Goal: Task Accomplishment & Management: Manage account settings

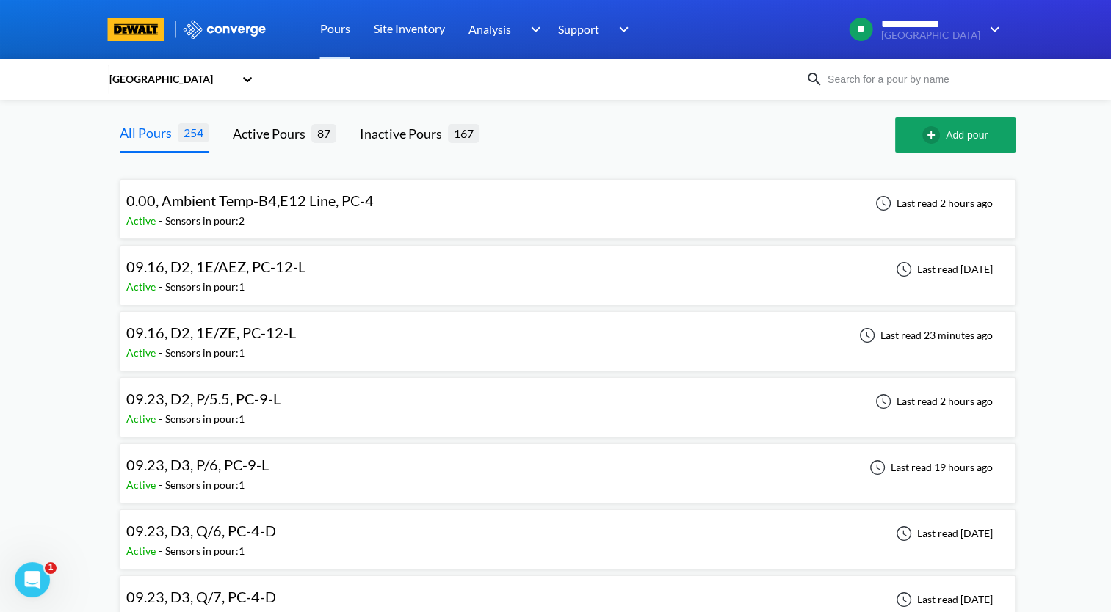
click at [330, 347] on div "09.16, D2, 1E/ZE, PC-12-L Active - Sensors in pour: 1 Last read 23 minutes ago" at bounding box center [567, 341] width 883 height 47
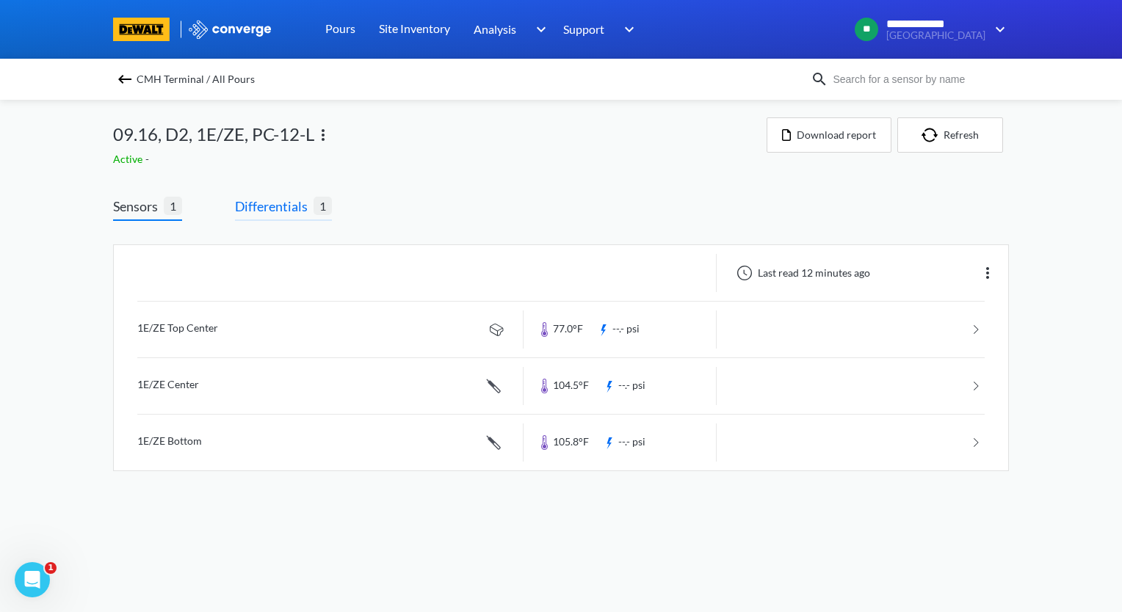
click at [278, 215] on span "Differentials" at bounding box center [274, 206] width 79 height 21
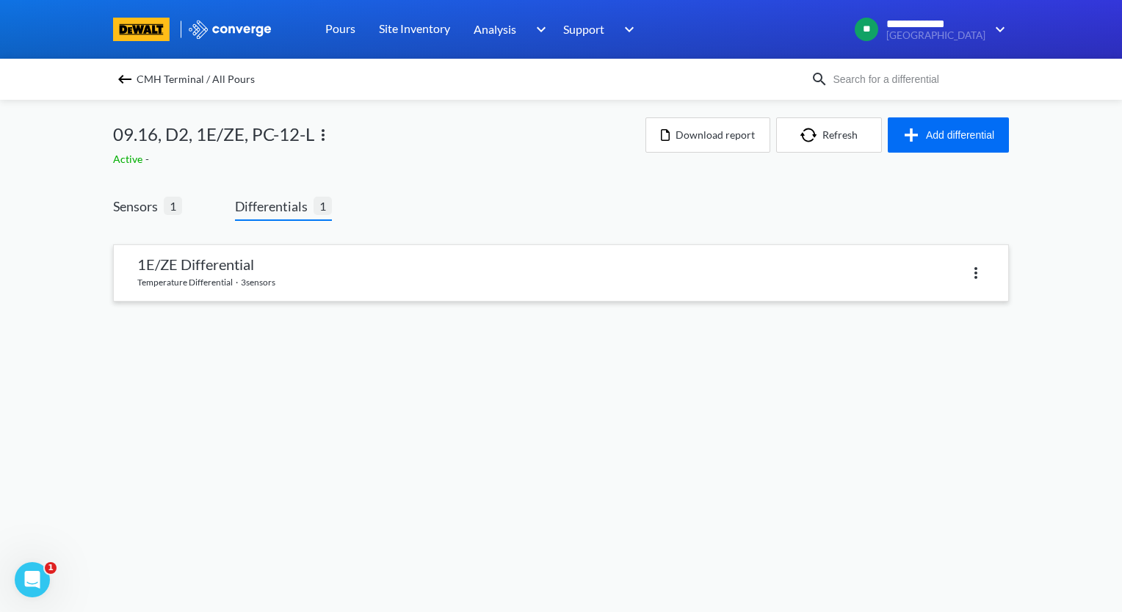
click at [238, 278] on link at bounding box center [561, 273] width 894 height 56
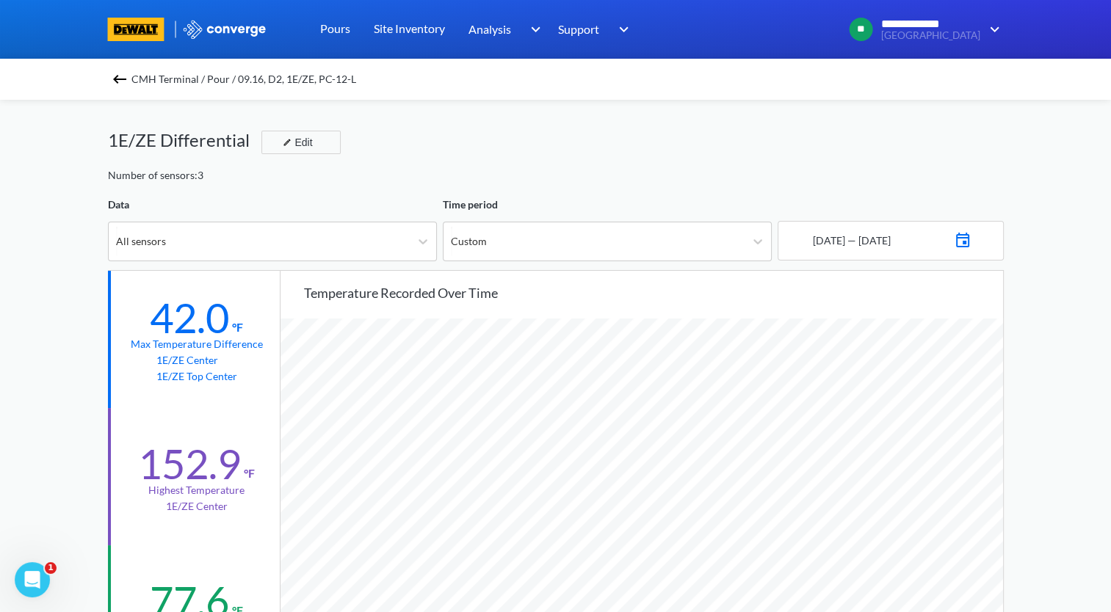
scroll to position [1229, 1110]
click at [126, 85] on img at bounding box center [120, 79] width 18 height 18
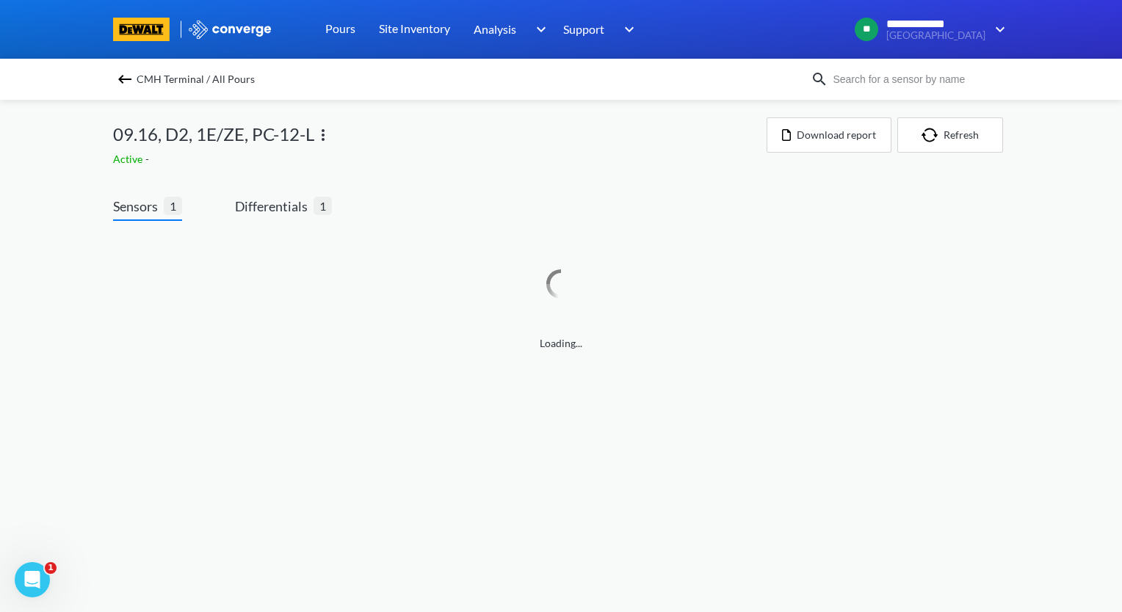
click at [126, 85] on img at bounding box center [125, 79] width 18 height 18
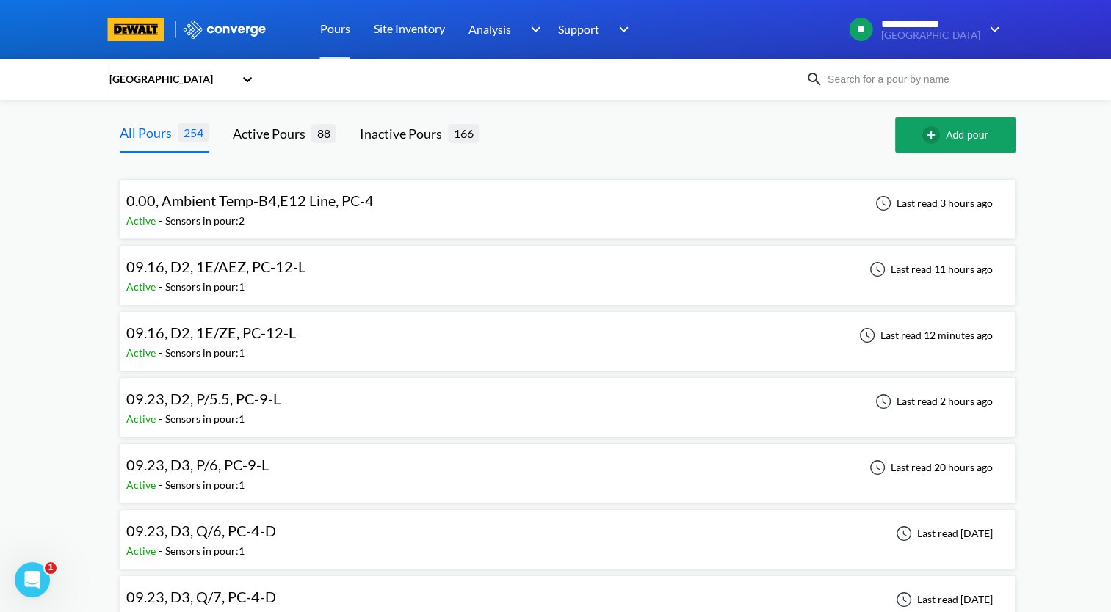
click at [423, 402] on div "09.23, D2, P/5.5, PC-9-L Active - Sensors in pour: 1 Last read 2 hours ago" at bounding box center [567, 407] width 883 height 47
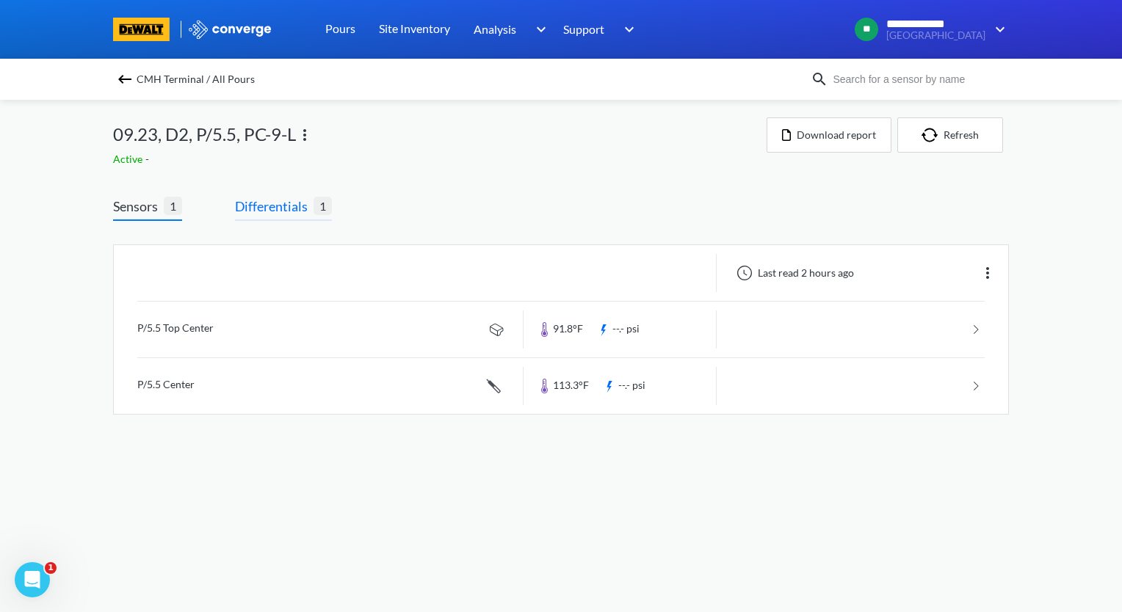
click at [298, 214] on span "Differentials" at bounding box center [274, 206] width 79 height 21
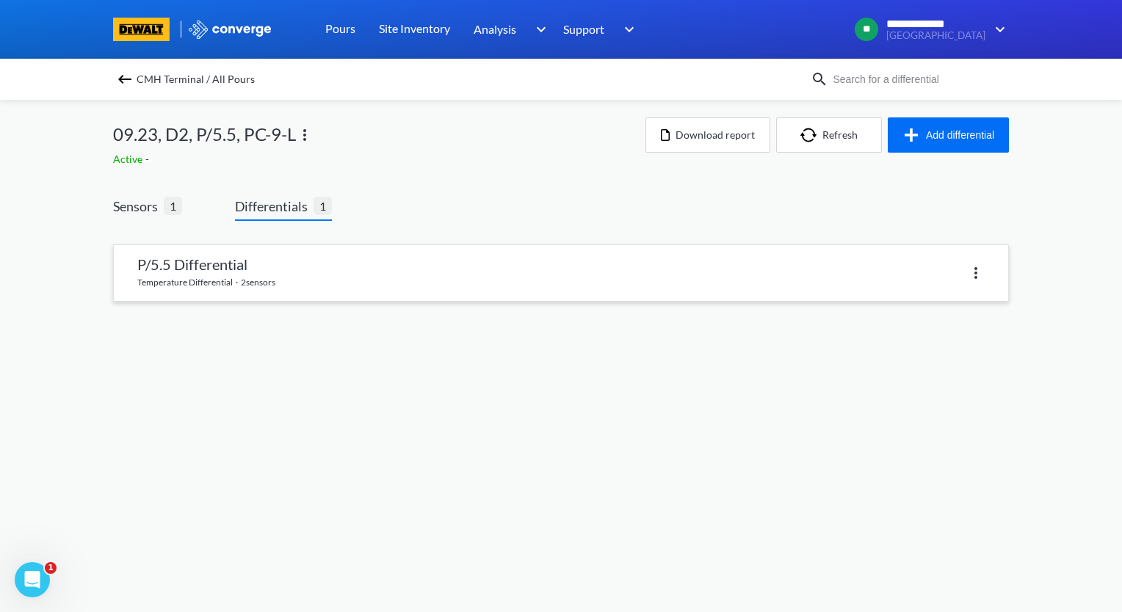
click at [308, 274] on link at bounding box center [561, 273] width 894 height 56
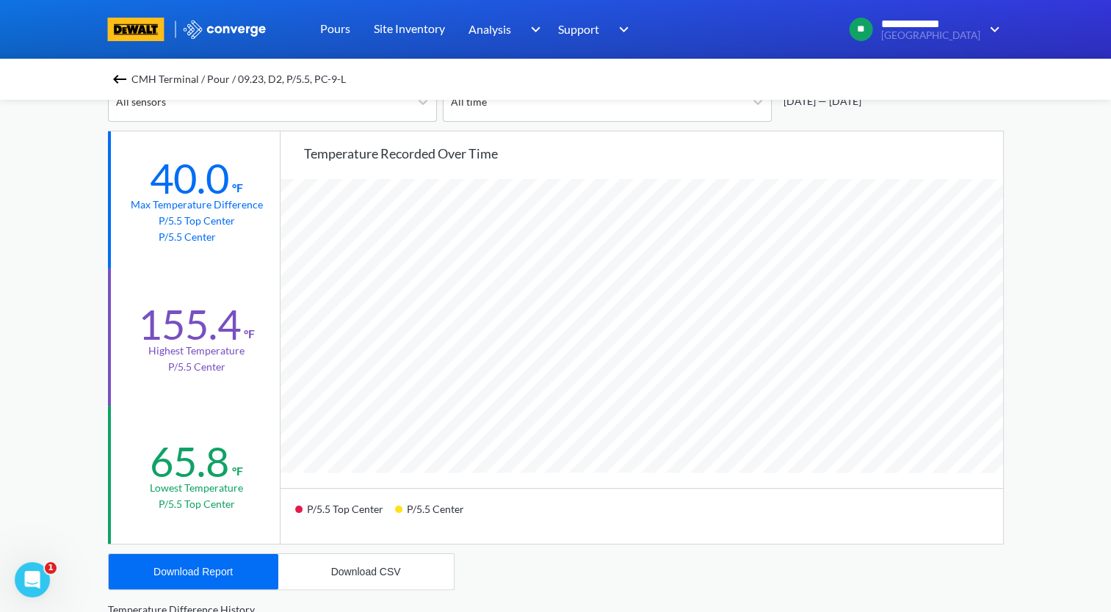
scroll to position [147, 0]
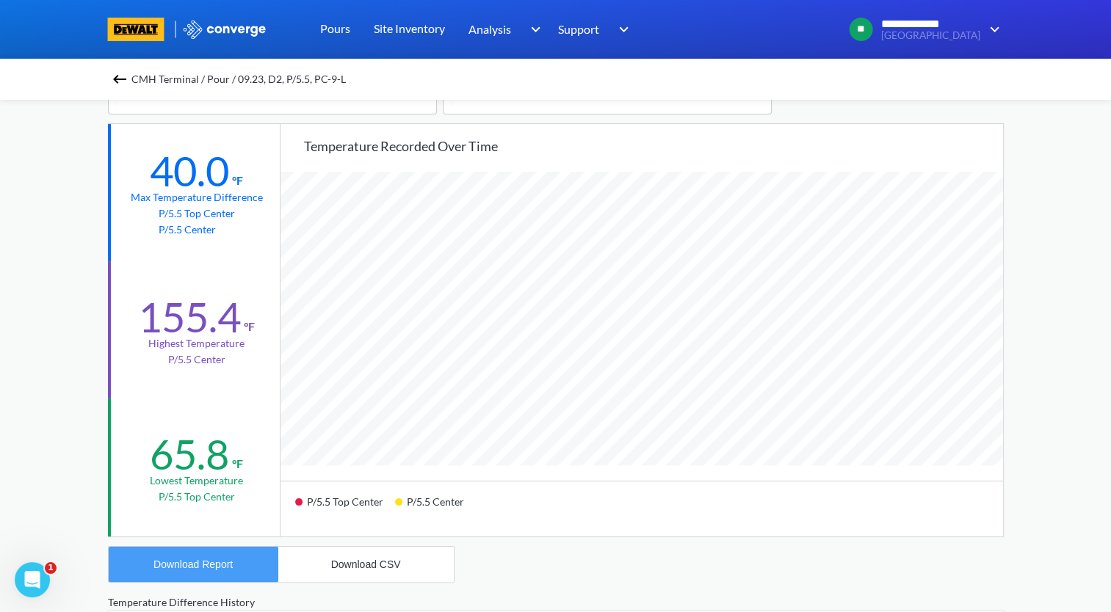
click at [225, 574] on button "Download Report" at bounding box center [194, 564] width 170 height 35
click at [123, 76] on img at bounding box center [120, 79] width 18 height 18
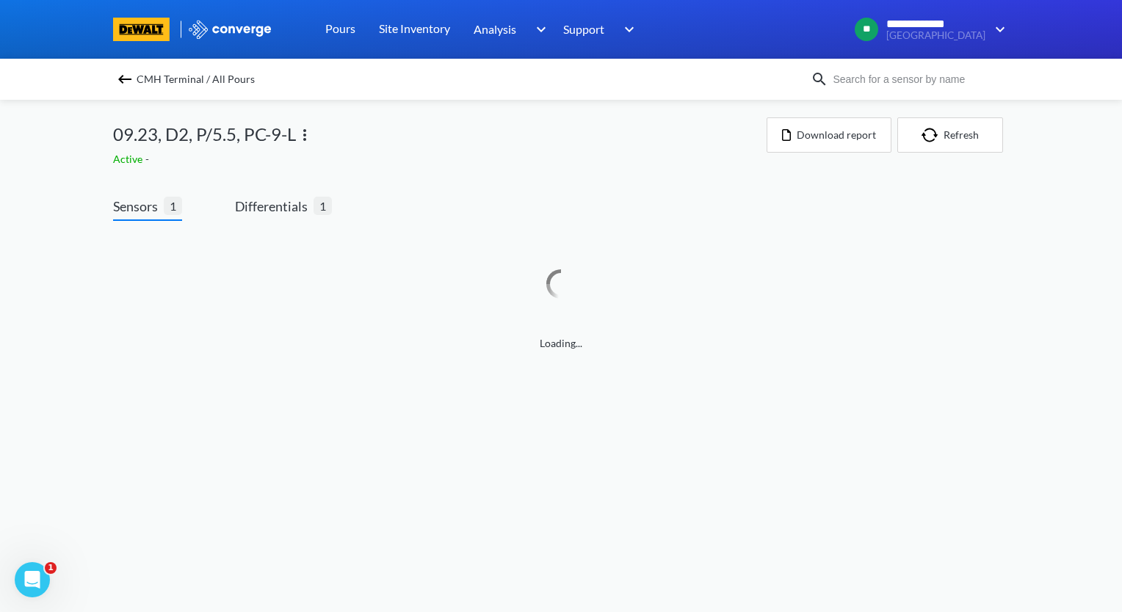
click at [308, 138] on img at bounding box center [305, 135] width 18 height 18
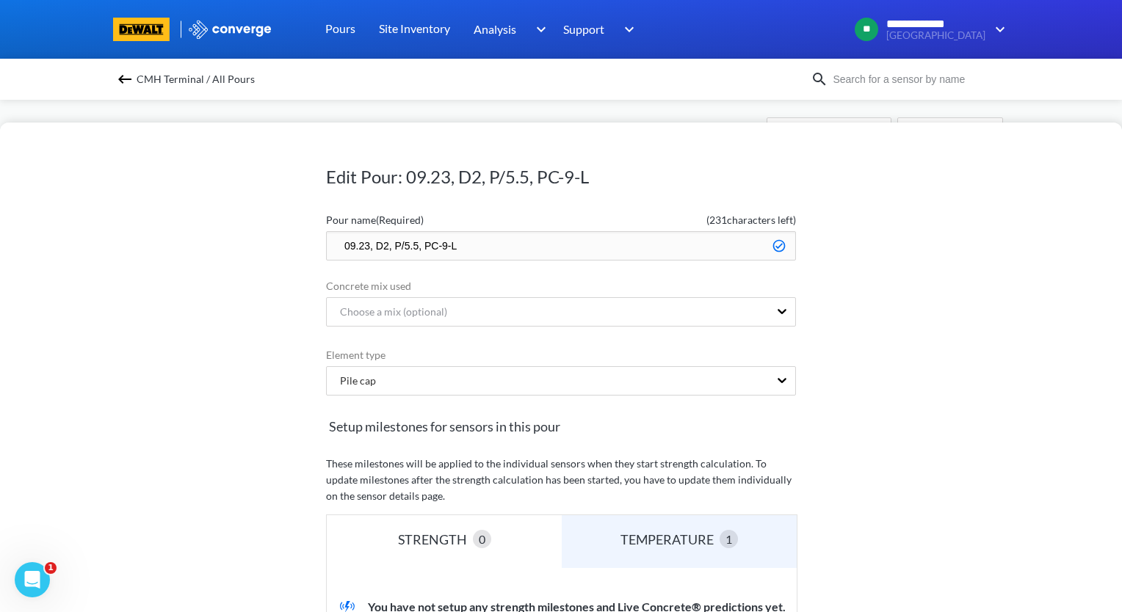
click at [335, 247] on input "09.23, D2, P/5.5, PC-9-L" at bounding box center [561, 245] width 470 height 29
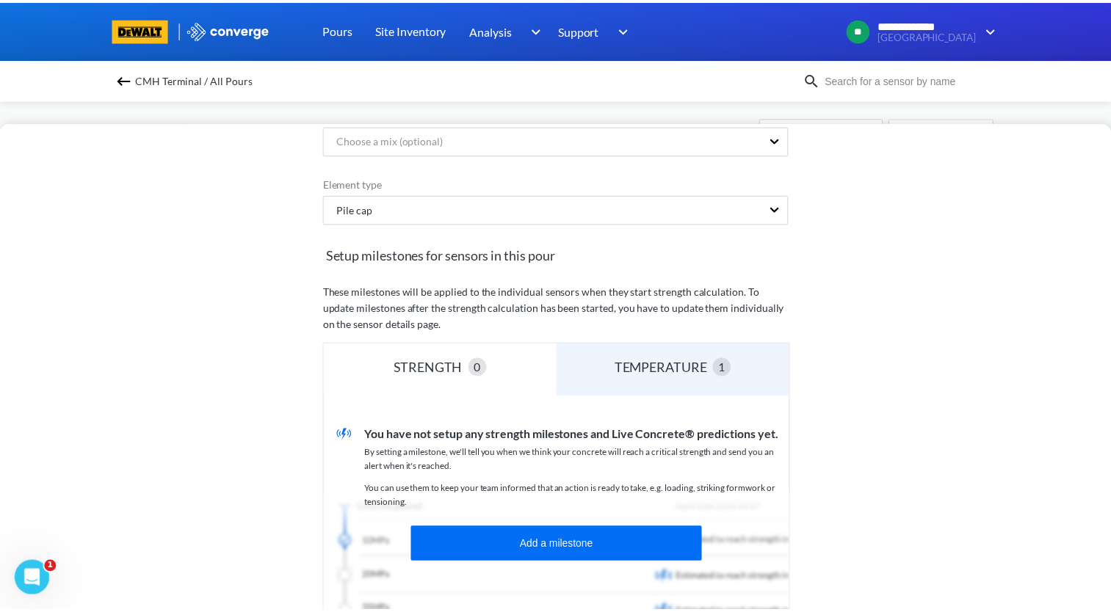
scroll to position [363, 0]
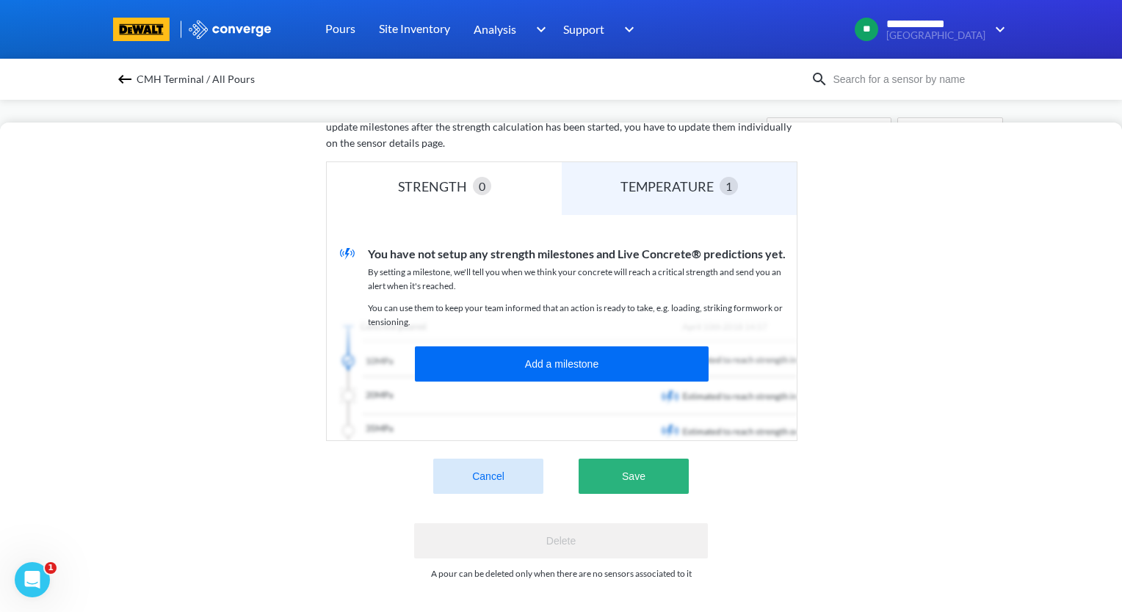
type input "zzz.09.23, D2, P/5.5, PC-9-L"
click at [668, 477] on button "Save" at bounding box center [634, 476] width 110 height 35
click at [646, 460] on button "Save" at bounding box center [634, 476] width 110 height 35
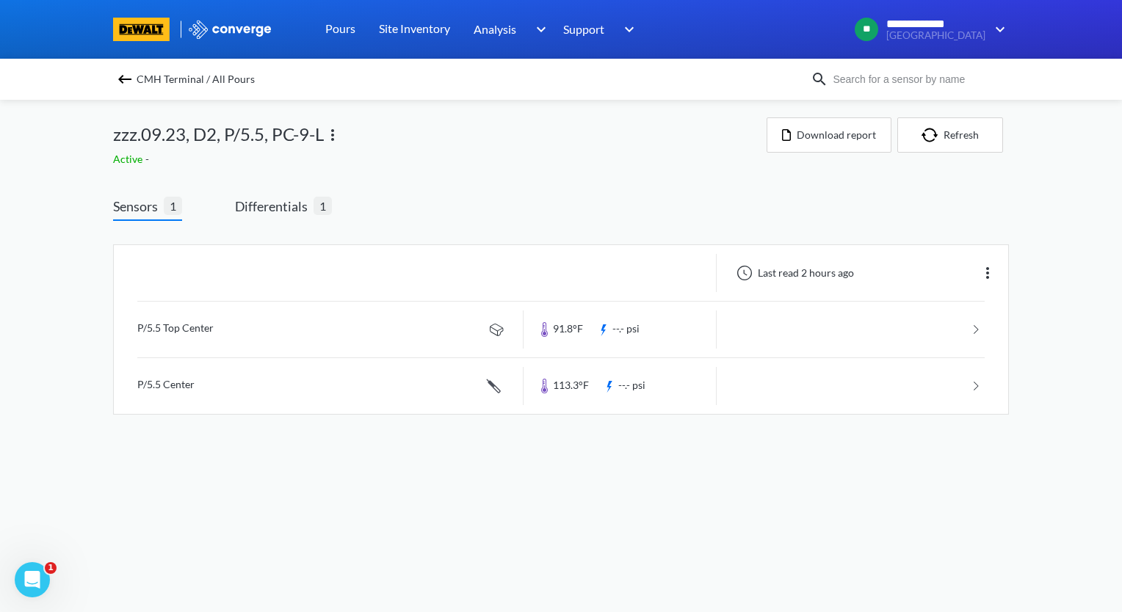
click at [125, 79] on img at bounding box center [125, 79] width 18 height 18
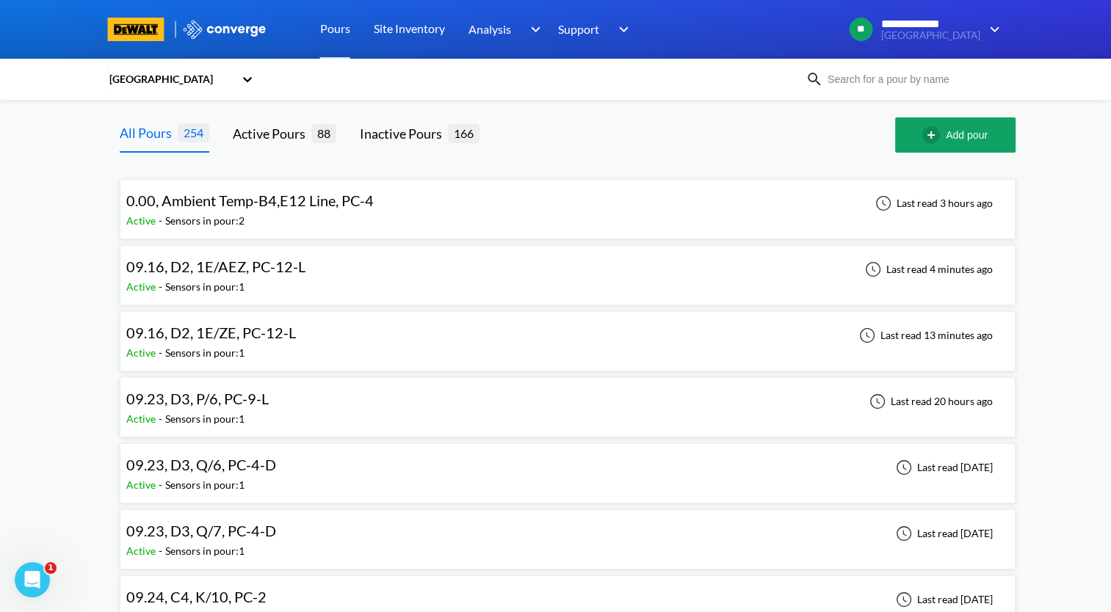
click at [388, 409] on div "09.23, D3, P/6, PC-9-L Active - Sensors in pour: 1 Last read 20 hours ago" at bounding box center [567, 407] width 883 height 47
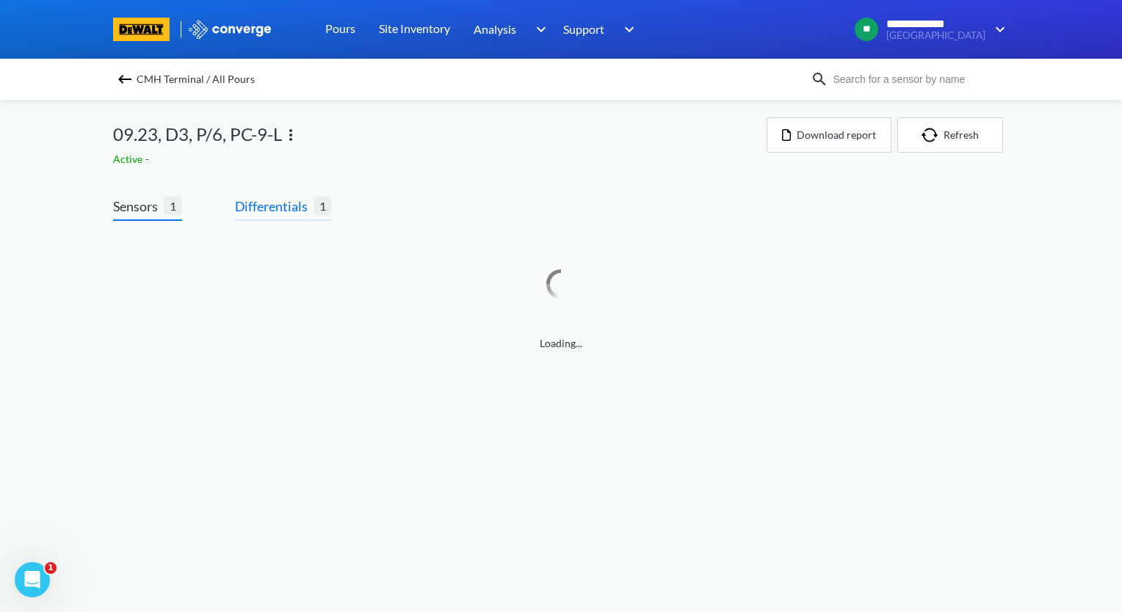
click at [287, 214] on span "Differentials" at bounding box center [274, 206] width 79 height 21
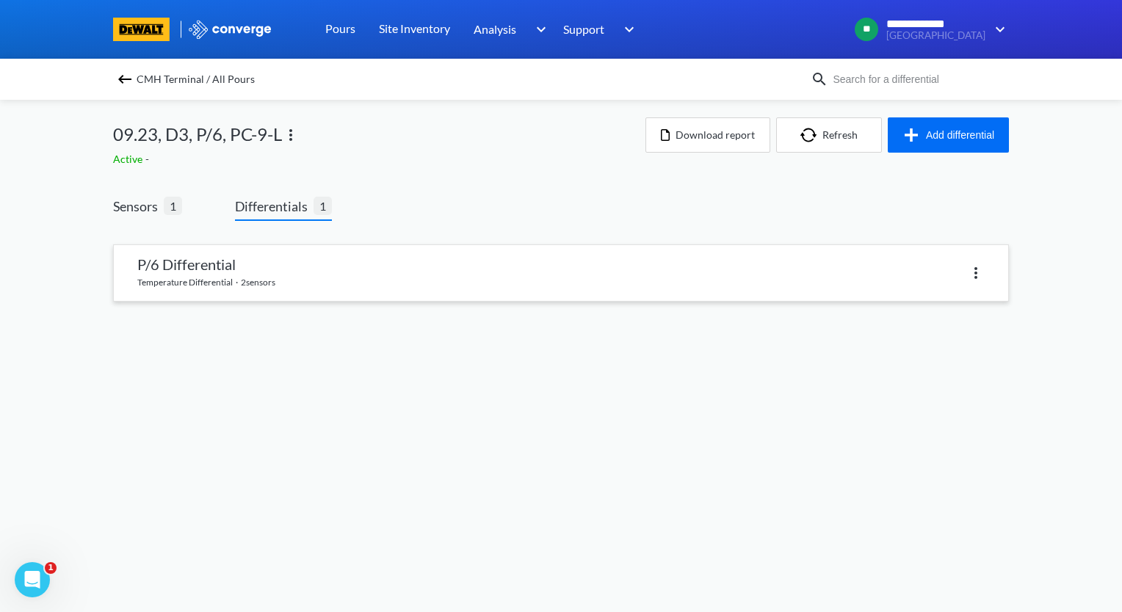
click at [317, 272] on link at bounding box center [561, 273] width 894 height 56
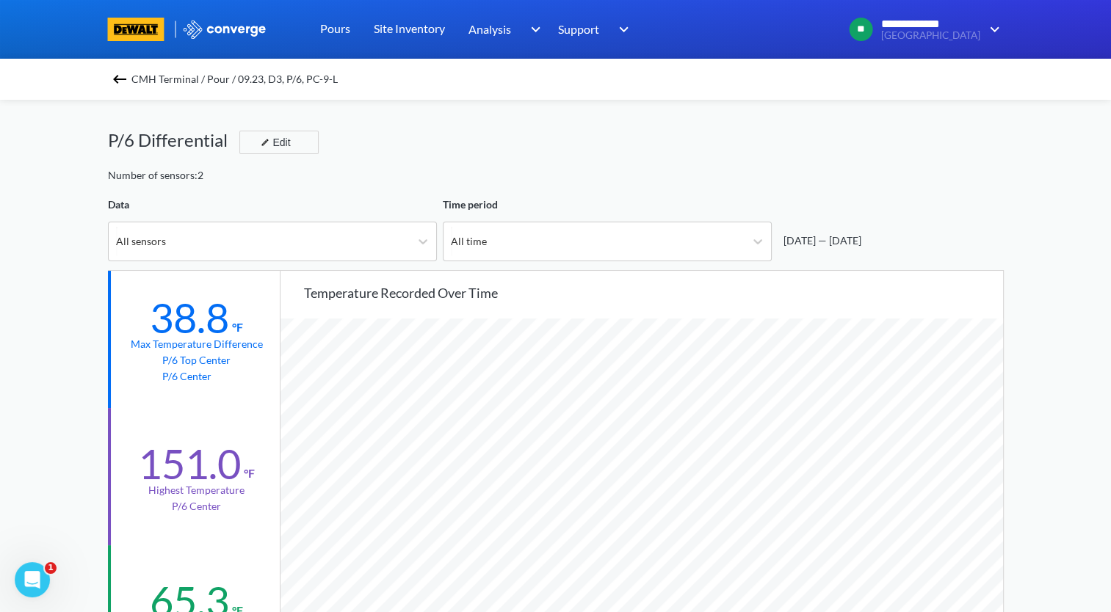
scroll to position [294, 0]
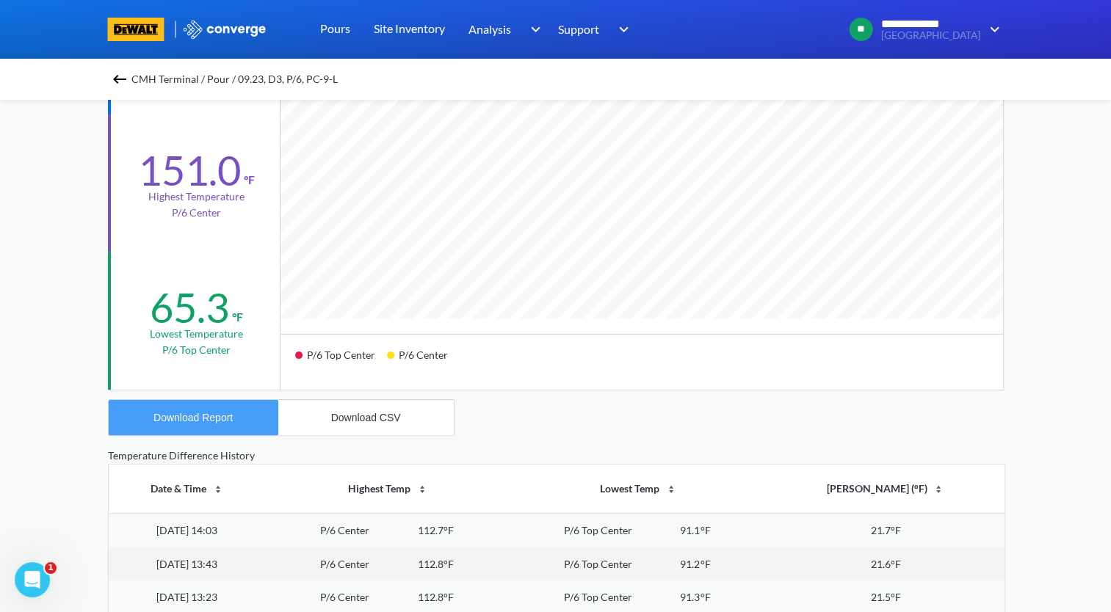
click at [219, 426] on button "Download Report" at bounding box center [194, 417] width 170 height 35
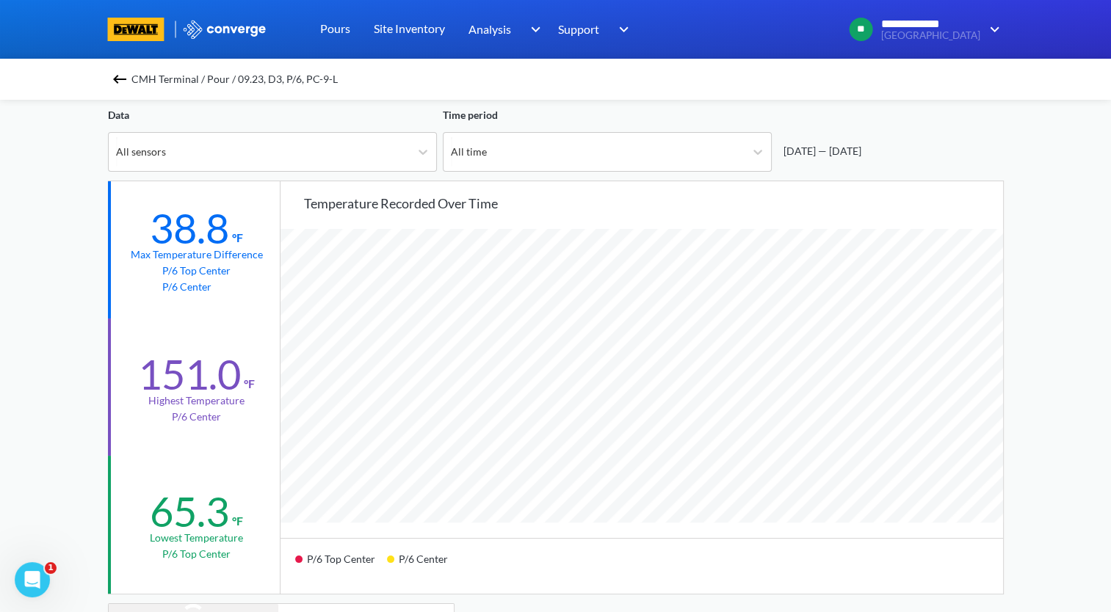
scroll to position [73, 0]
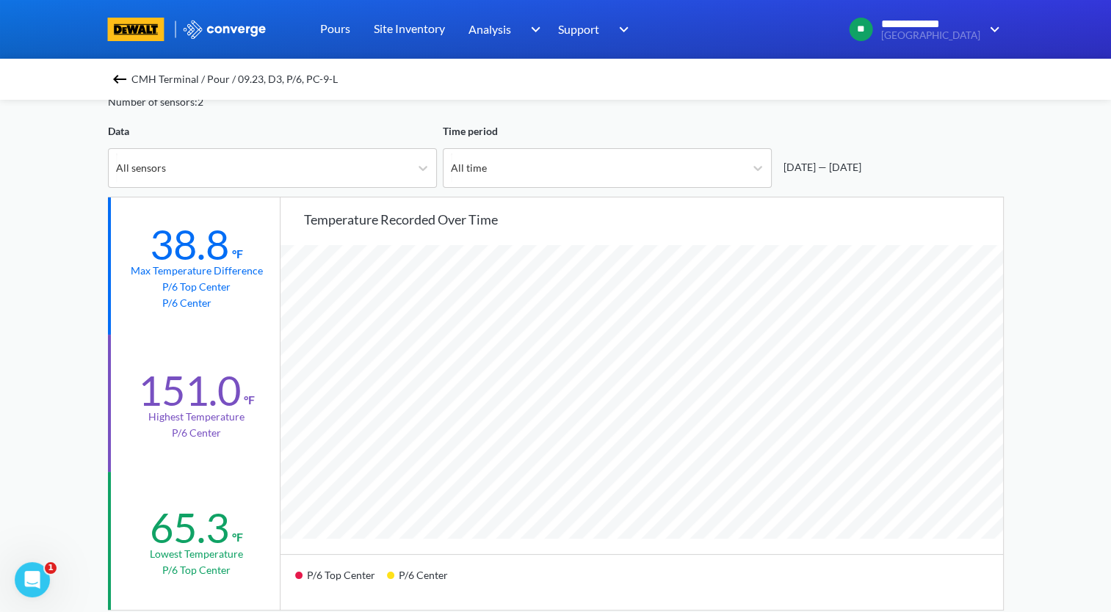
click at [70, 266] on div "**********" at bounding box center [555, 542] width 1111 height 1231
click at [115, 78] on img at bounding box center [120, 79] width 18 height 18
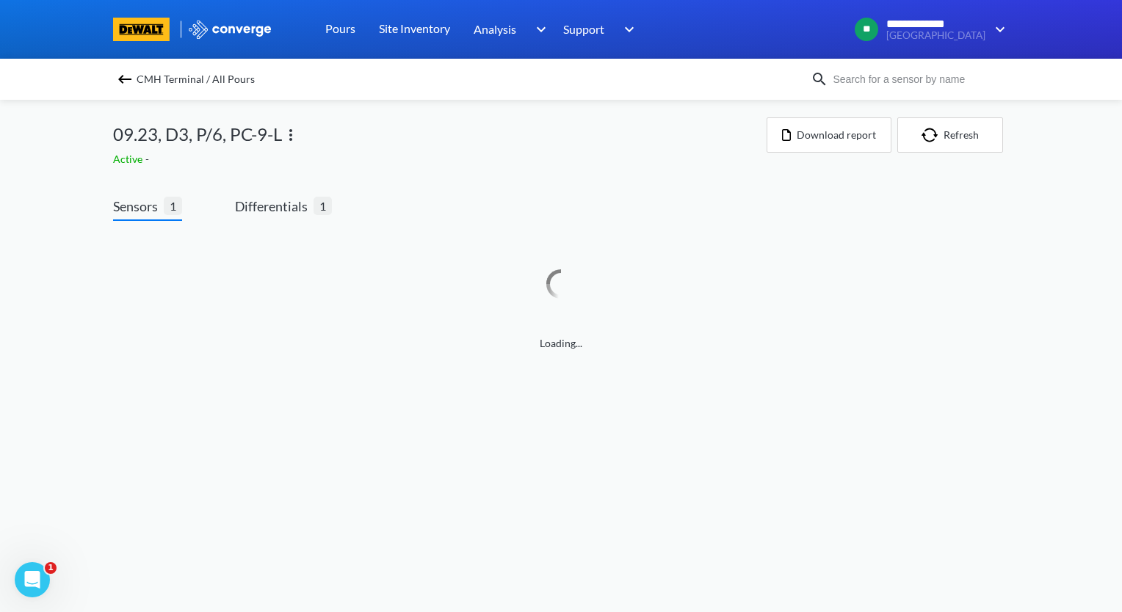
click at [293, 140] on img at bounding box center [291, 135] width 18 height 18
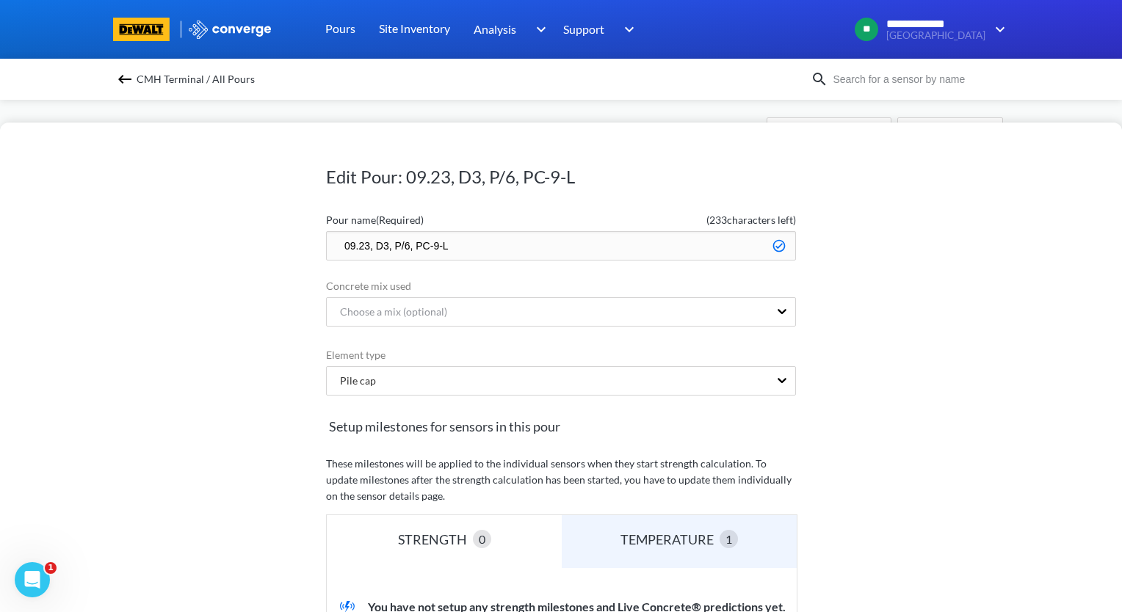
click at [335, 246] on input "09.23, D3, P/6, PC-9-L" at bounding box center [561, 245] width 470 height 29
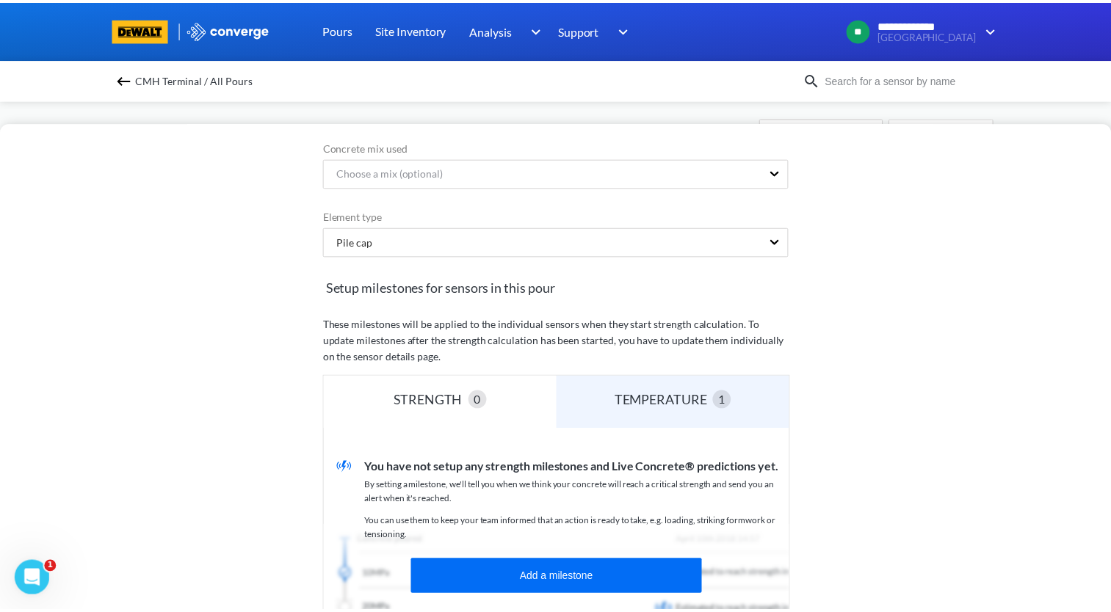
scroll to position [294, 0]
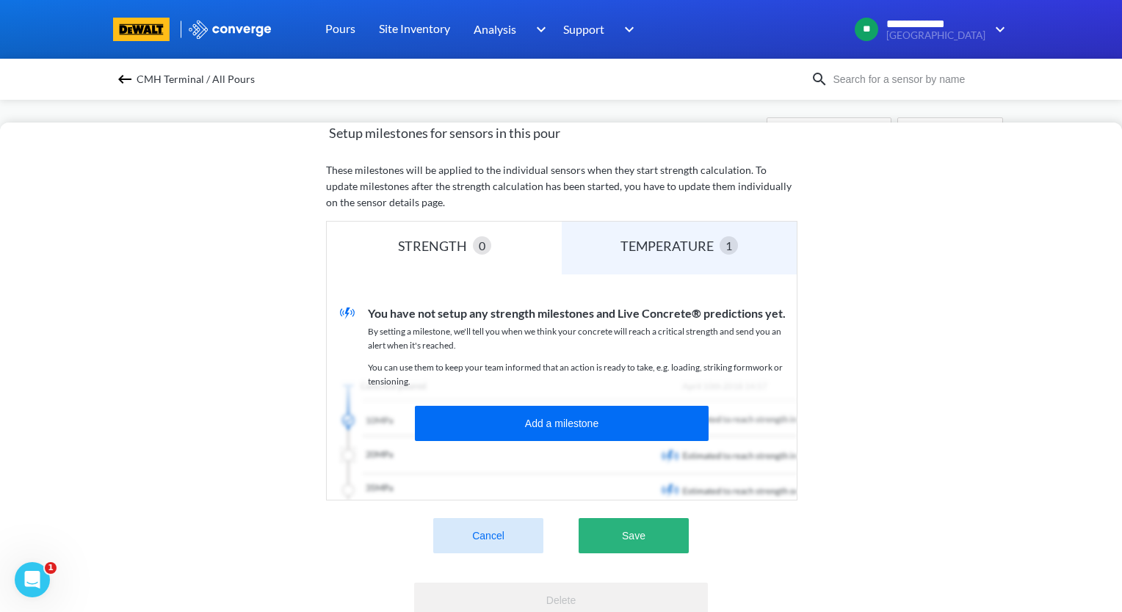
type input "zzz.09.23, D3, P/6, PC-9-L"
click at [643, 529] on button "Save" at bounding box center [634, 535] width 110 height 35
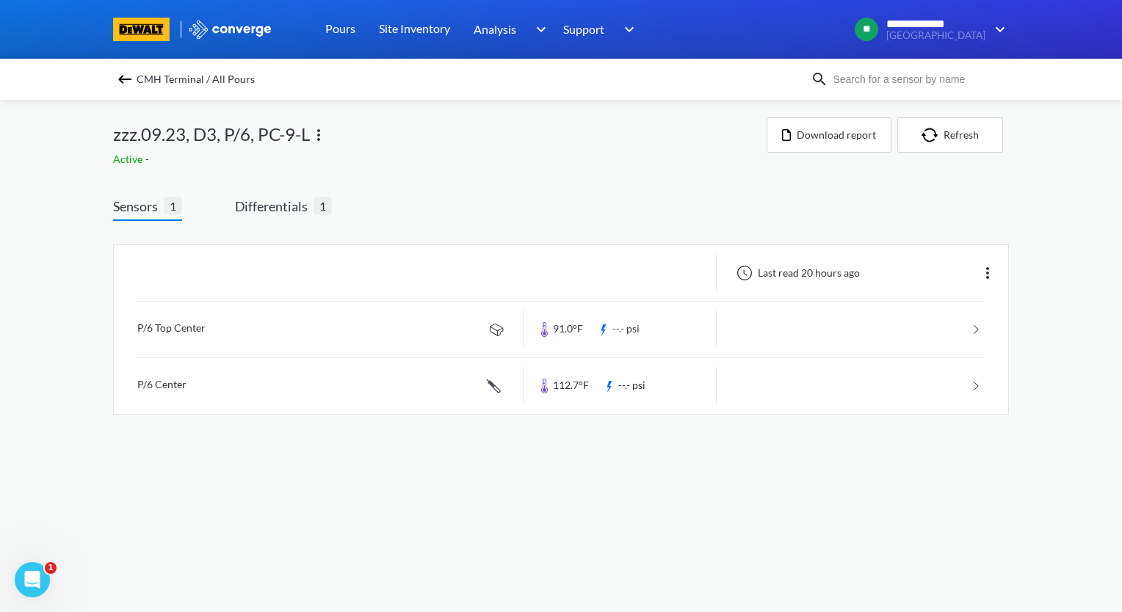
click at [126, 83] on img at bounding box center [125, 79] width 18 height 18
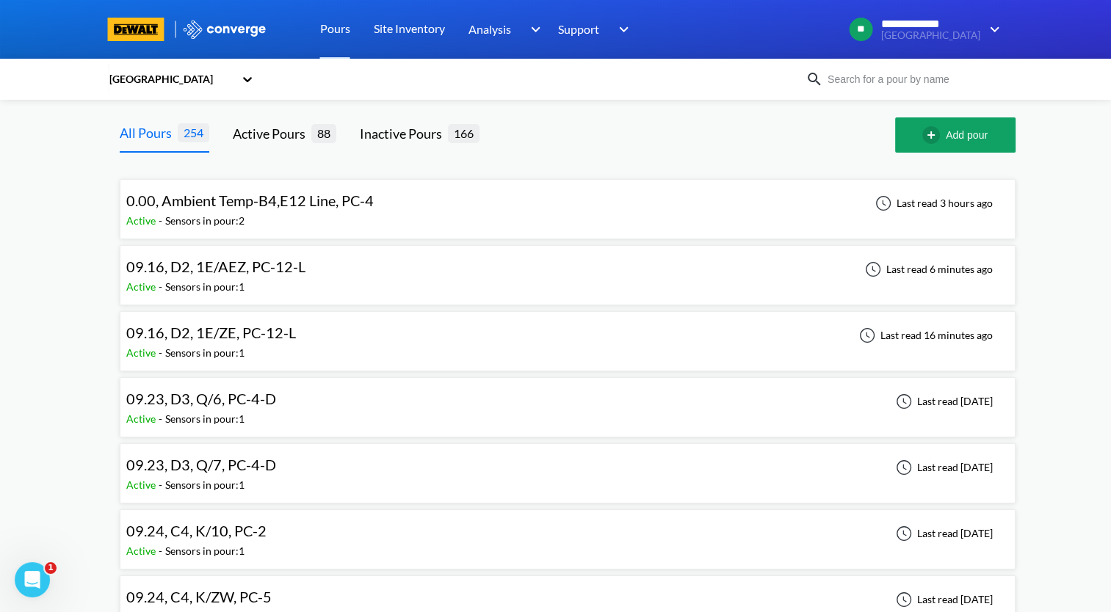
click at [485, 402] on div "09.23, D3, Q/6, PC-4-D Active - Sensors in pour: 1 Last read [DATE]" at bounding box center [567, 407] width 883 height 47
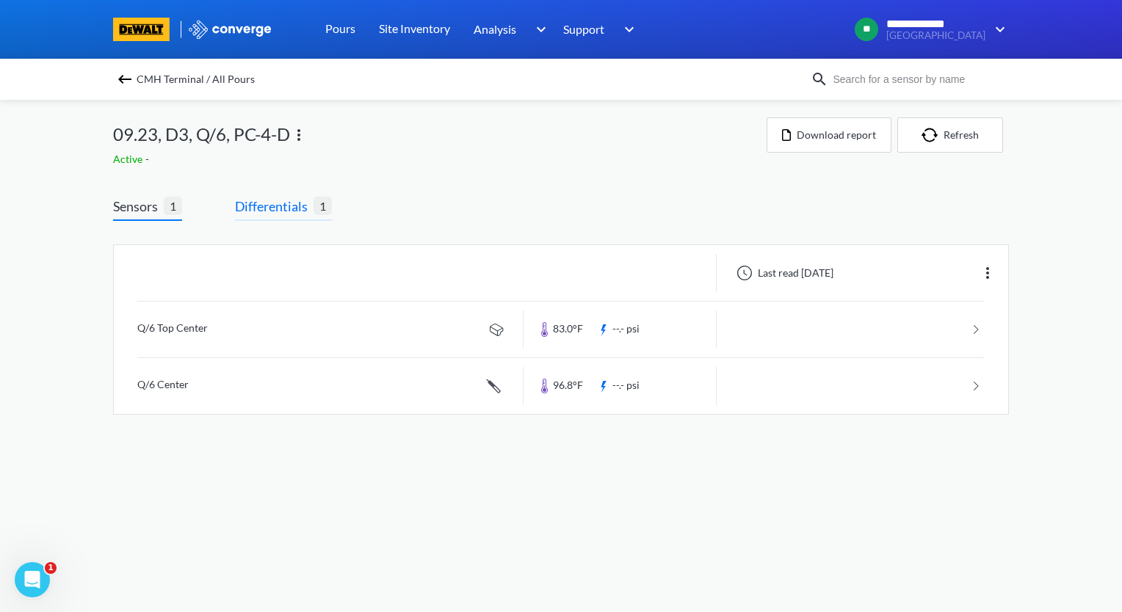
click at [277, 203] on span "Differentials" at bounding box center [274, 206] width 79 height 21
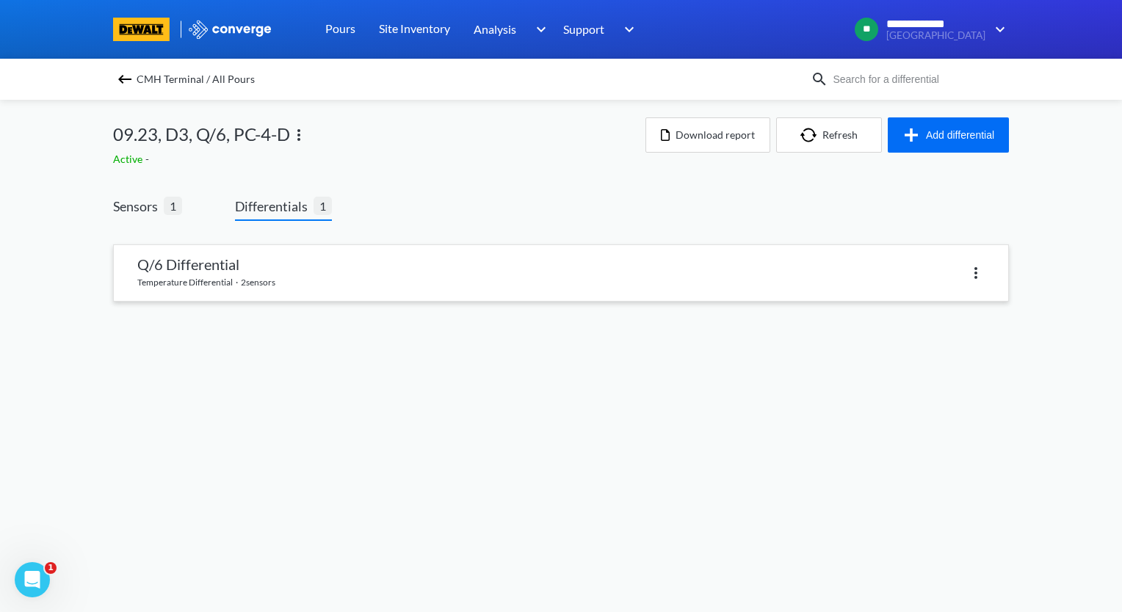
click at [269, 267] on link at bounding box center [561, 273] width 894 height 56
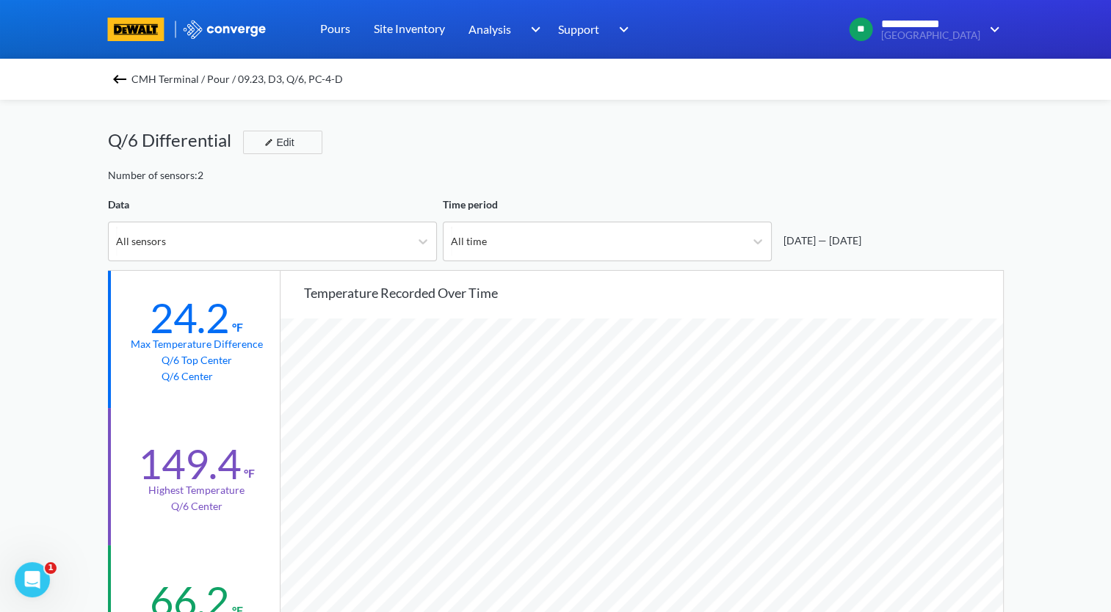
scroll to position [294, 0]
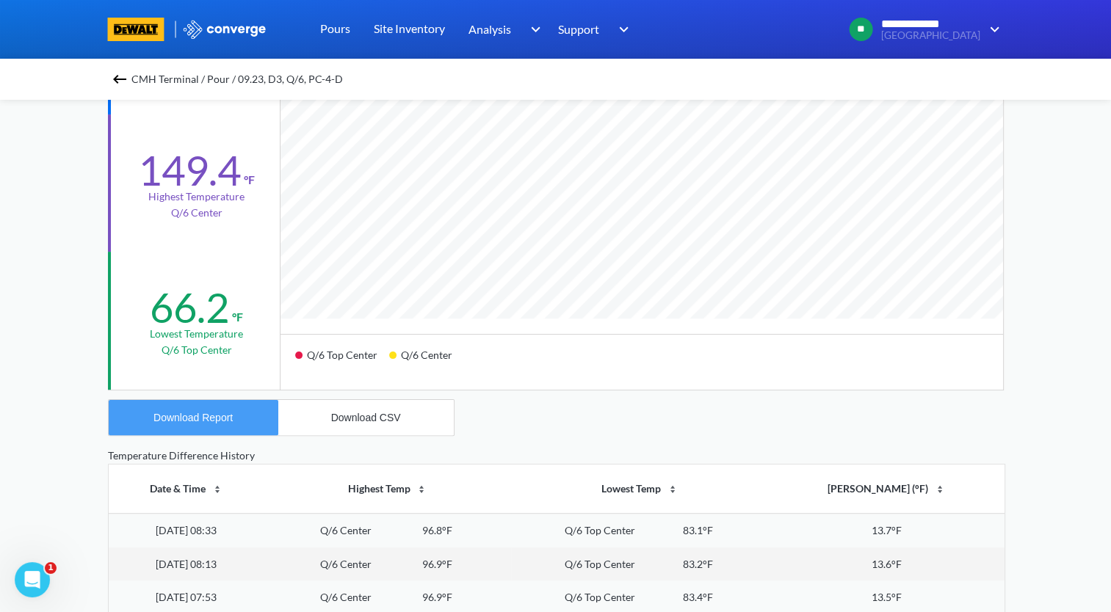
drag, startPoint x: 263, startPoint y: 433, endPoint x: 258, endPoint y: 422, distance: 12.8
click at [263, 433] on button "Download Report" at bounding box center [194, 417] width 170 height 35
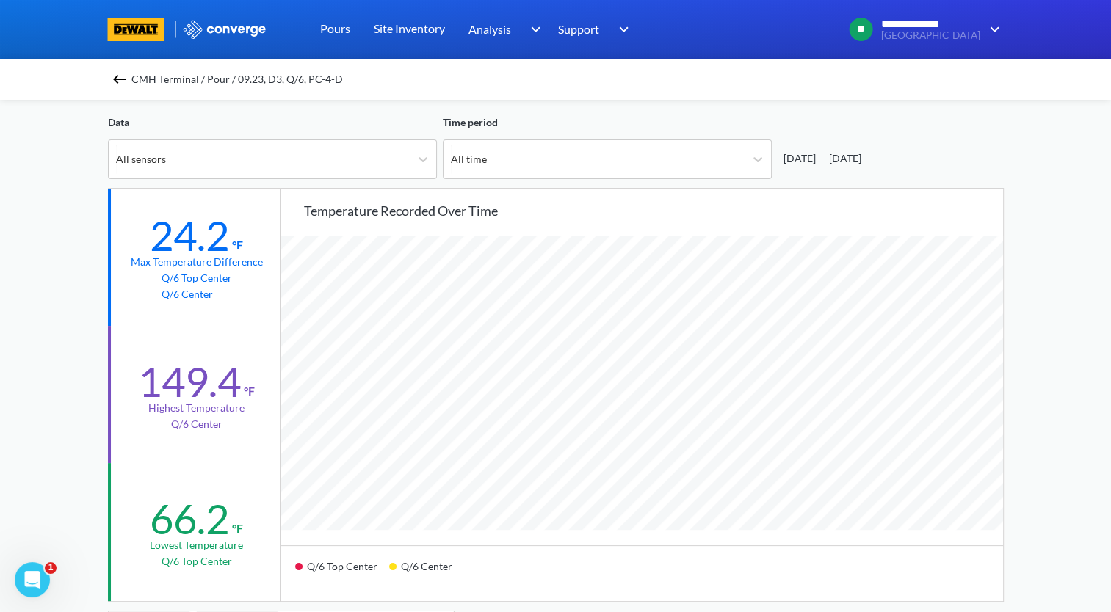
scroll to position [73, 0]
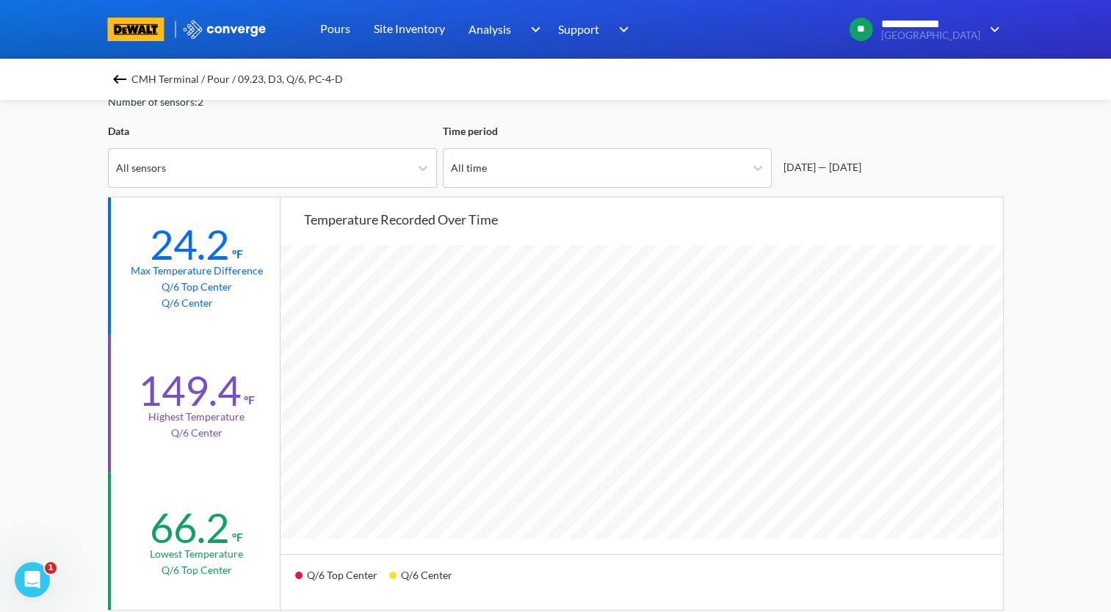
click at [79, 270] on div "**********" at bounding box center [555, 542] width 1111 height 1231
click at [120, 77] on img at bounding box center [120, 79] width 18 height 18
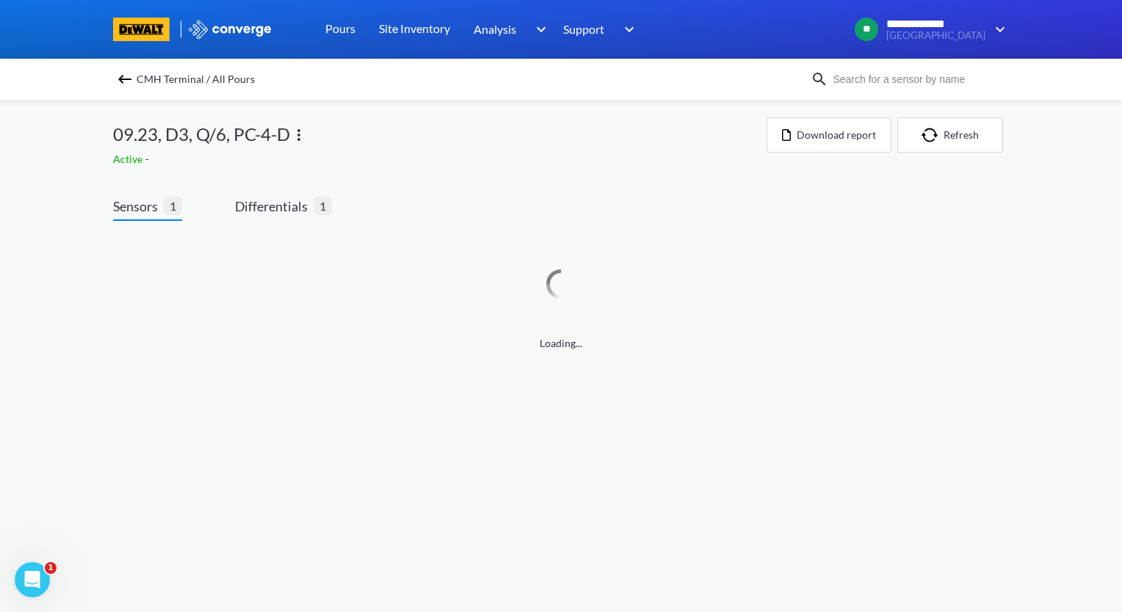
click at [300, 137] on img at bounding box center [299, 135] width 18 height 18
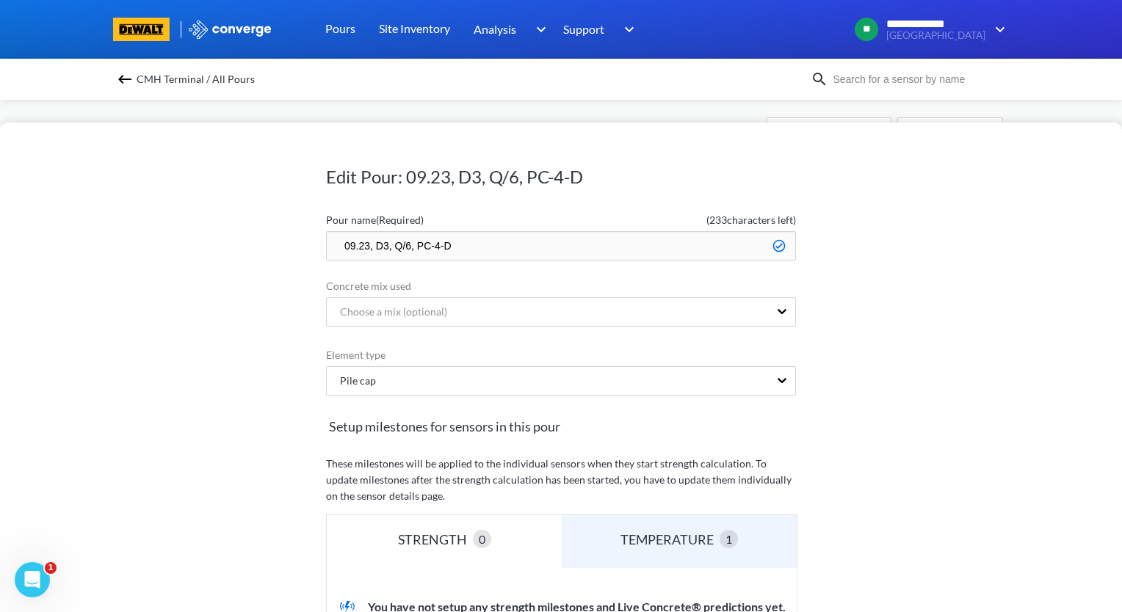
click at [336, 242] on input "09.23, D3, Q/6, PC-4-D" at bounding box center [561, 245] width 470 height 29
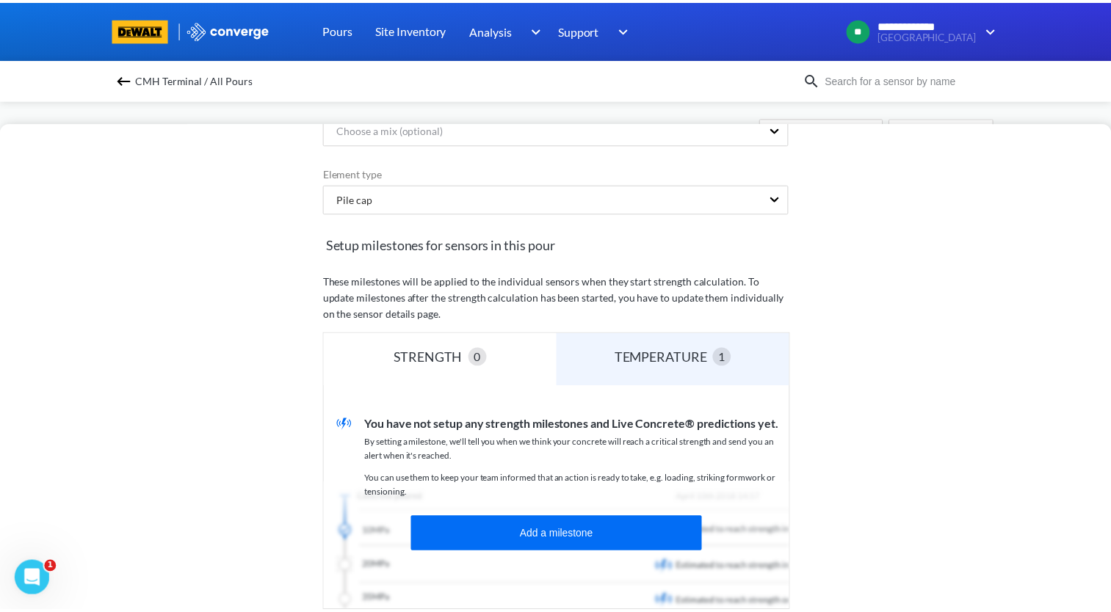
scroll to position [294, 0]
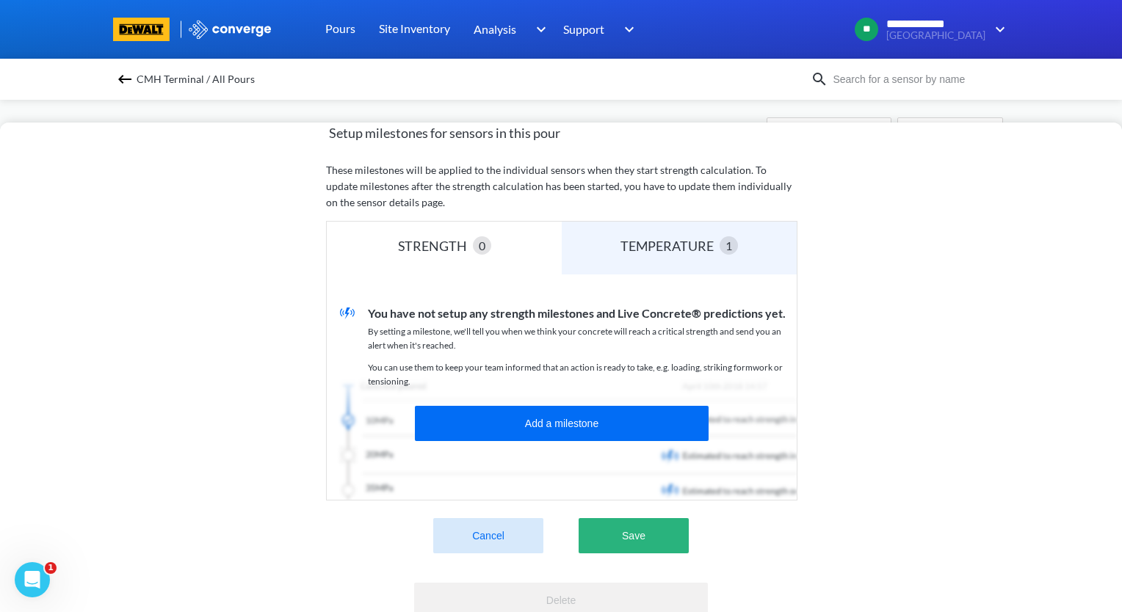
type input "zzz.09.23, D3, Q/6, PC-4-D"
click at [638, 528] on button "Save" at bounding box center [634, 535] width 110 height 35
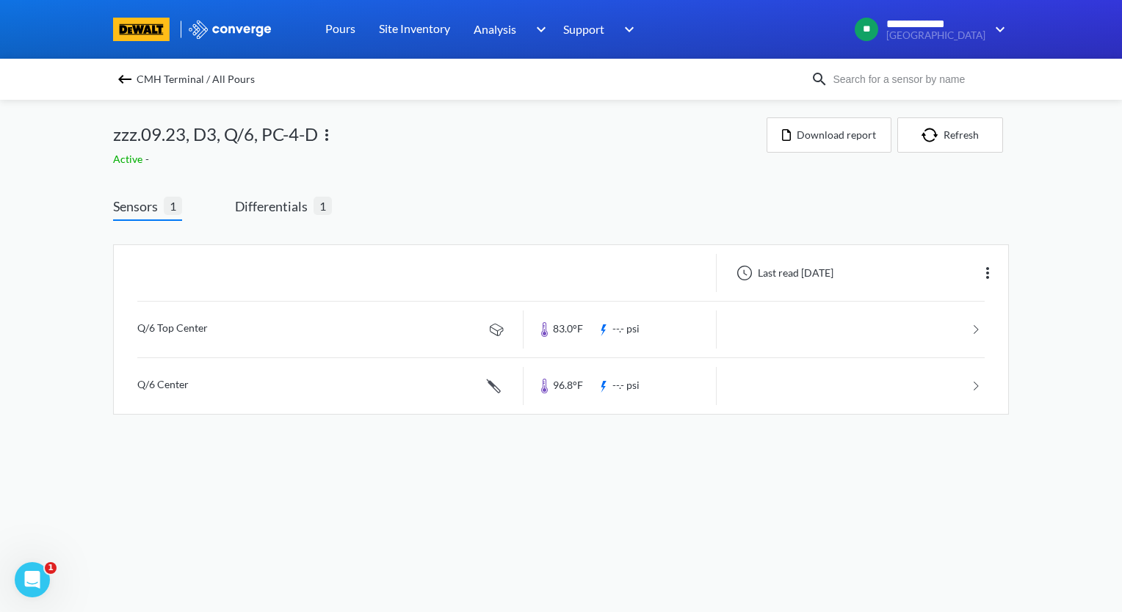
click at [126, 79] on img at bounding box center [125, 79] width 18 height 18
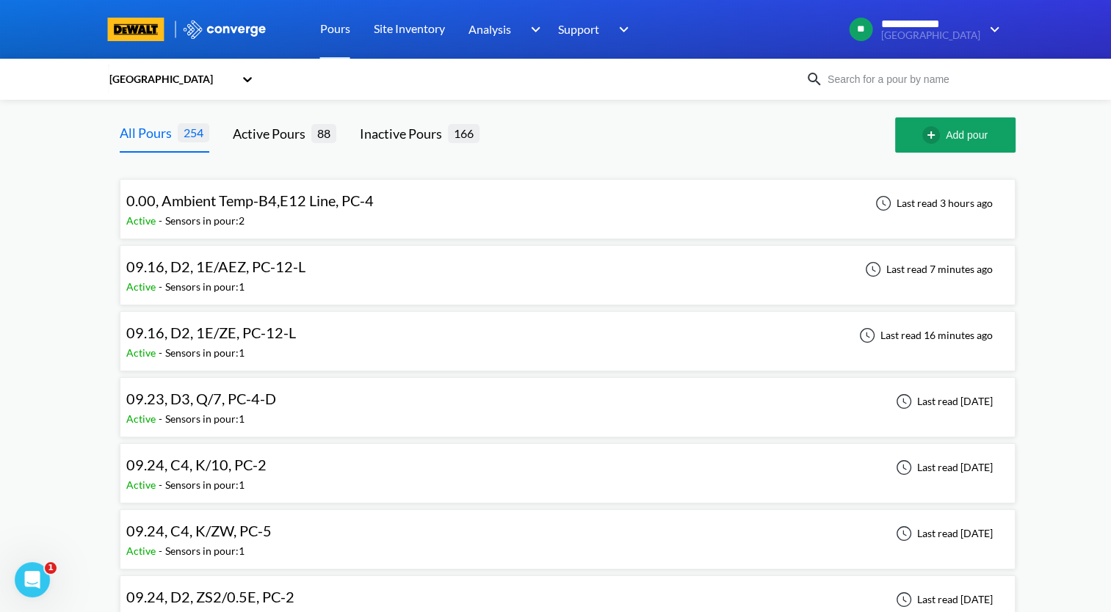
click at [456, 409] on div "09.23, D3, Q/7, PC-4-D Active - Sensors in pour: 1 Last read [DATE]" at bounding box center [567, 407] width 883 height 47
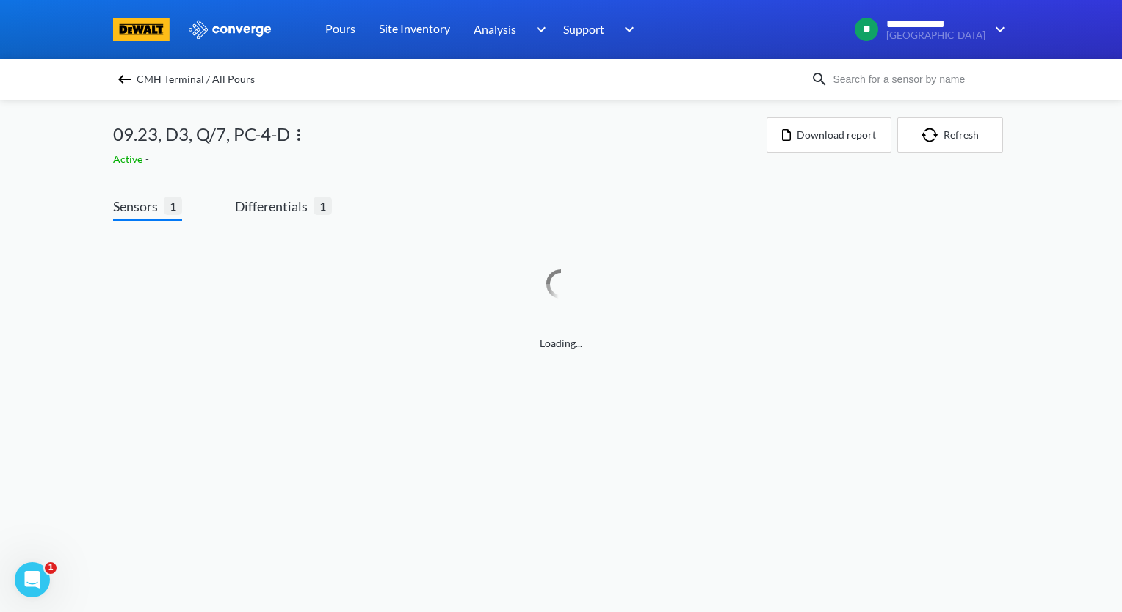
click at [258, 192] on div "Sensors 1 Differentials 1 Loading..." at bounding box center [561, 278] width 896 height 206
click at [267, 211] on span "Differentials" at bounding box center [274, 206] width 79 height 21
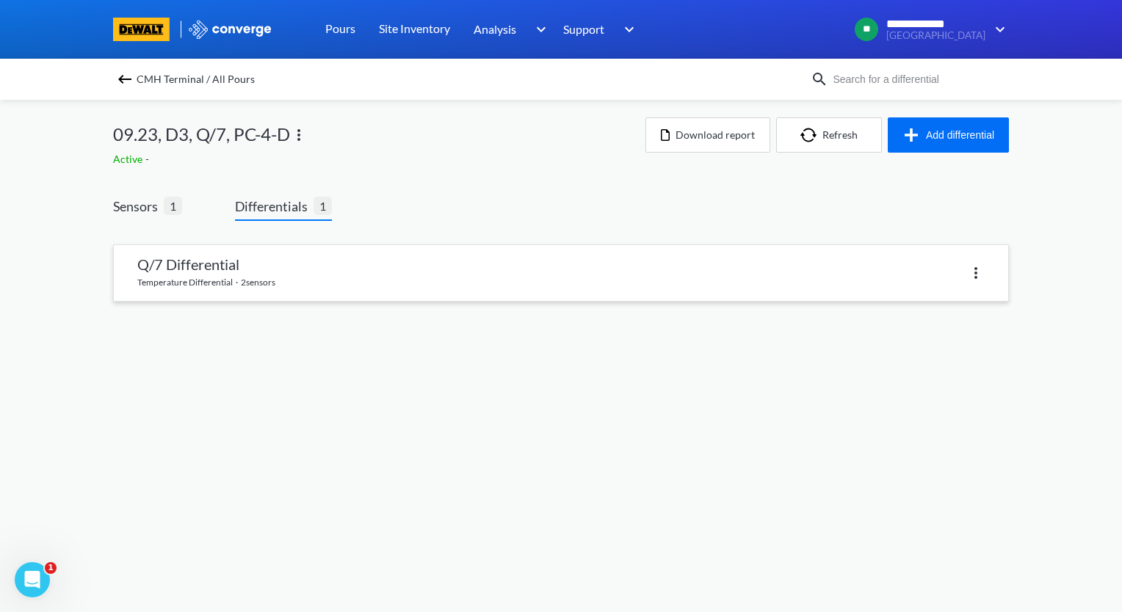
click at [307, 270] on link at bounding box center [561, 273] width 894 height 56
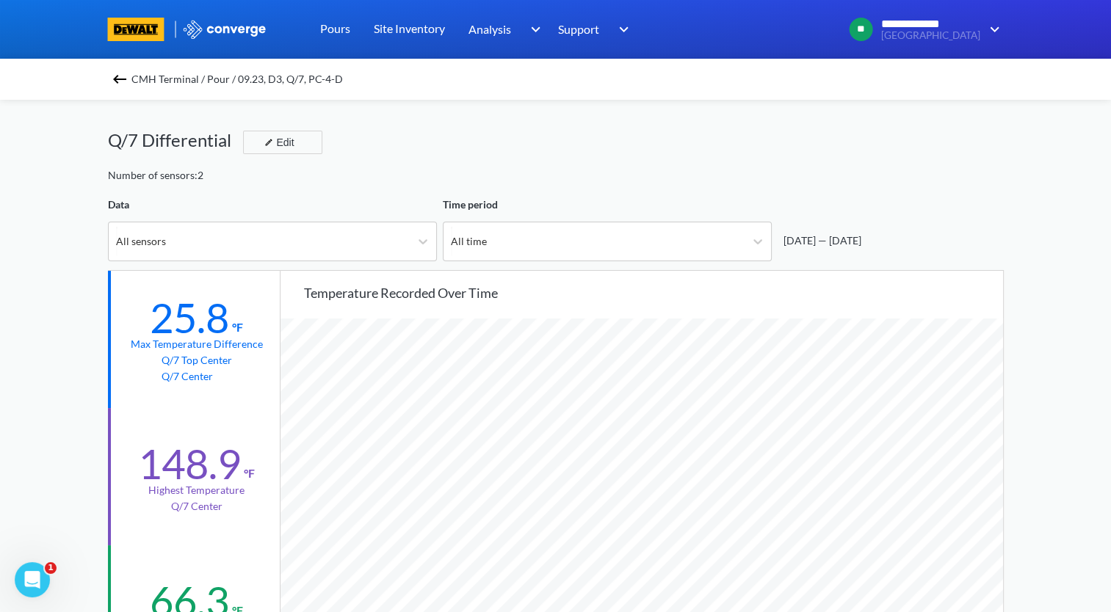
scroll to position [220, 0]
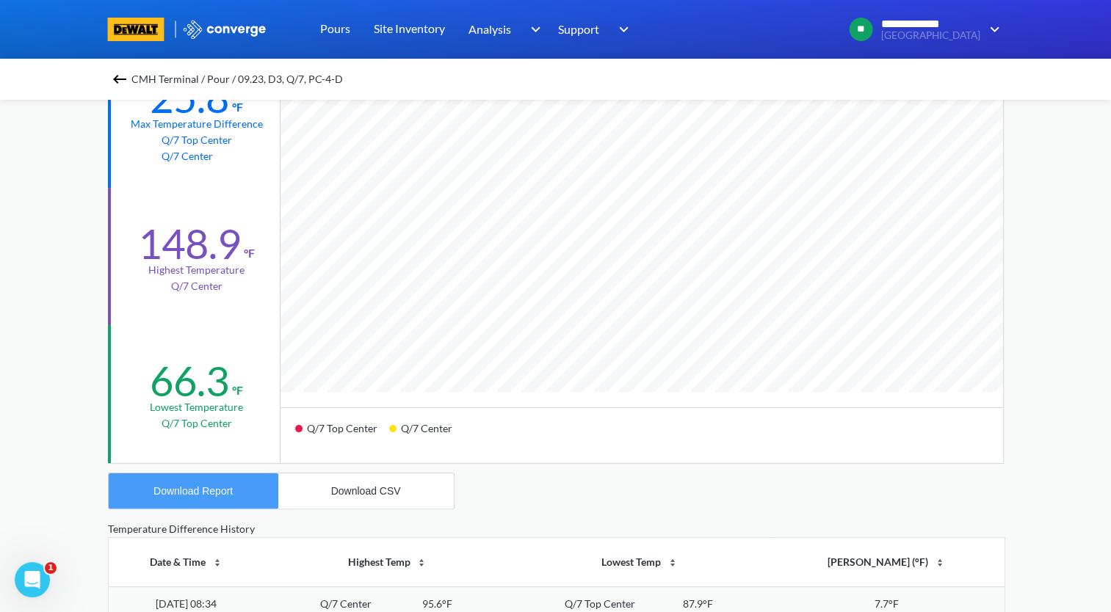
click at [223, 492] on div "Download Report" at bounding box center [192, 491] width 79 height 12
click at [120, 84] on img at bounding box center [120, 79] width 18 height 18
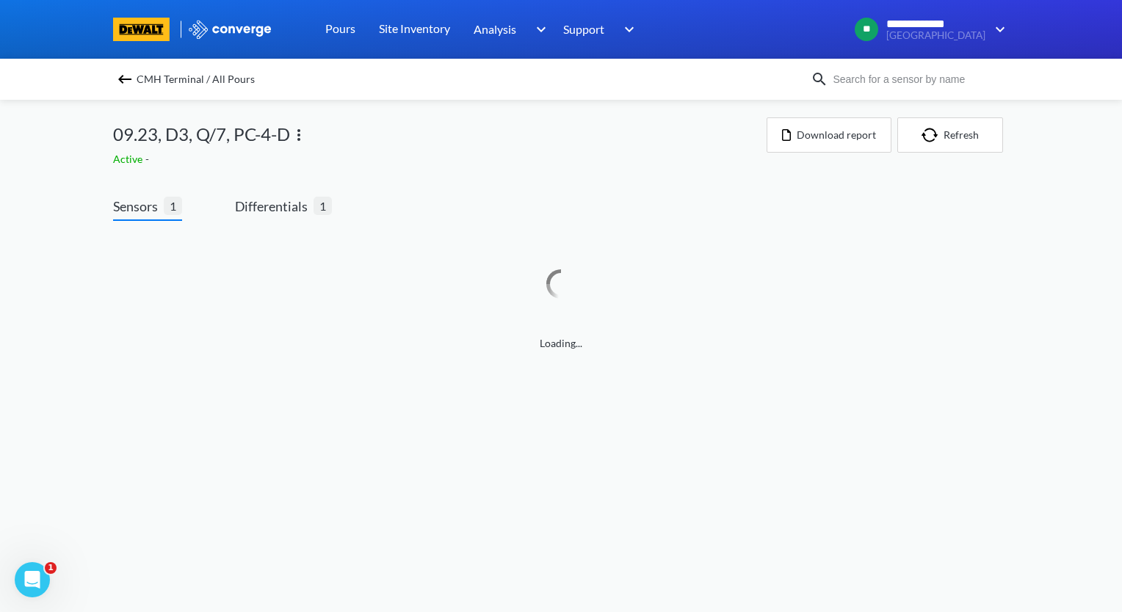
click at [305, 138] on img at bounding box center [299, 135] width 18 height 18
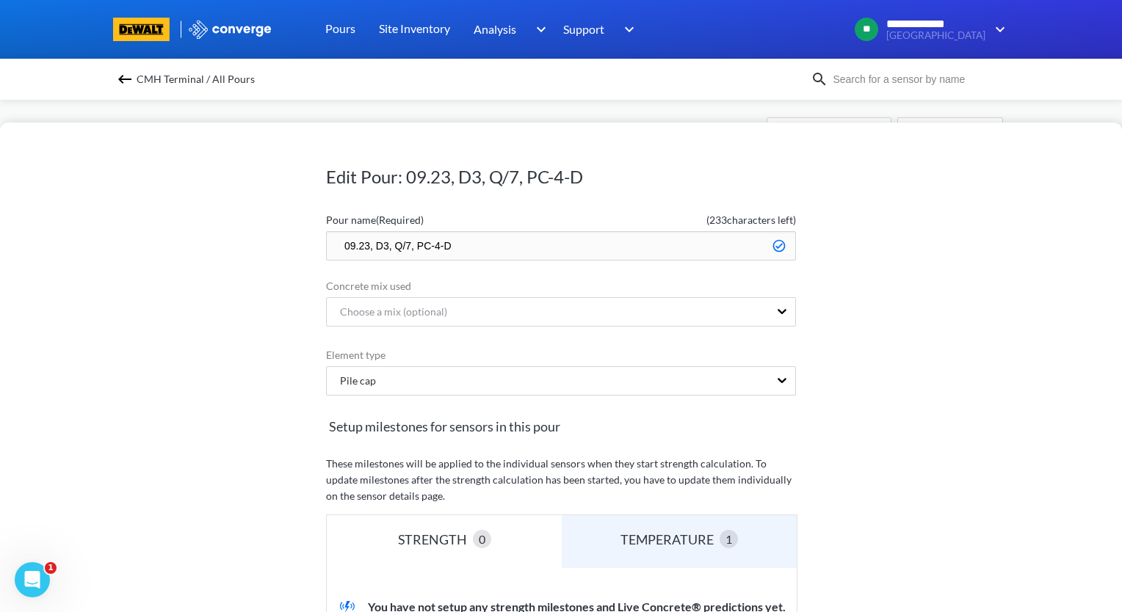
click at [333, 246] on input "09.23, D3, Q/7, PC-4-D" at bounding box center [561, 245] width 470 height 29
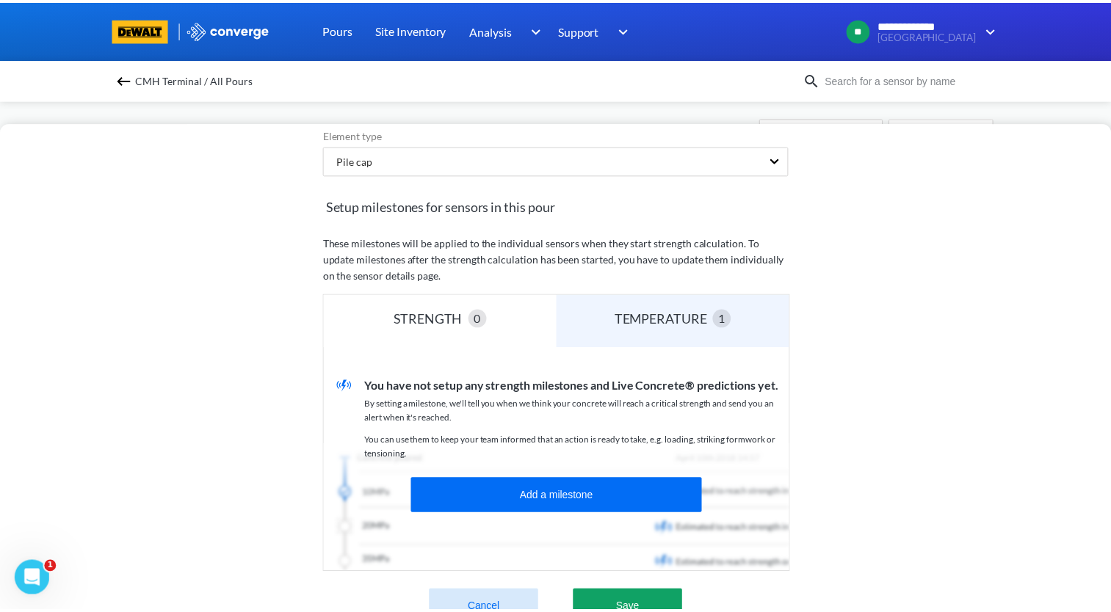
scroll to position [363, 0]
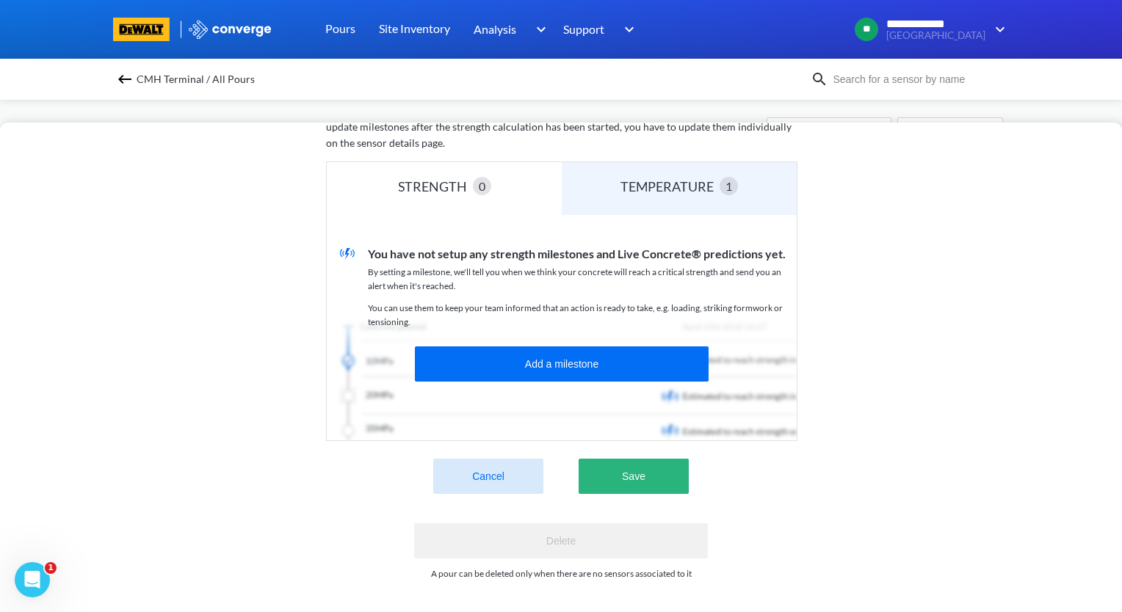
type input "zzz.09.23, D3, Q/7, PC-4-D"
click at [631, 469] on button "Save" at bounding box center [634, 476] width 110 height 35
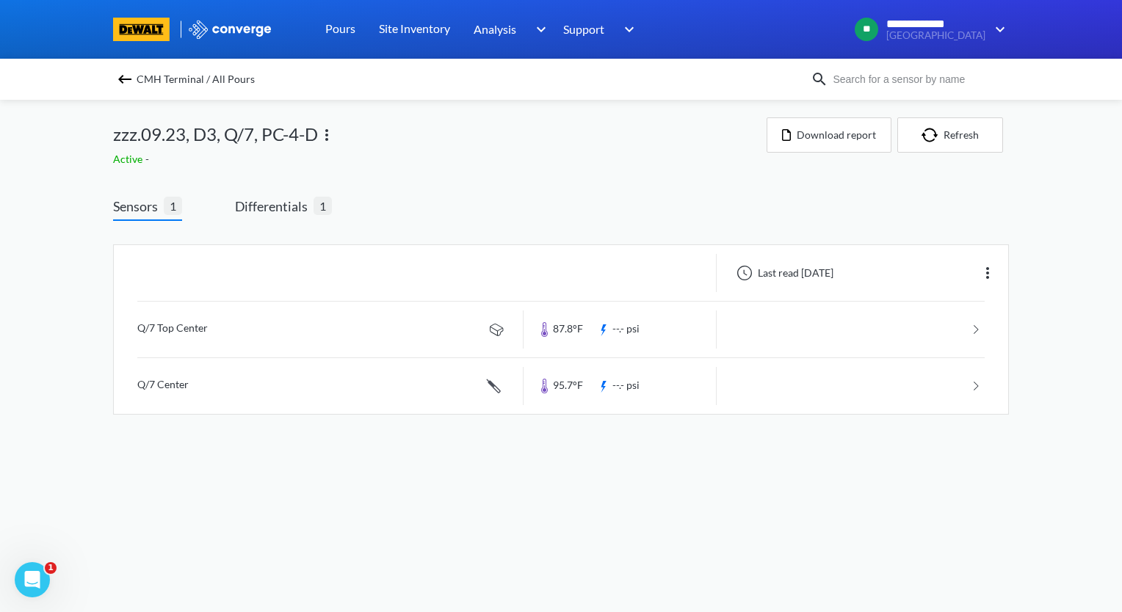
click at [123, 82] on img at bounding box center [125, 79] width 18 height 18
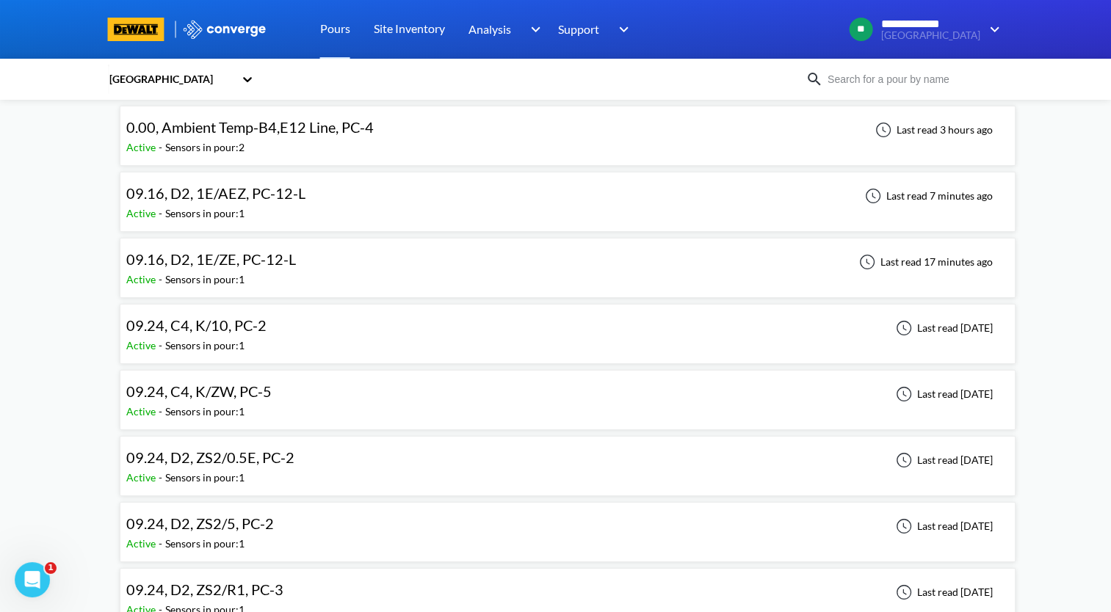
click at [344, 463] on div "09.24, D2, ZS2/0.5E, PC-2 Active - Sensors in pour: 1 Last read [DATE]" at bounding box center [567, 466] width 883 height 47
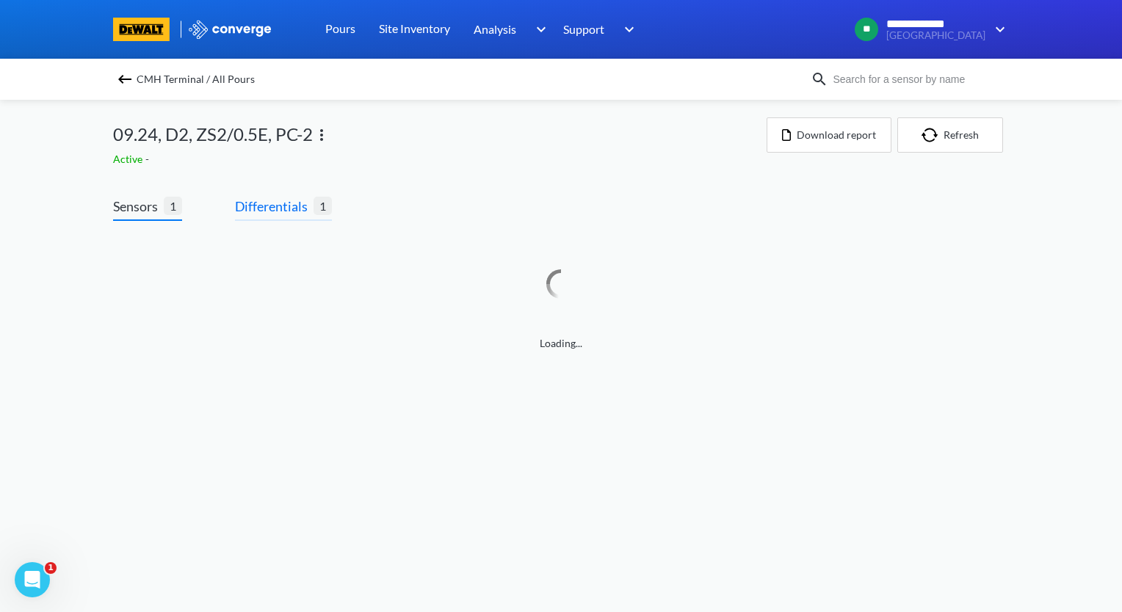
click at [301, 212] on span "Differentials" at bounding box center [274, 206] width 79 height 21
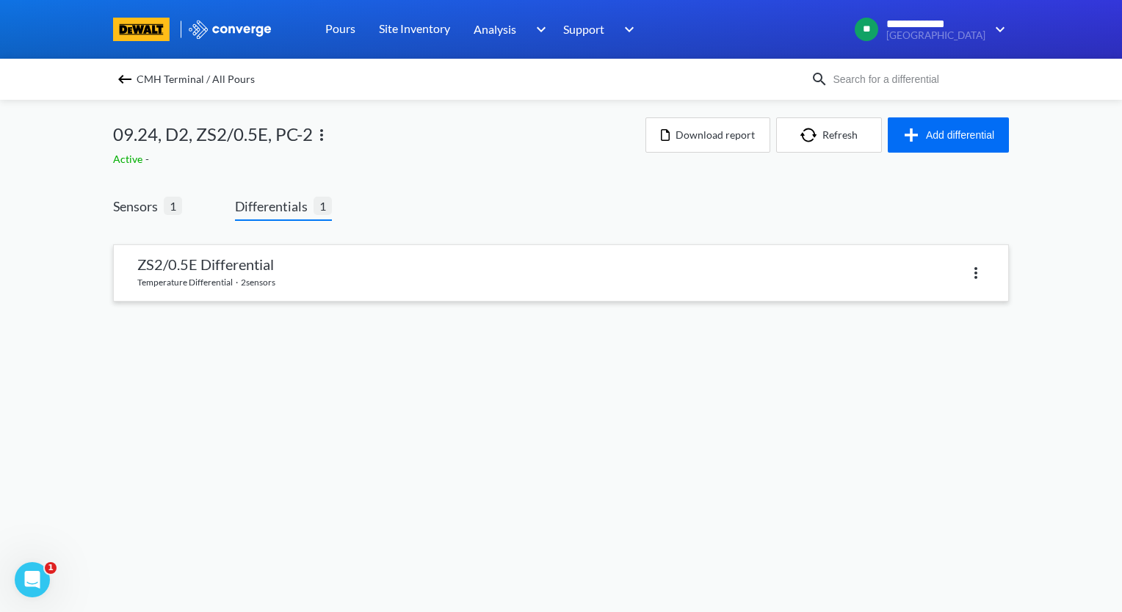
click at [311, 264] on link at bounding box center [561, 273] width 894 height 56
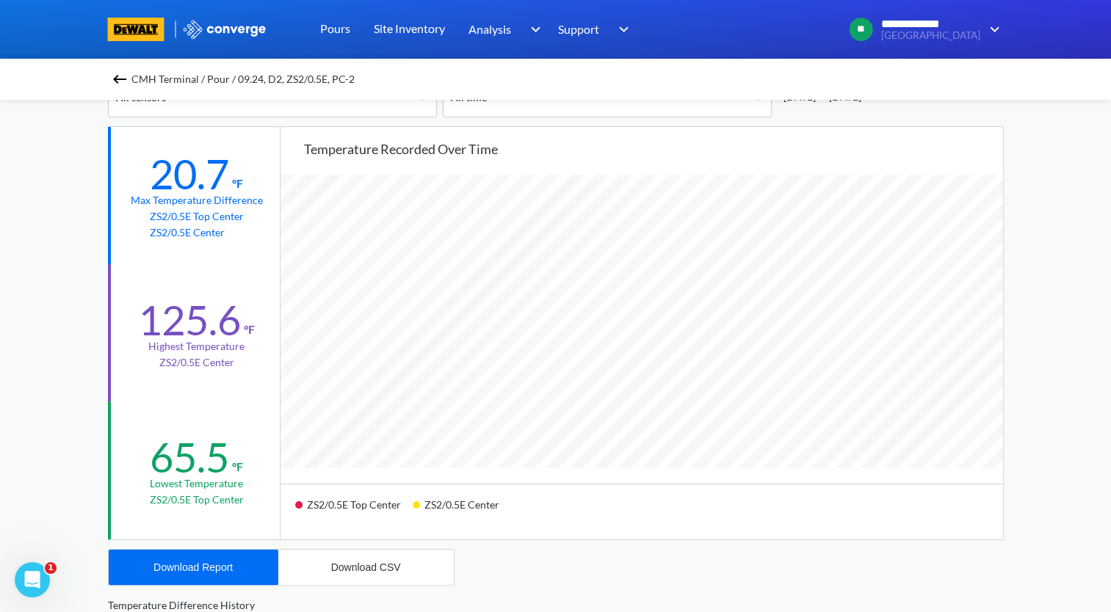
scroll to position [220, 0]
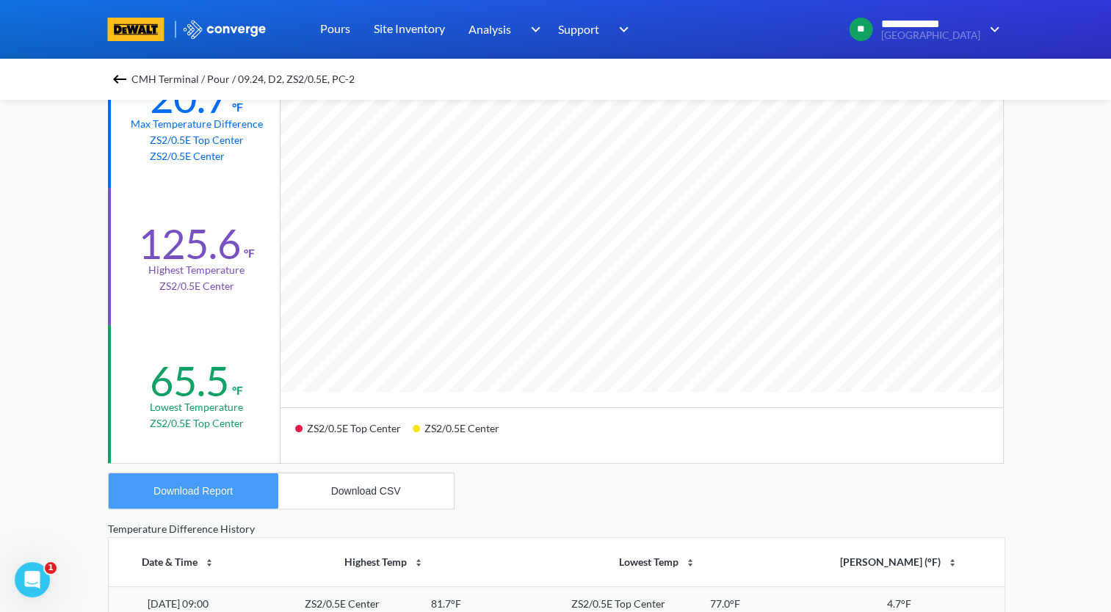
click at [204, 488] on div "Download Report" at bounding box center [192, 491] width 79 height 12
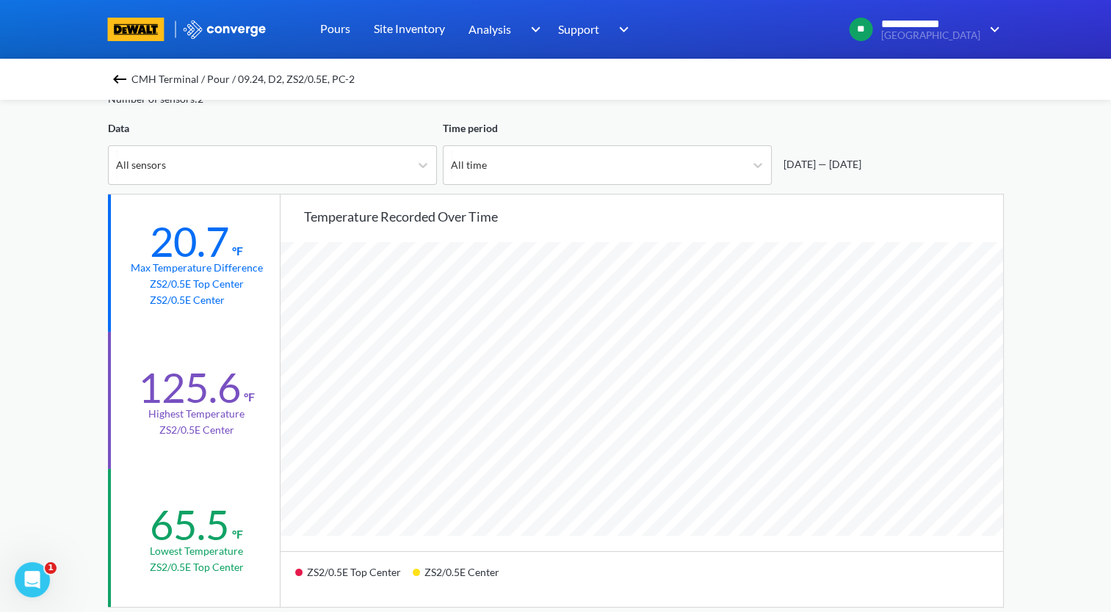
scroll to position [73, 0]
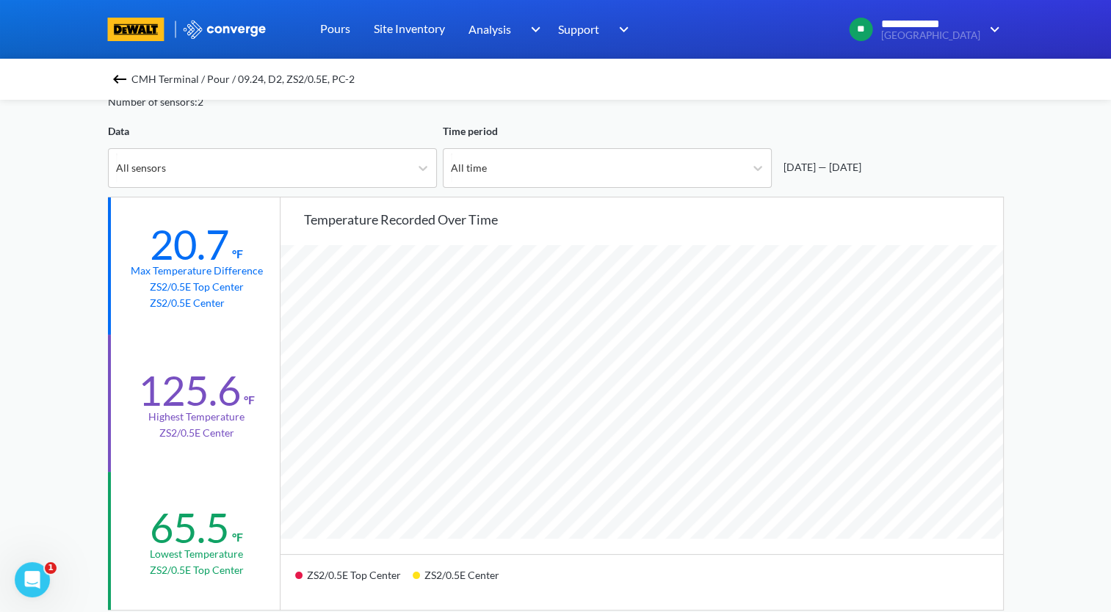
click at [119, 75] on img at bounding box center [120, 79] width 18 height 18
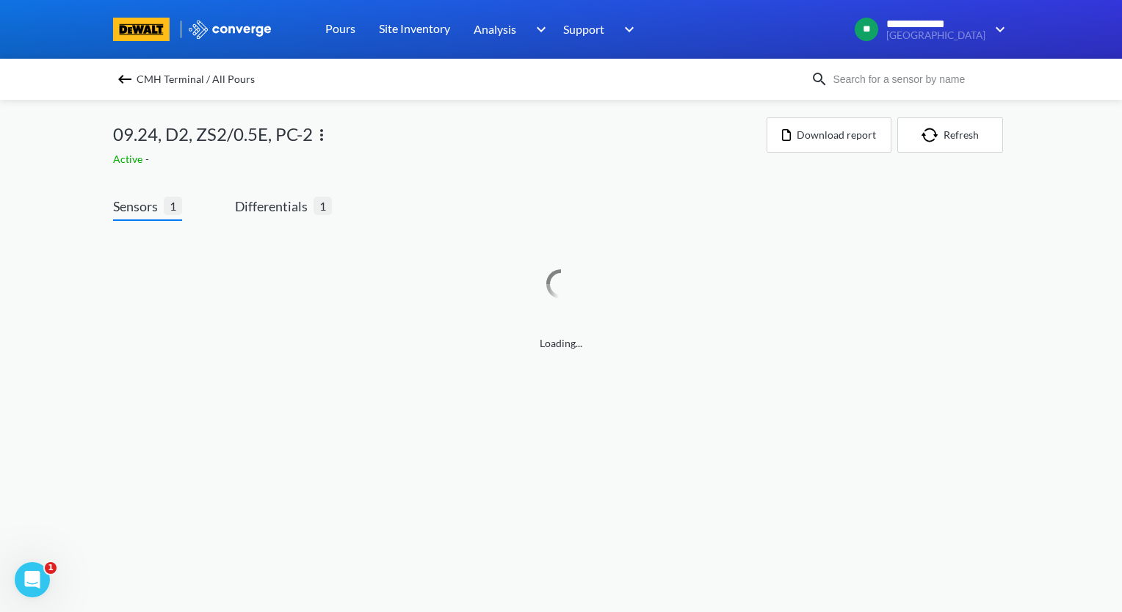
click at [321, 134] on img at bounding box center [322, 135] width 18 height 18
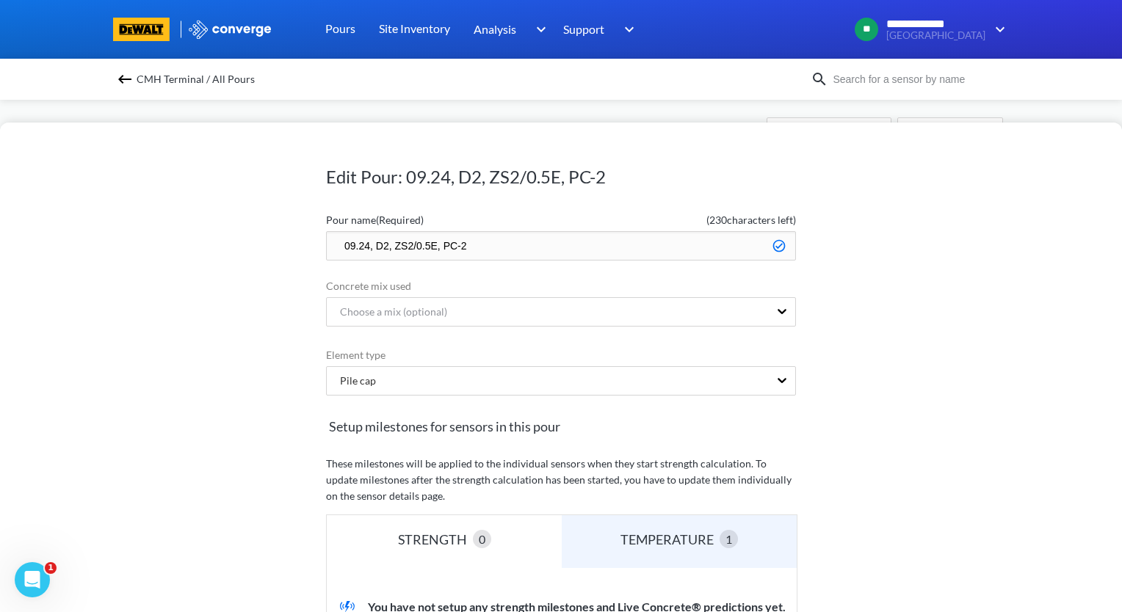
click at [339, 236] on input "09.24, D2, ZS2/0.5E, PC-2" at bounding box center [561, 245] width 470 height 29
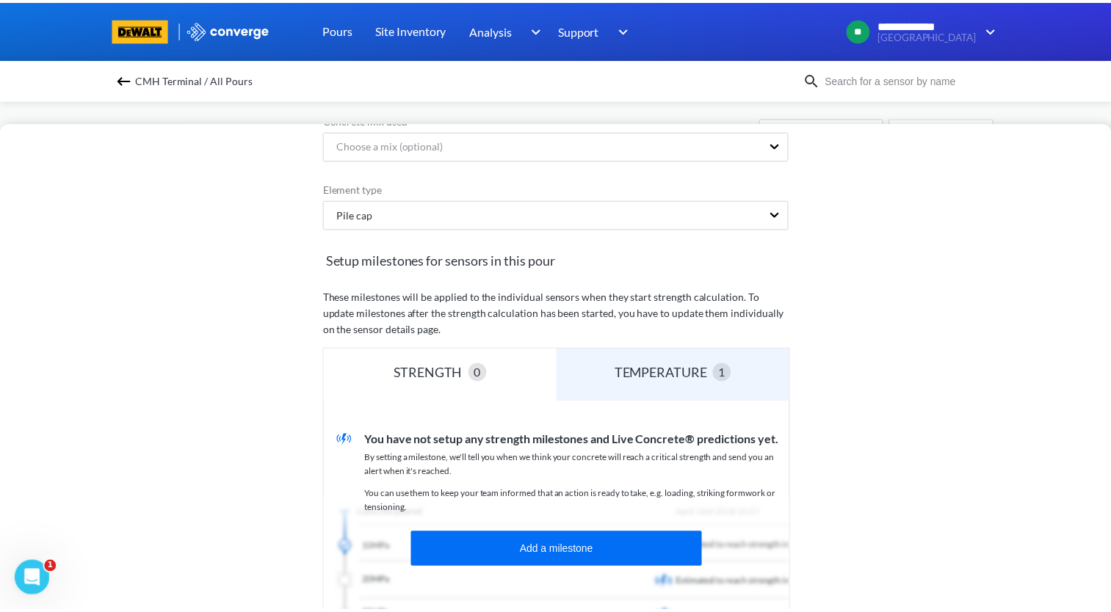
scroll to position [363, 0]
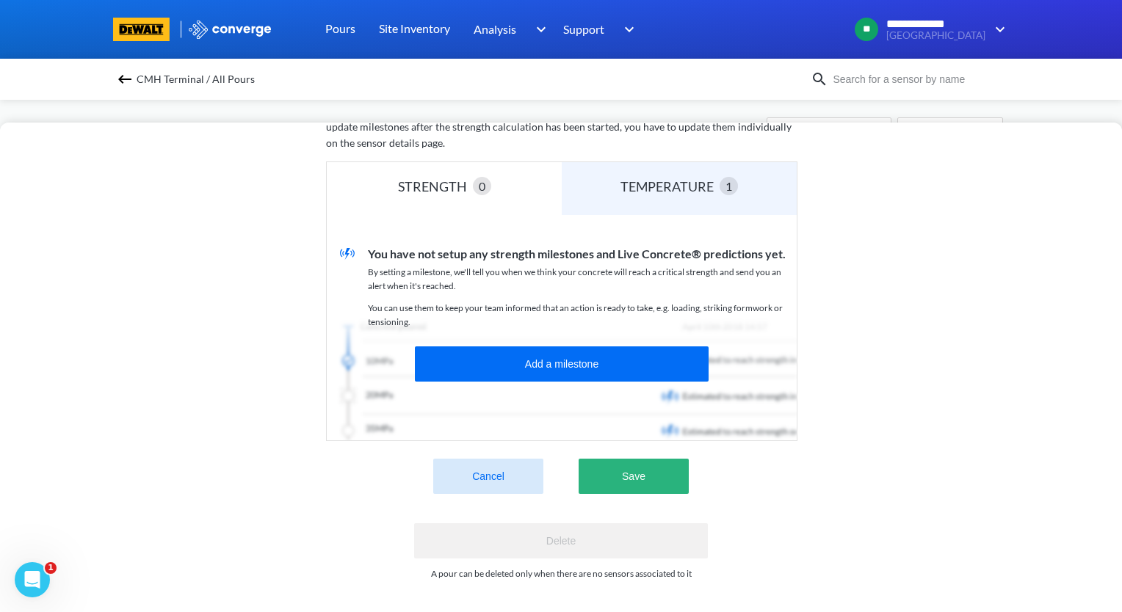
type input "zzz.09.24, D2, ZS2/0.5E, PC-2"
click at [658, 467] on button "Save" at bounding box center [634, 476] width 110 height 35
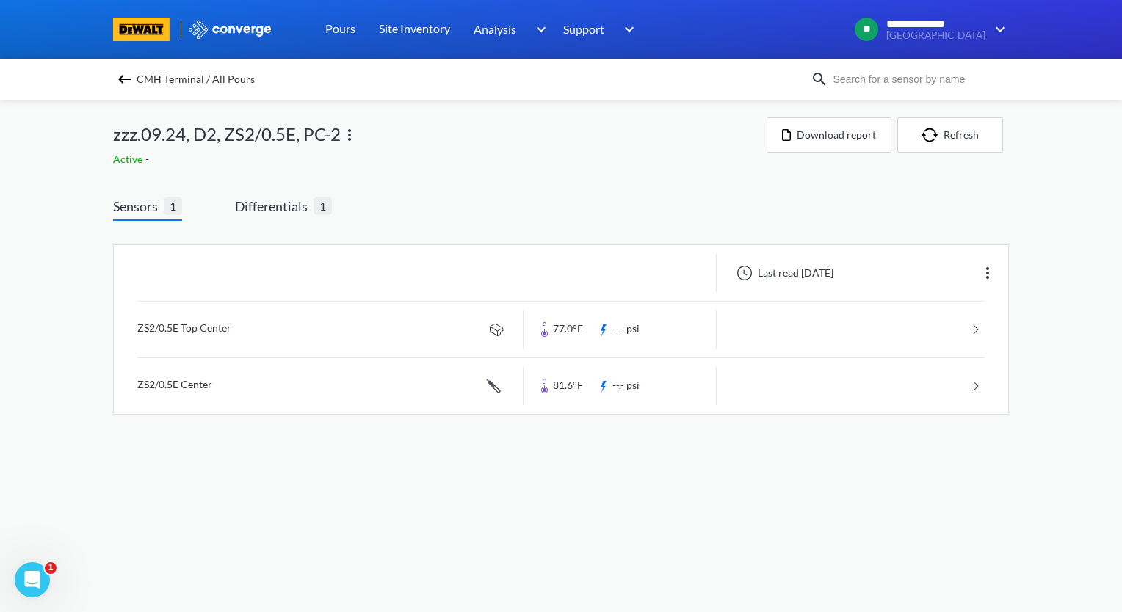
click at [122, 76] on img at bounding box center [125, 79] width 18 height 18
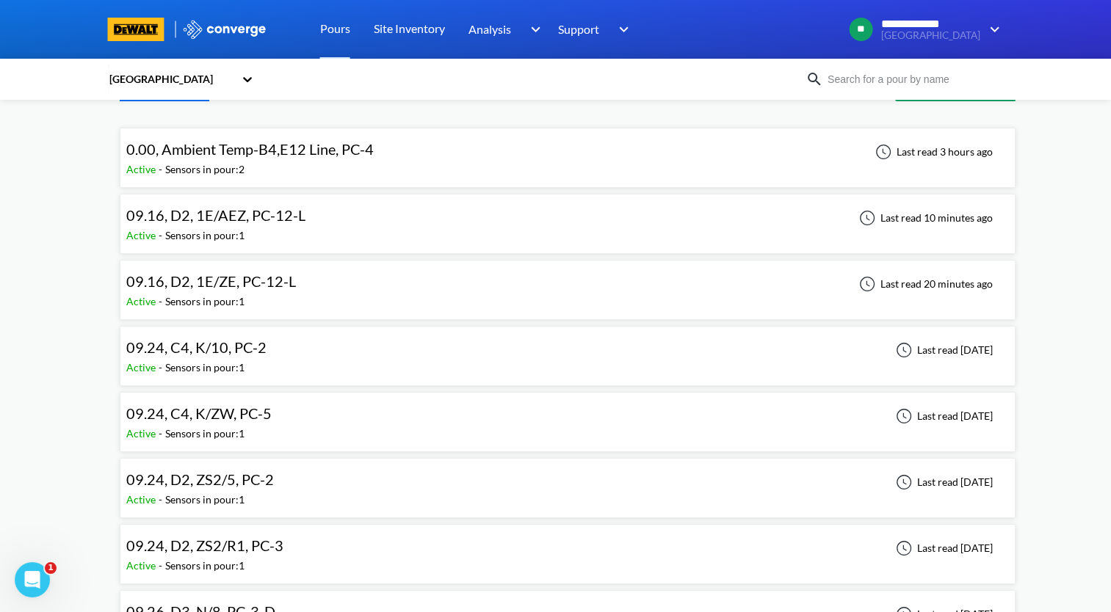
scroll to position [73, 0]
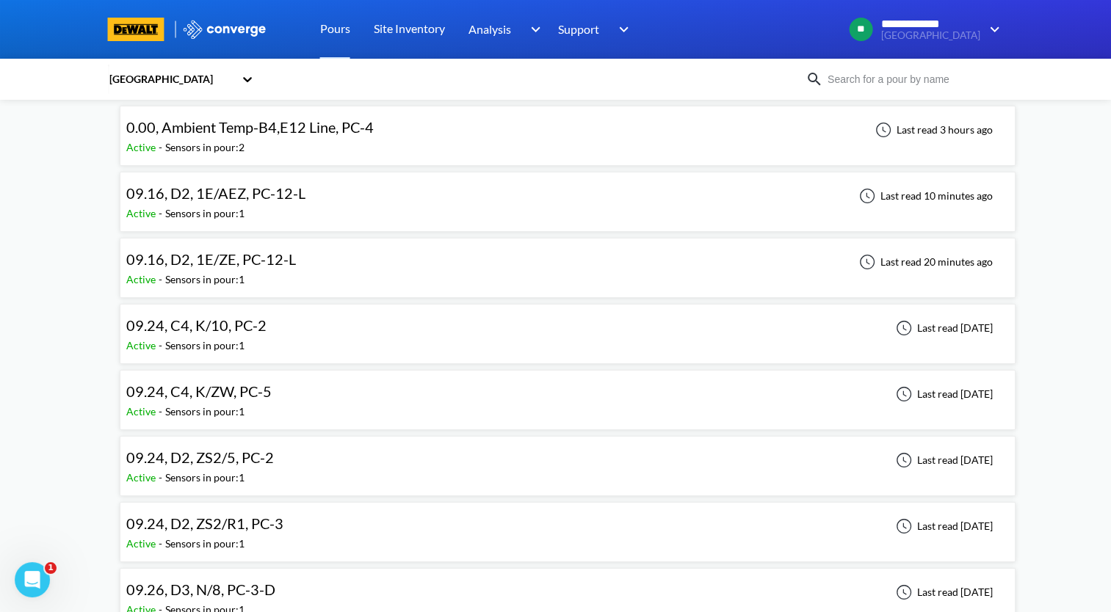
click at [335, 466] on div "09.24, D2, ZS2/5, PC-2 Active - Sensors in pour: 1 Last read [DATE]" at bounding box center [567, 466] width 883 height 47
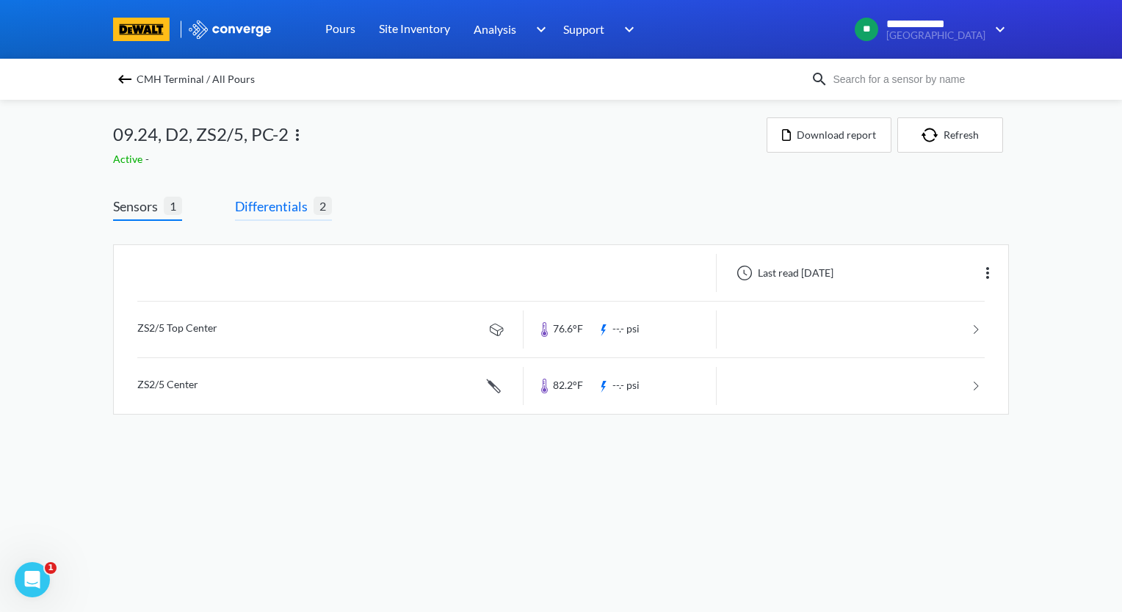
click at [256, 207] on span "Differentials" at bounding box center [274, 206] width 79 height 21
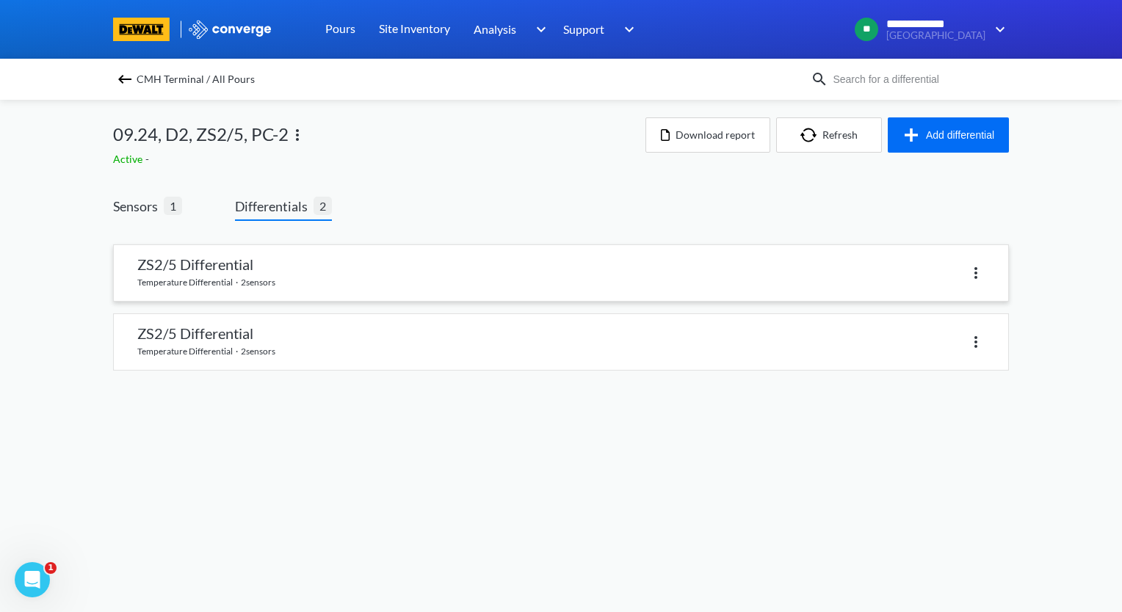
click at [978, 275] on img at bounding box center [976, 273] width 18 height 18
click at [938, 275] on div "Delete" at bounding box center [938, 273] width 94 height 28
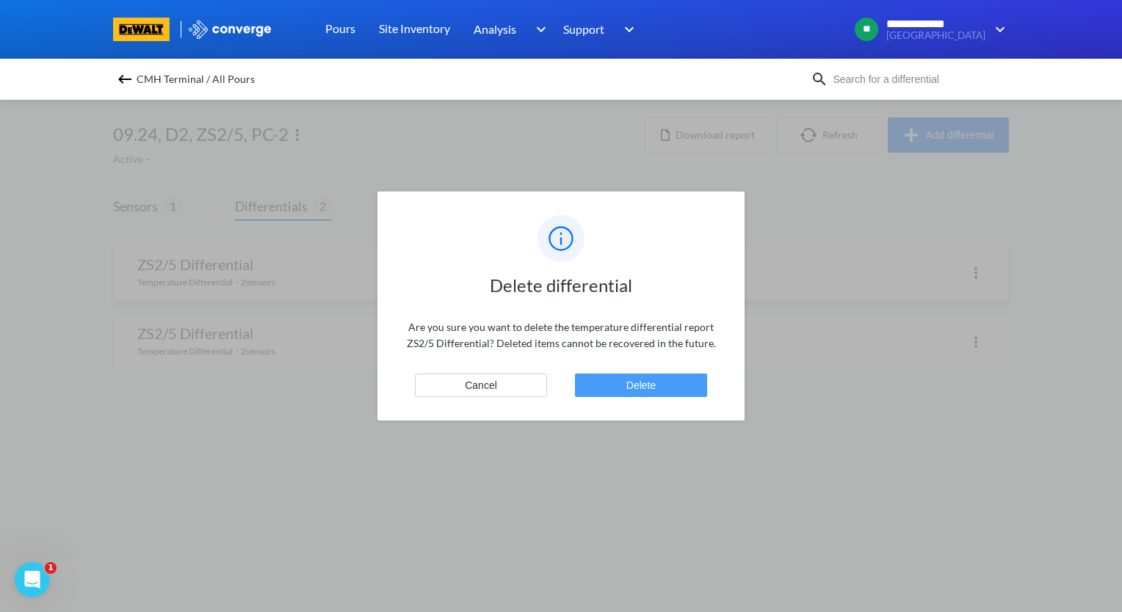
click at [645, 392] on button "Delete" at bounding box center [641, 385] width 132 height 23
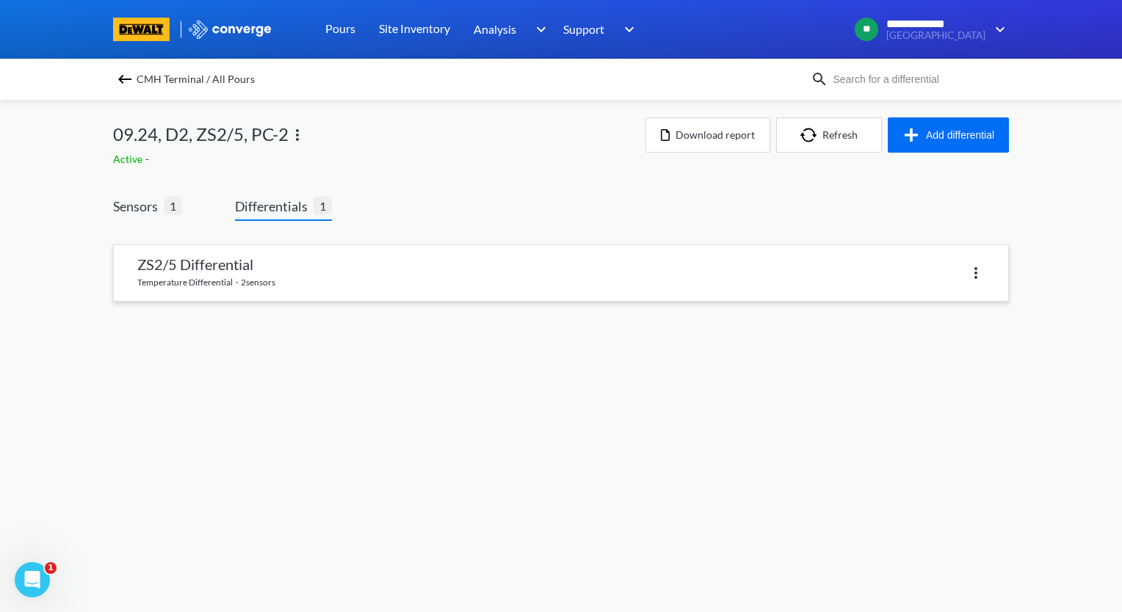
click at [279, 284] on link at bounding box center [561, 273] width 894 height 56
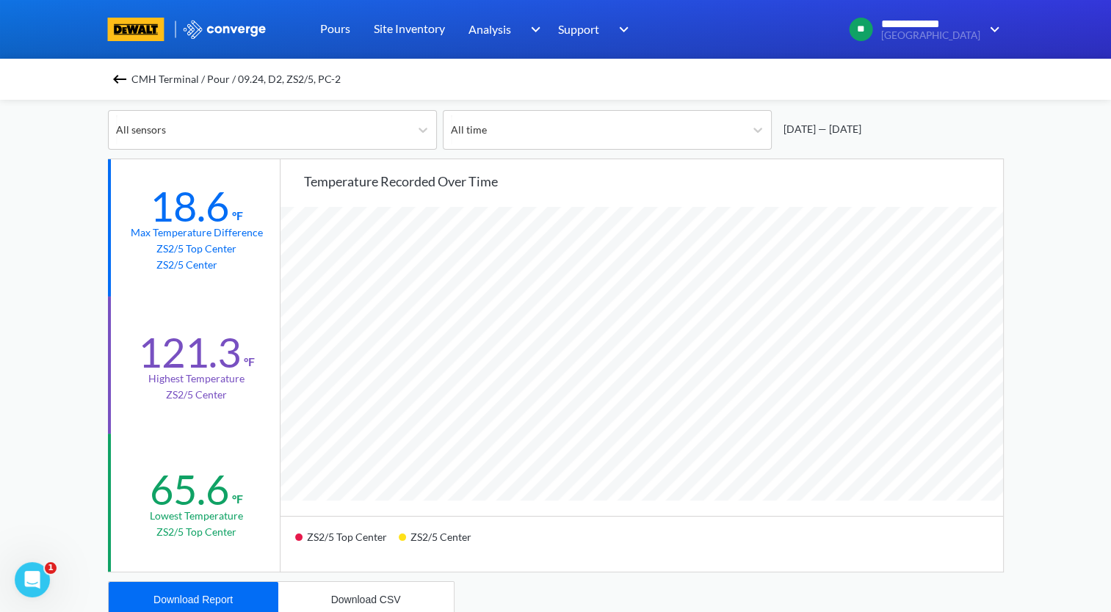
scroll to position [147, 0]
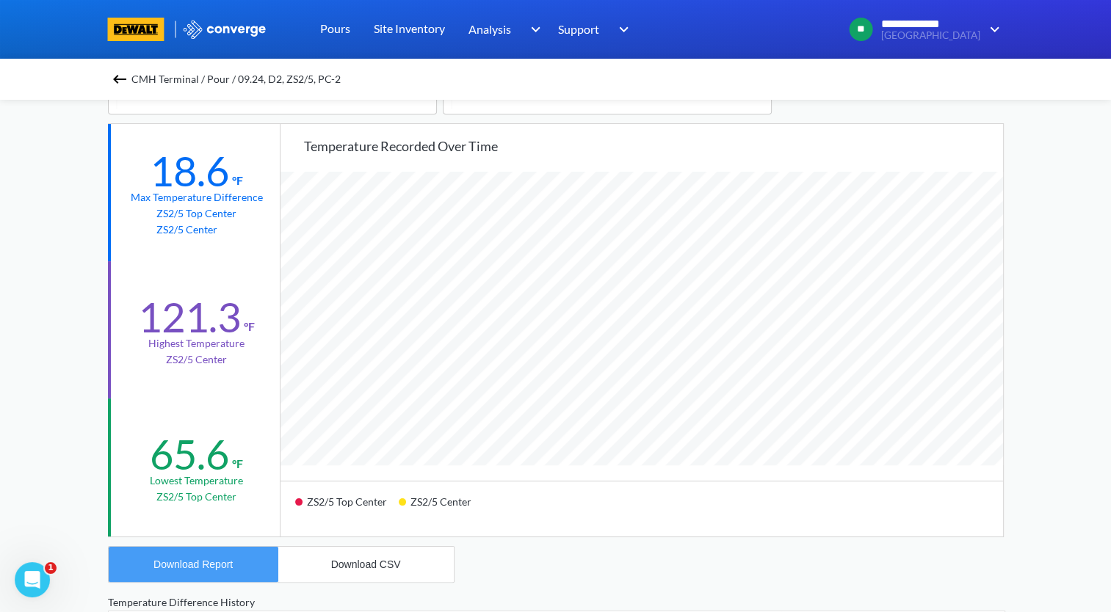
click at [203, 560] on div "Download Report" at bounding box center [192, 565] width 79 height 12
click at [115, 78] on div "CMH Terminal / Pour / 09.24, D2, ZS2/5, PC-2" at bounding box center [556, 79] width 896 height 21
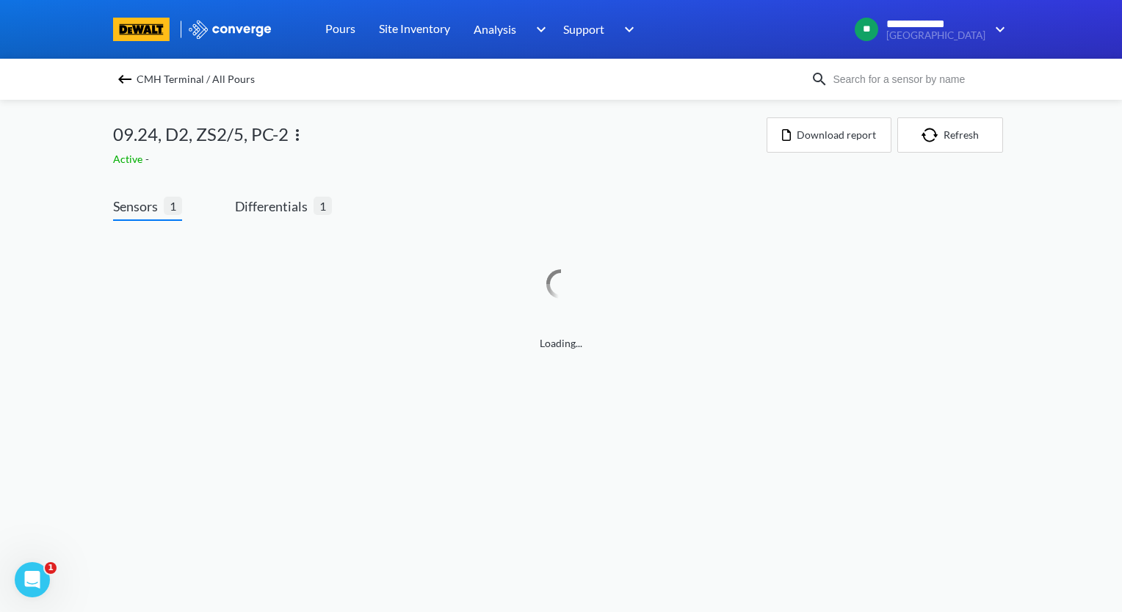
click at [298, 134] on img at bounding box center [298, 135] width 18 height 18
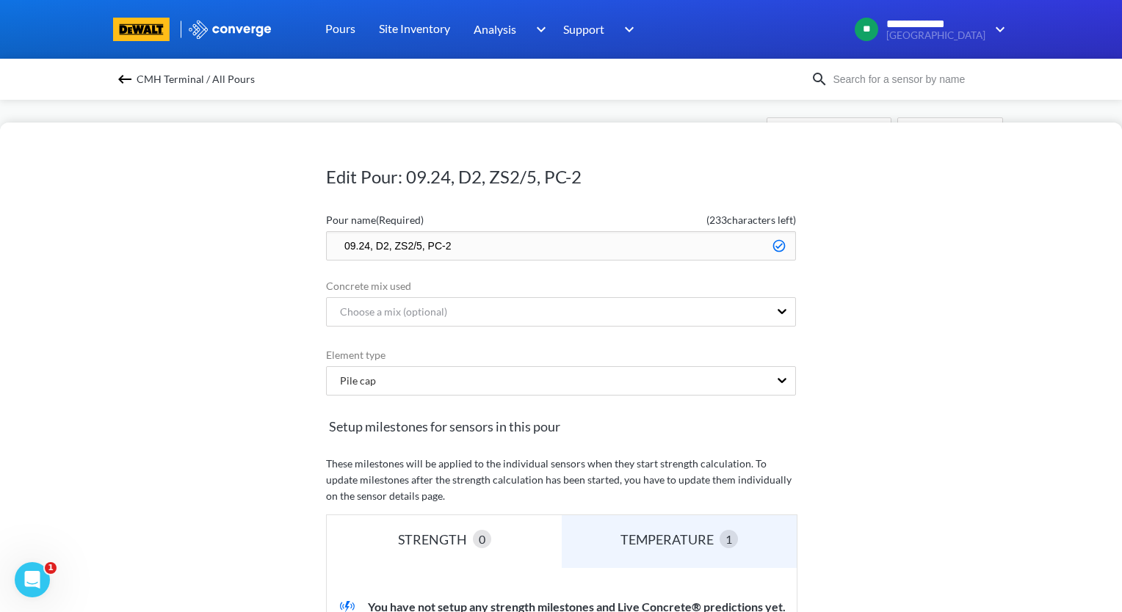
click at [338, 244] on input "09.24, D2, ZS2/5, PC-2" at bounding box center [561, 245] width 470 height 29
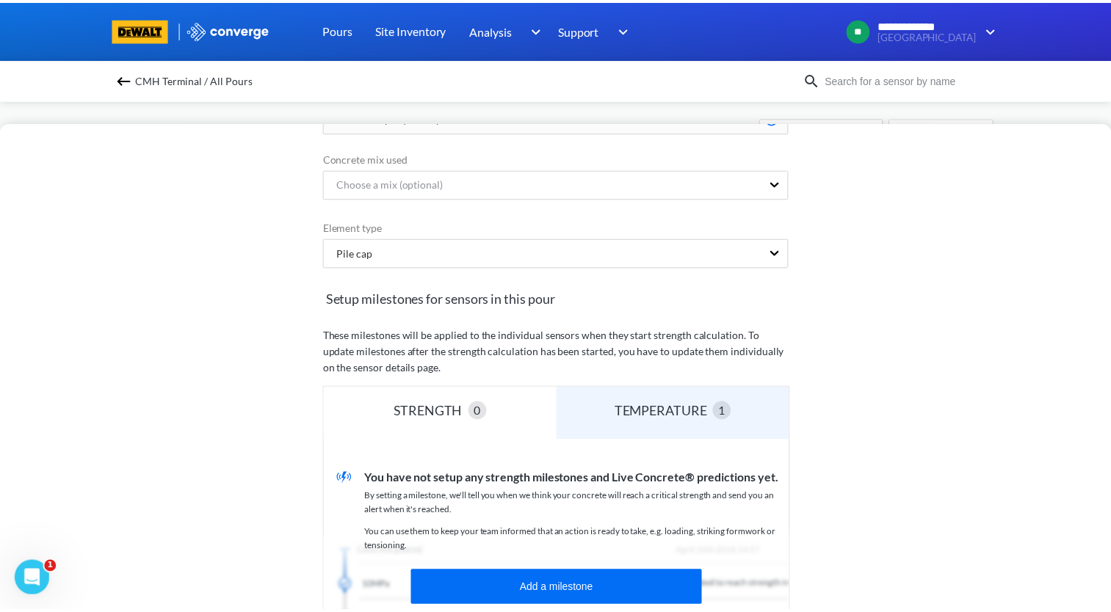
scroll to position [294, 0]
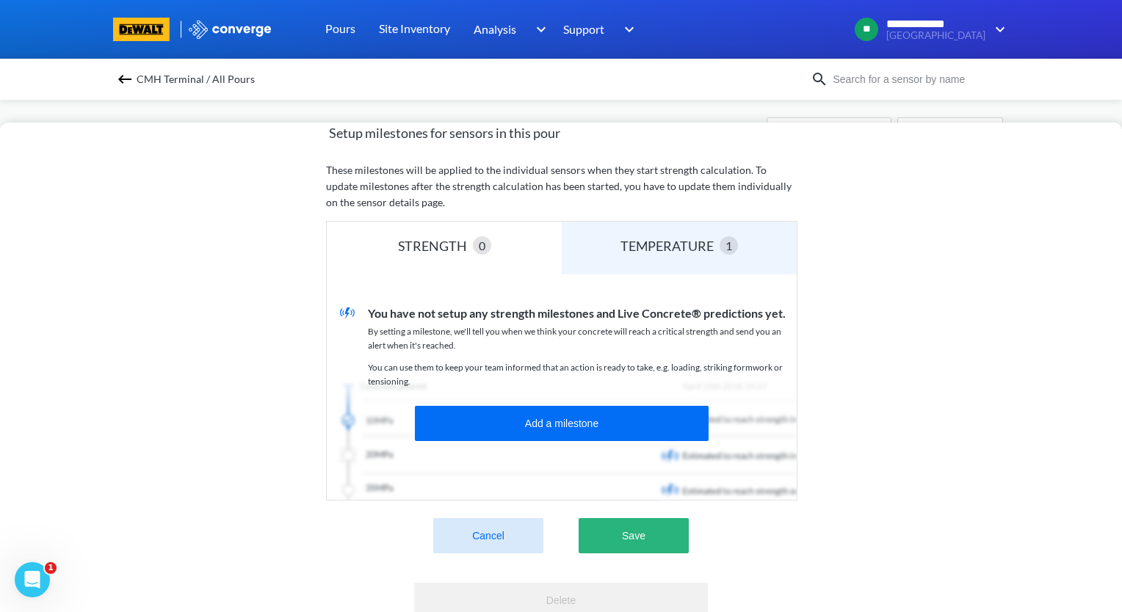
type input "zzz.09.24, D2, ZS2/5, PC-2"
click at [633, 529] on button "Save" at bounding box center [634, 535] width 110 height 35
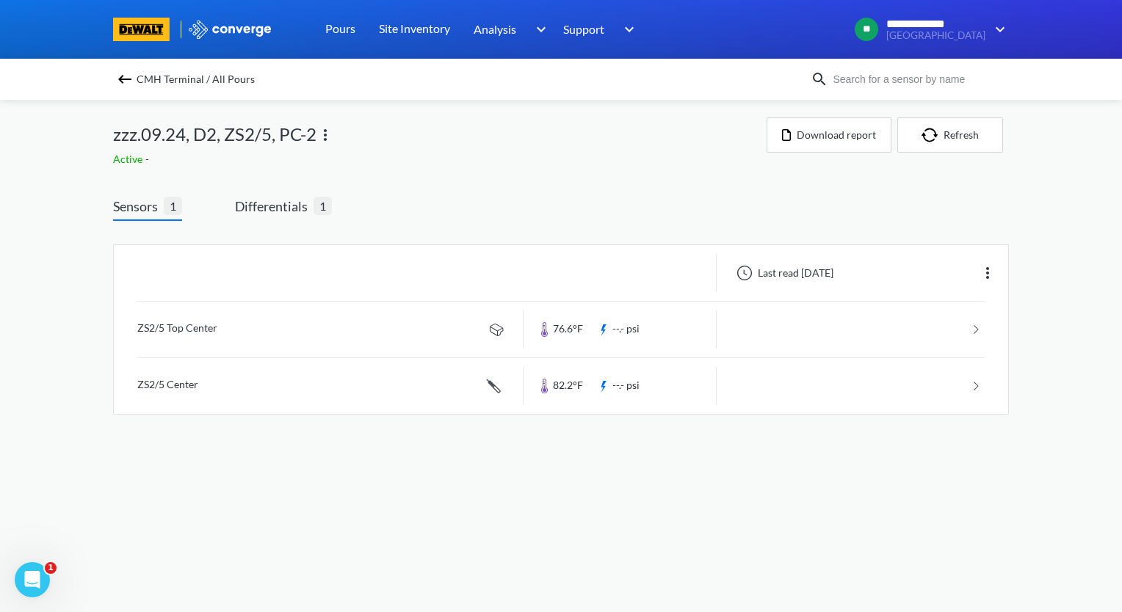
click at [127, 84] on img at bounding box center [125, 79] width 18 height 18
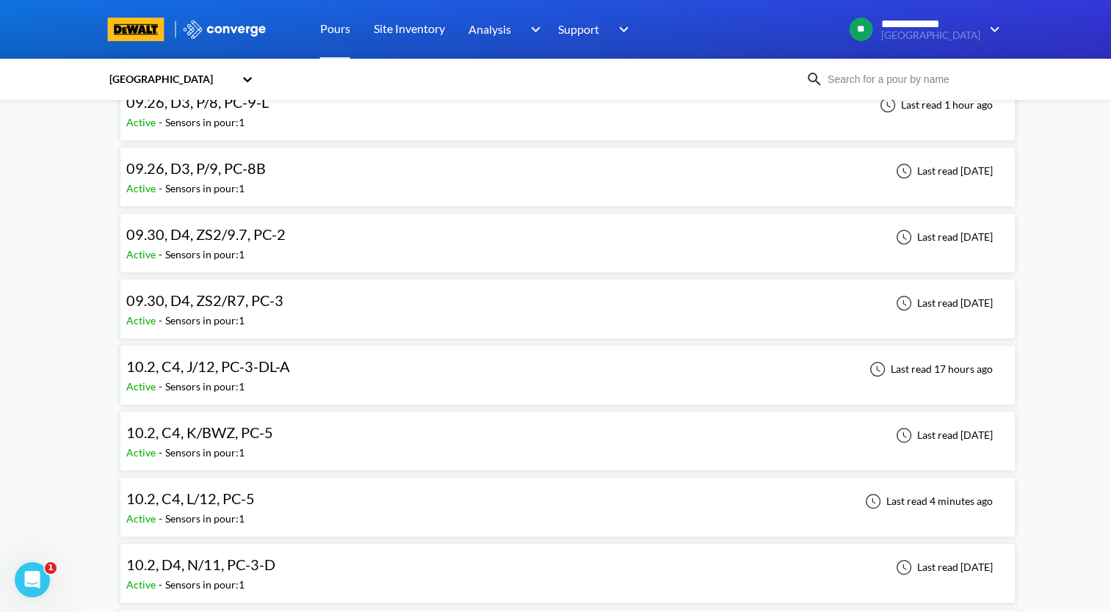
scroll to position [661, 0]
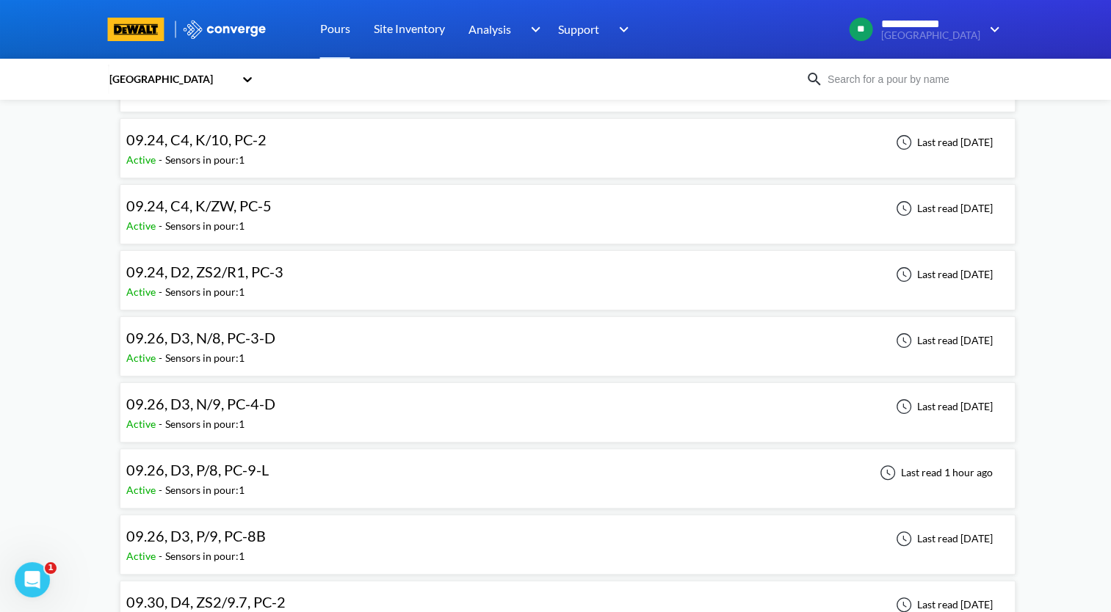
scroll to position [220, 0]
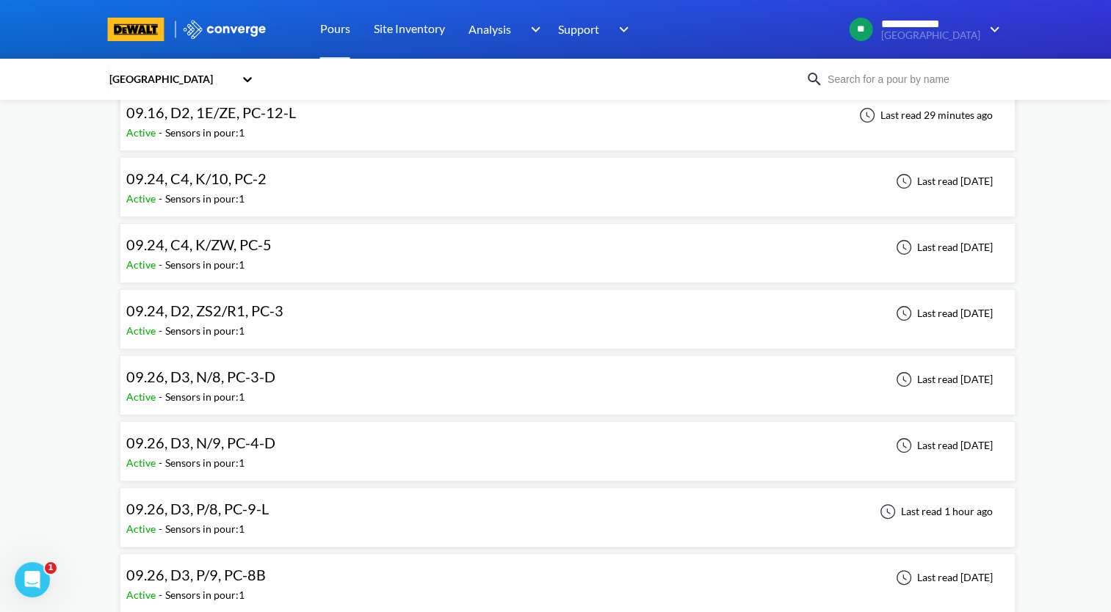
click at [272, 319] on div "09.24, D2, ZS2/R1, PC-3" at bounding box center [204, 311] width 157 height 23
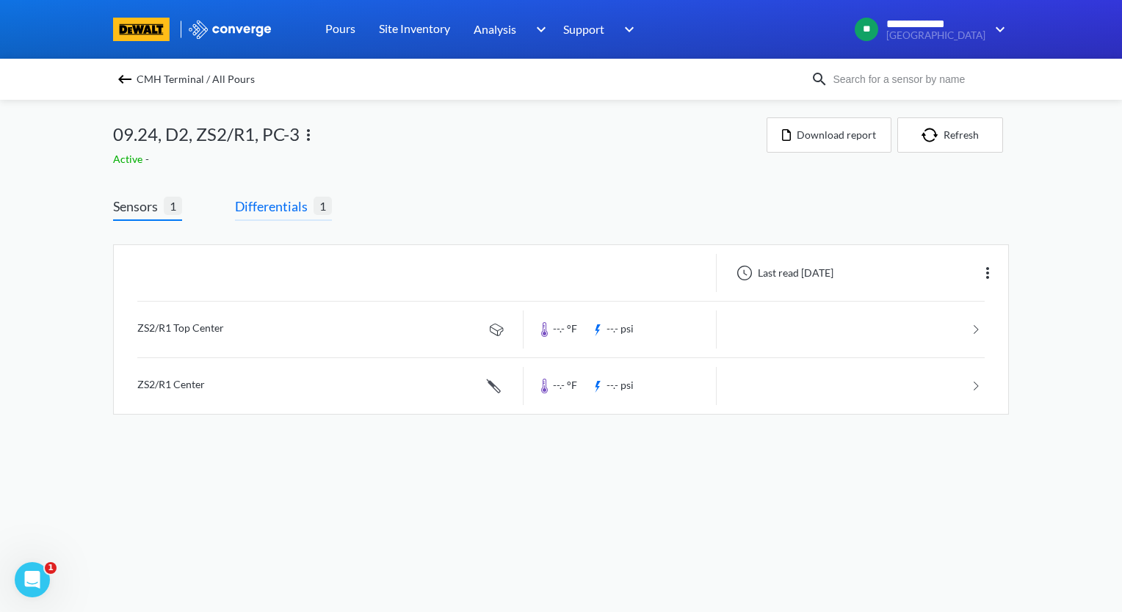
click at [280, 206] on span "Differentials" at bounding box center [274, 206] width 79 height 21
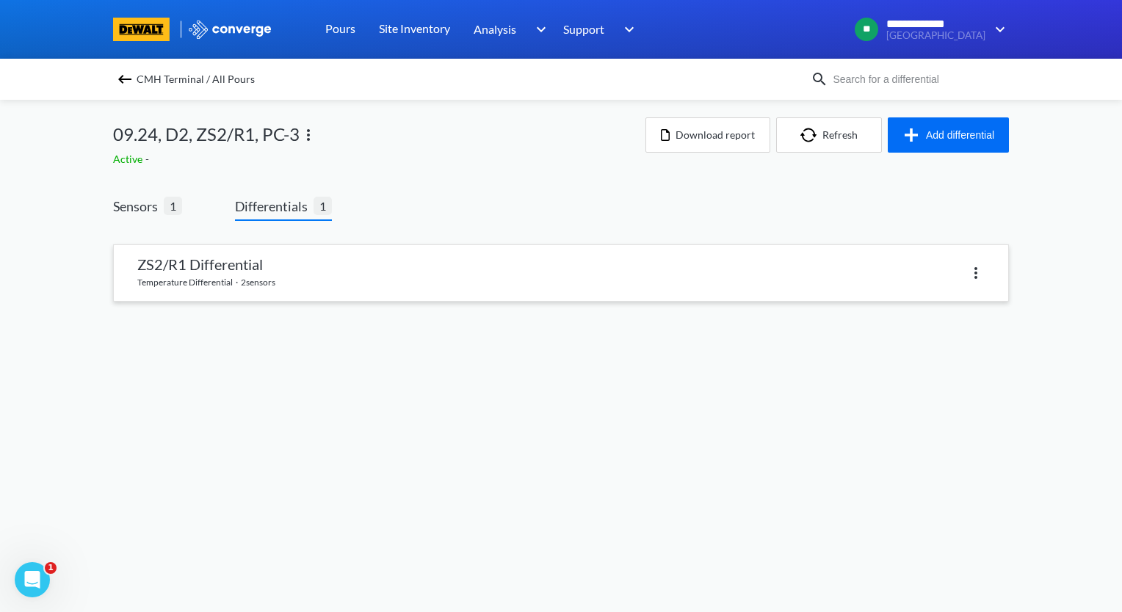
click at [286, 272] on link at bounding box center [561, 273] width 894 height 56
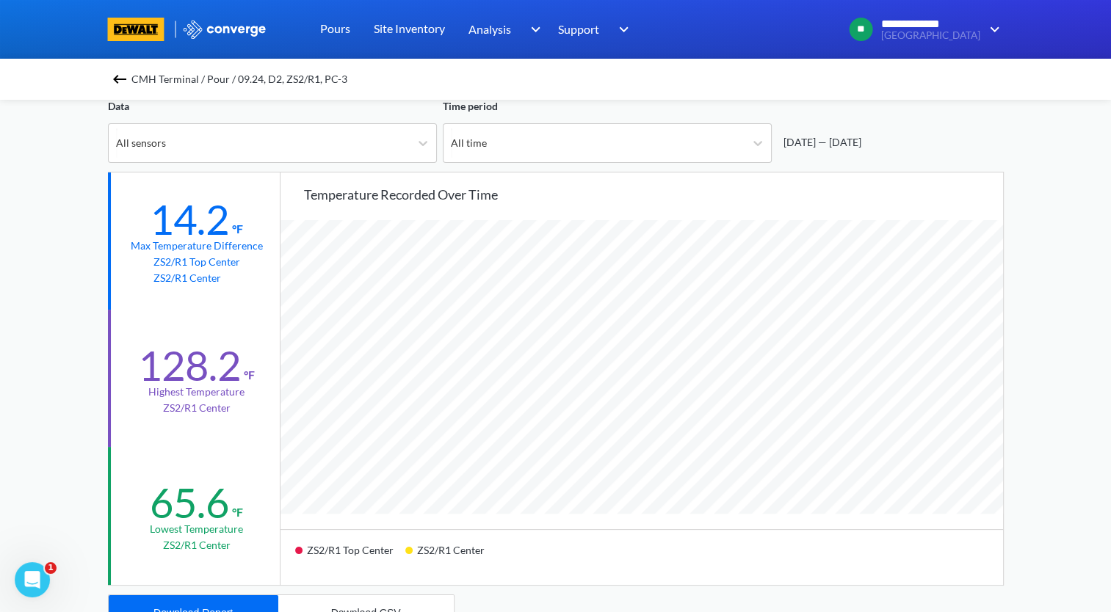
scroll to position [73, 0]
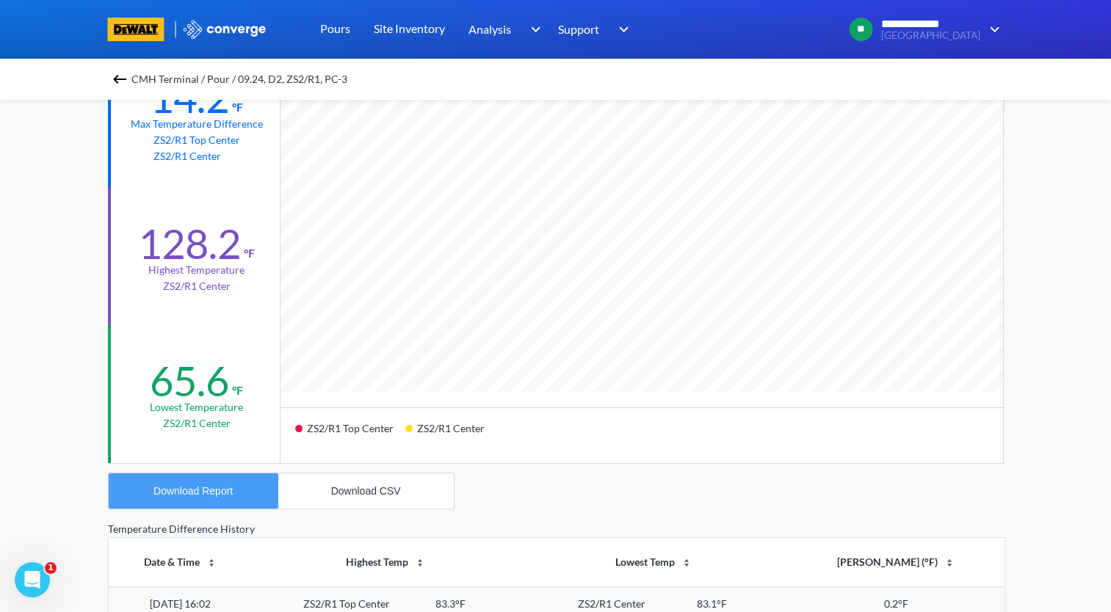
click at [211, 499] on button "Download Report" at bounding box center [194, 491] width 170 height 35
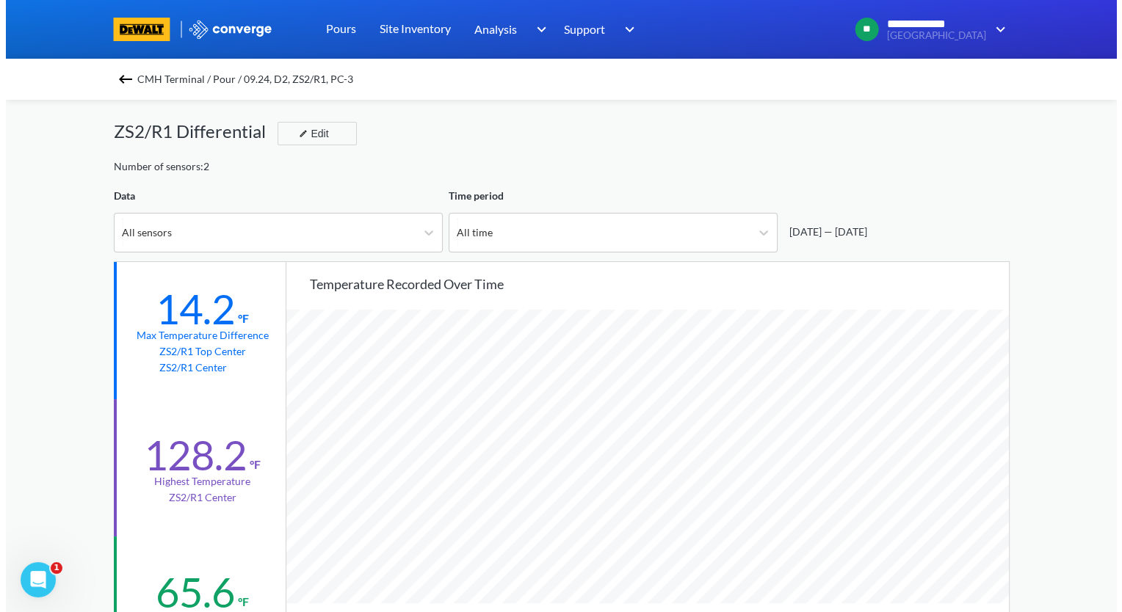
scroll to position [0, 0]
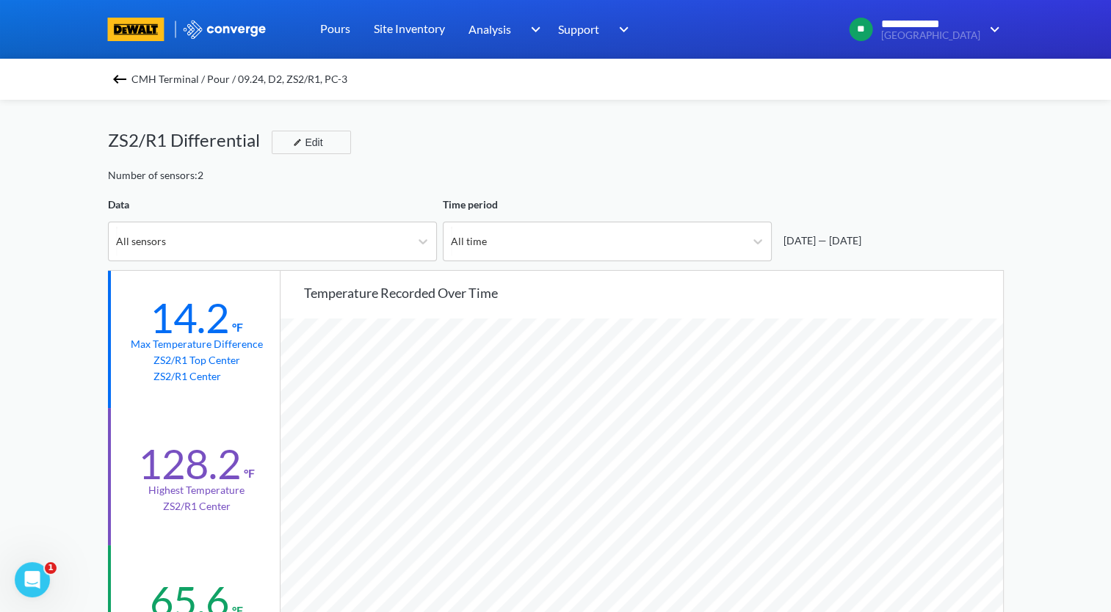
click at [126, 78] on img at bounding box center [120, 79] width 18 height 18
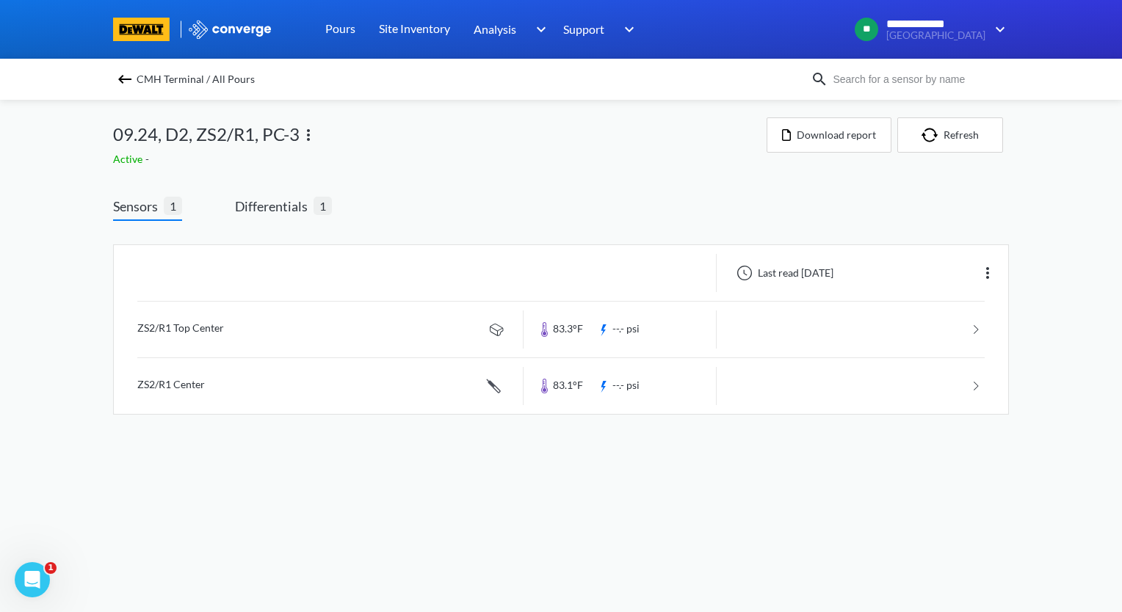
click at [308, 136] on img at bounding box center [309, 135] width 18 height 18
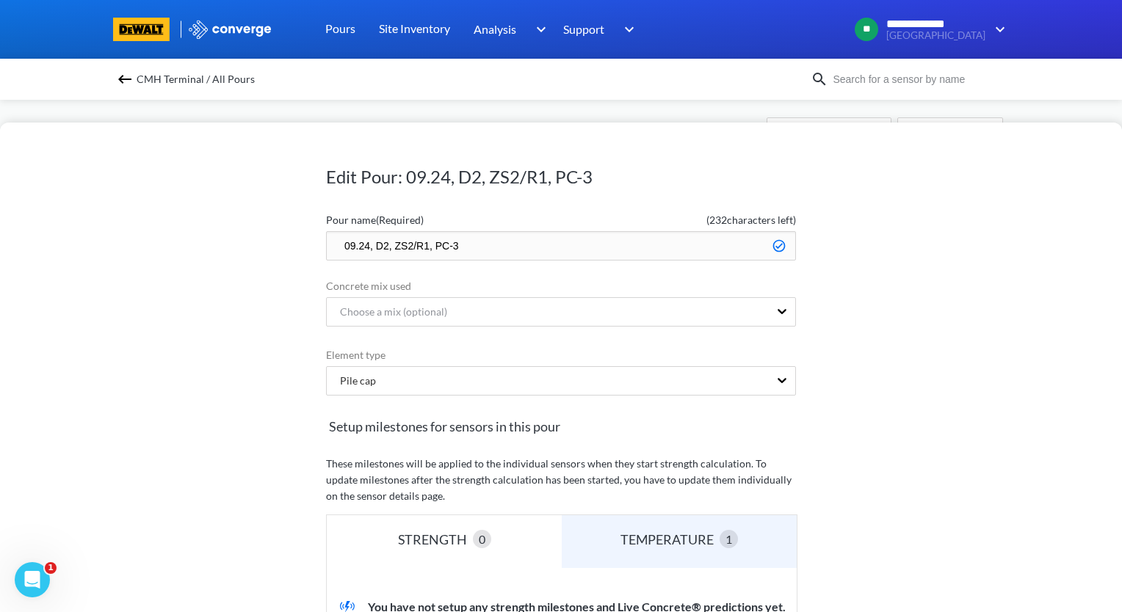
click at [333, 243] on input "09.24, D2, ZS2/R1, PC-3" at bounding box center [561, 245] width 470 height 29
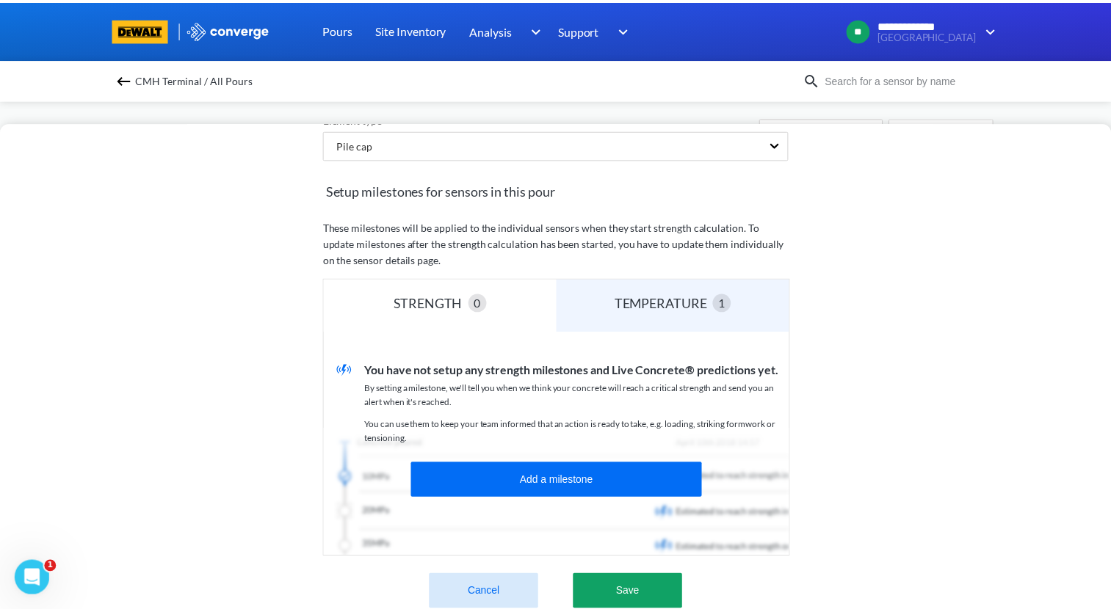
scroll to position [294, 0]
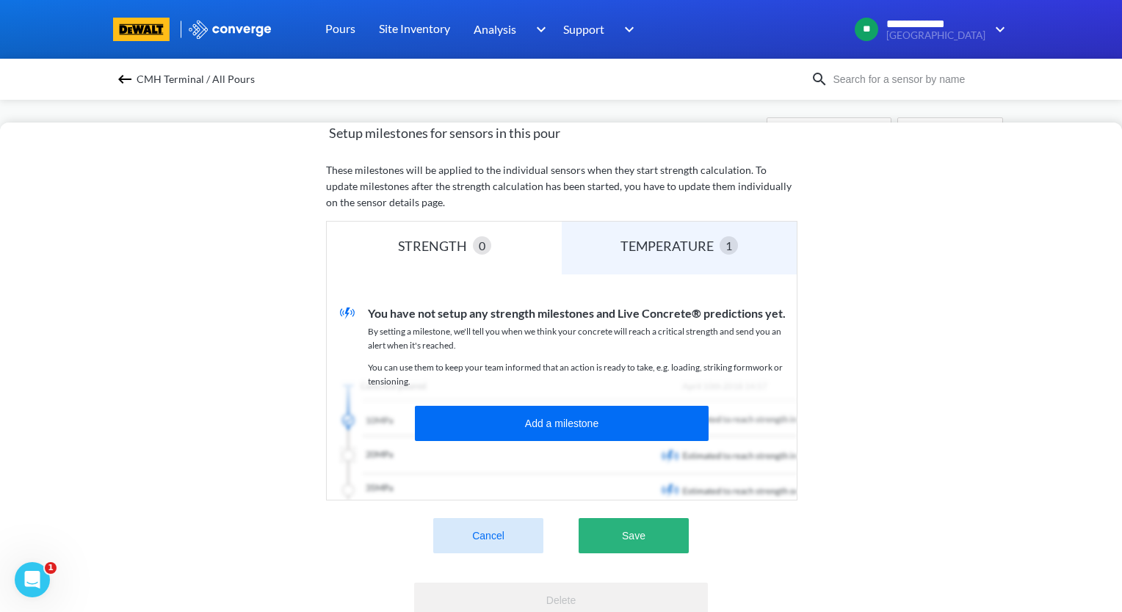
type input "zzz.09.24, D2, ZS2/R1, PC-3"
click at [657, 537] on button "Save" at bounding box center [634, 535] width 110 height 35
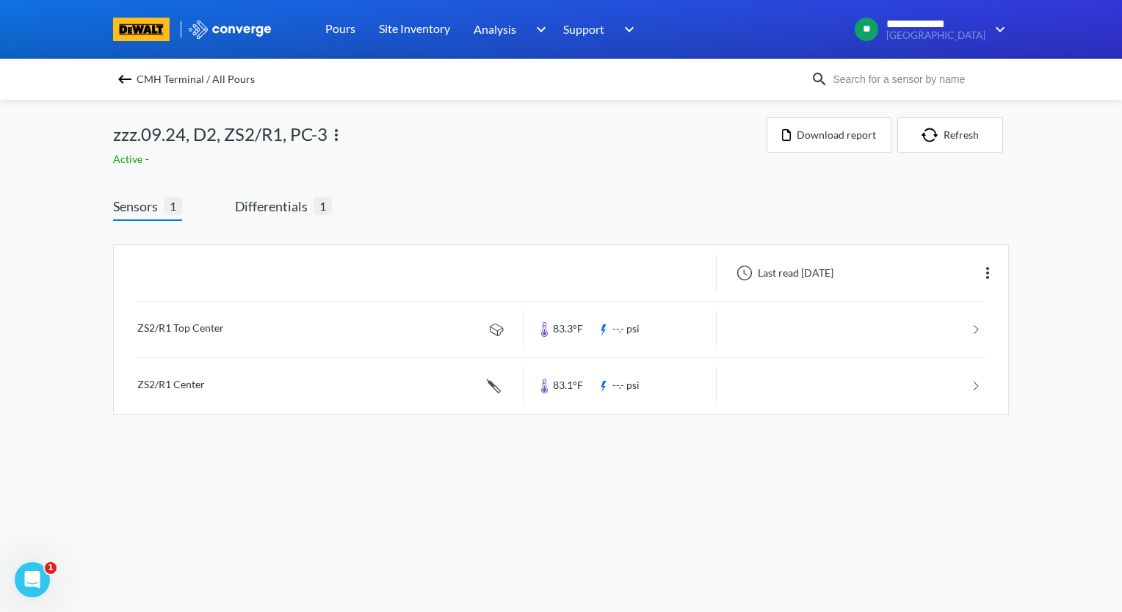
click at [120, 81] on img at bounding box center [125, 79] width 18 height 18
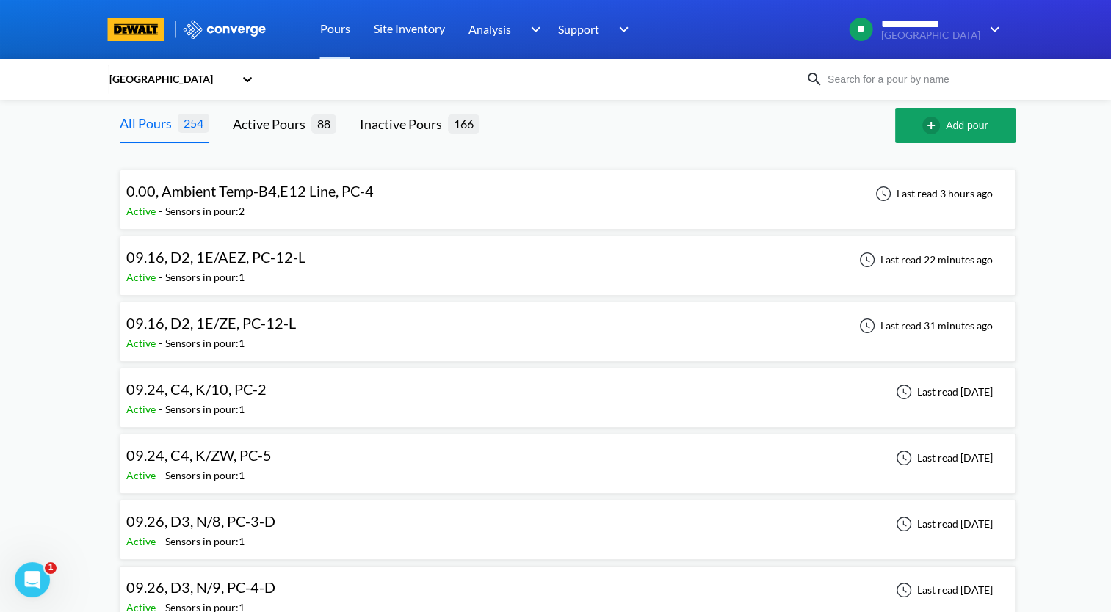
scroll to position [73, 0]
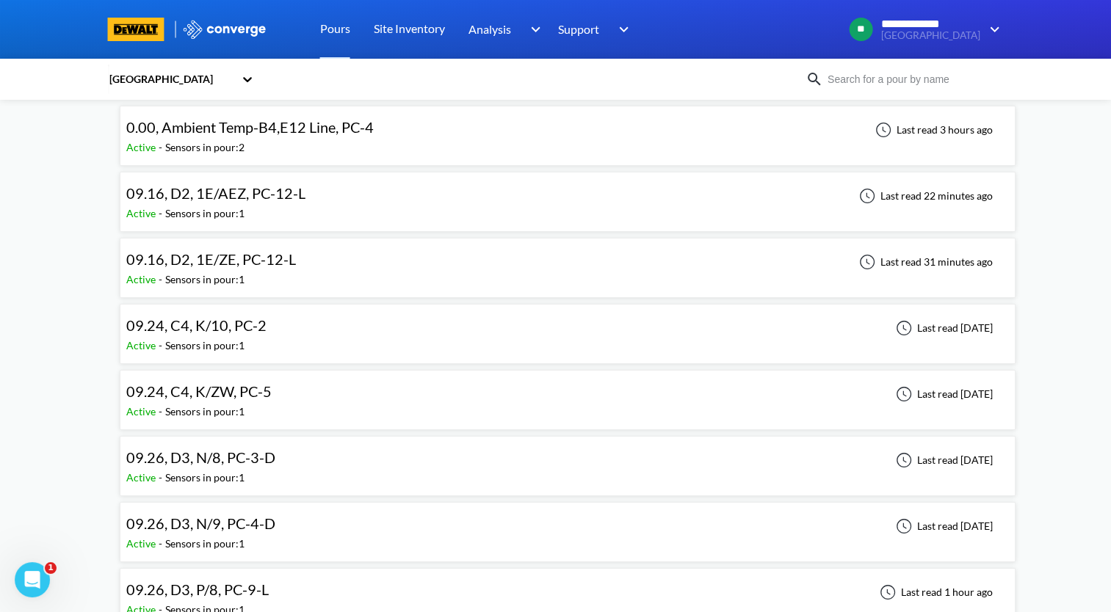
click at [298, 474] on div "09.26, D3, N/8, PC-3-D Active - Sensors in pour: 1 Last read [DATE]" at bounding box center [567, 466] width 883 height 47
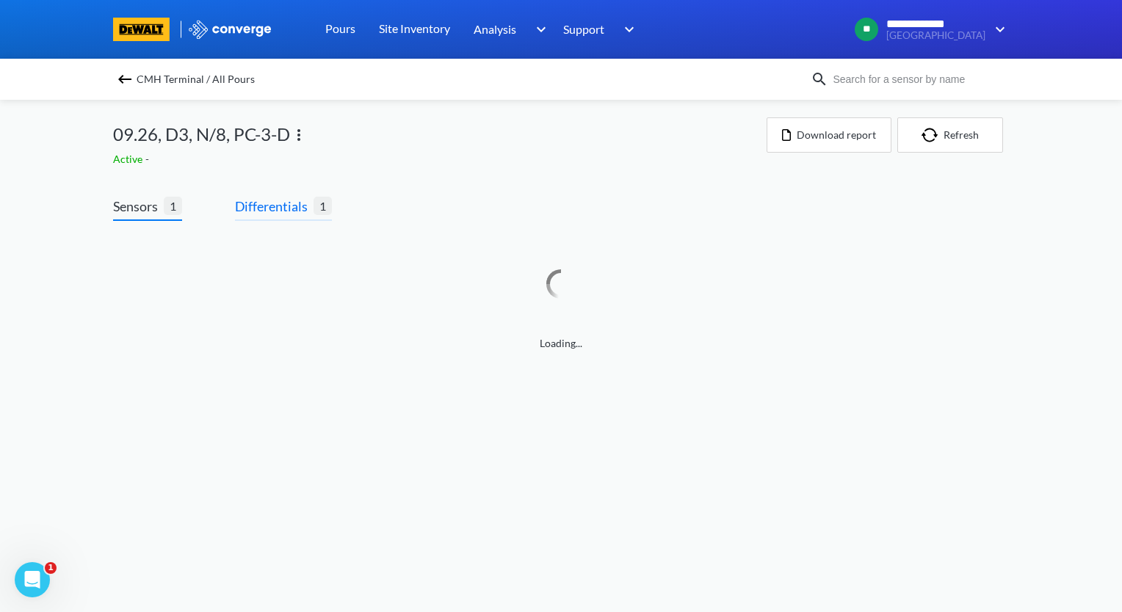
click at [289, 203] on span "Differentials" at bounding box center [274, 206] width 79 height 21
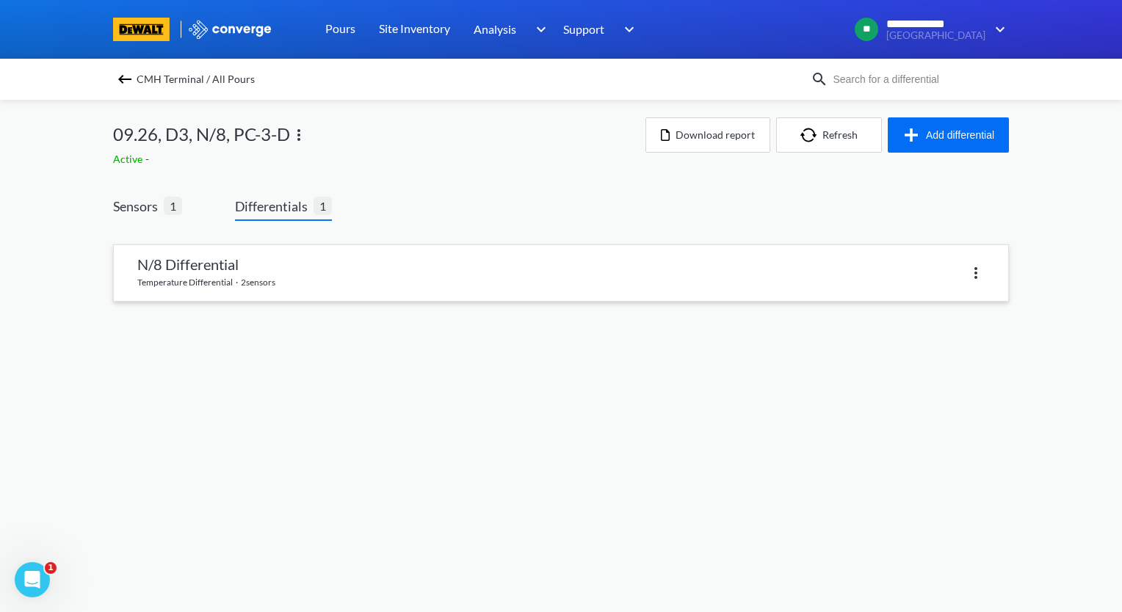
click at [292, 264] on link at bounding box center [561, 273] width 894 height 56
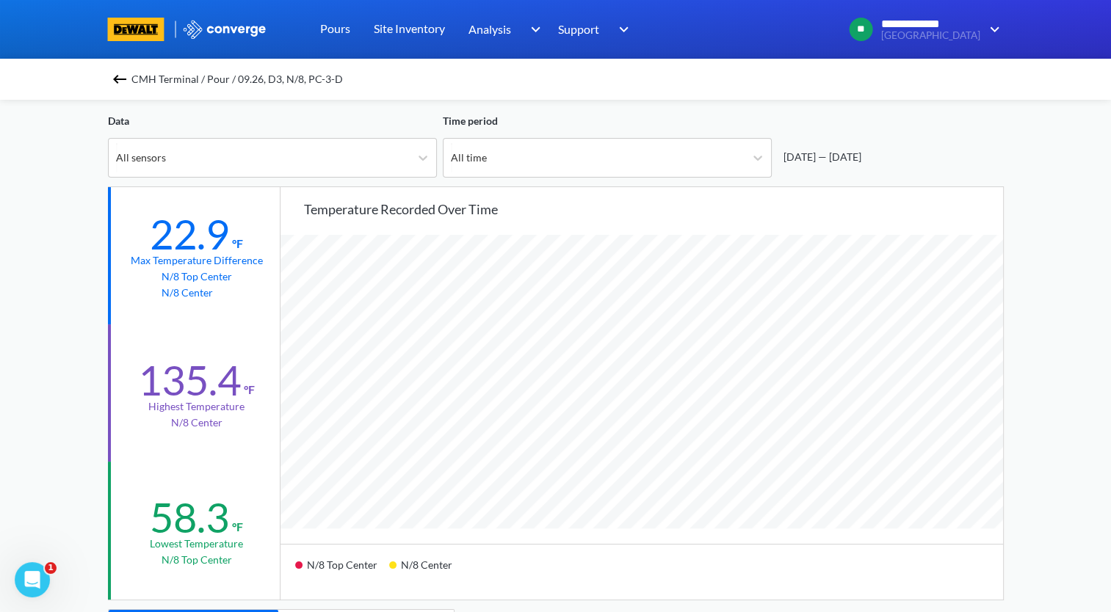
scroll to position [147, 0]
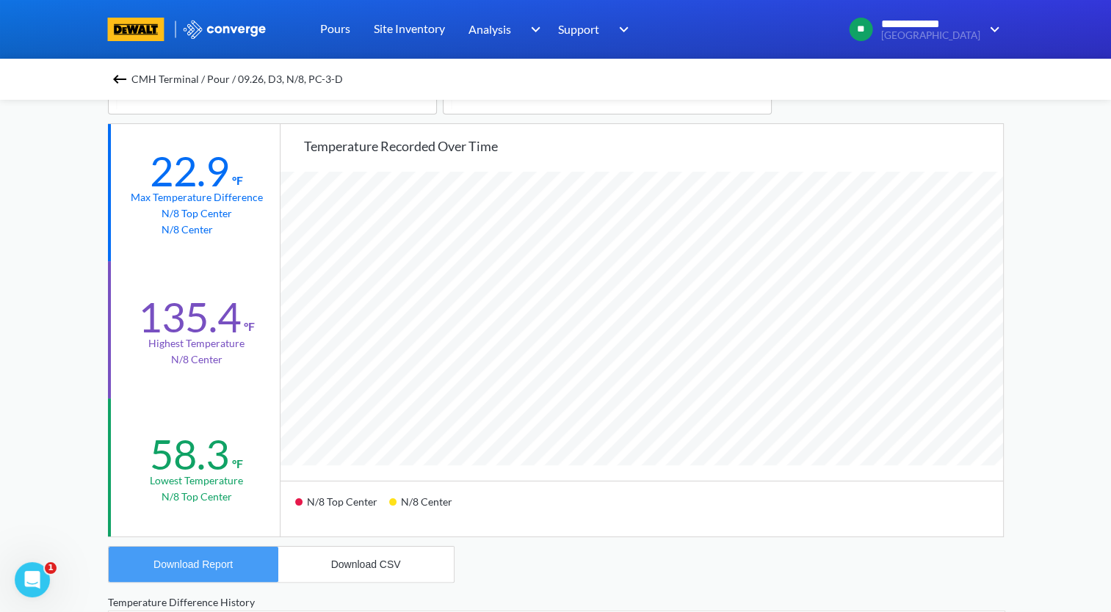
click at [231, 562] on div "Download Report" at bounding box center [192, 565] width 79 height 12
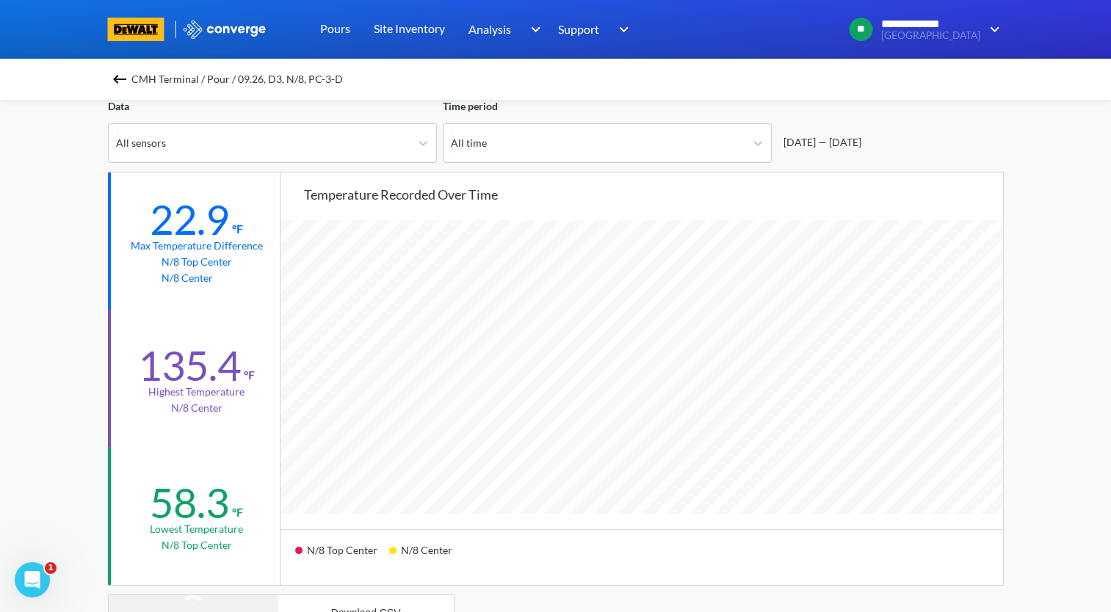
scroll to position [73, 0]
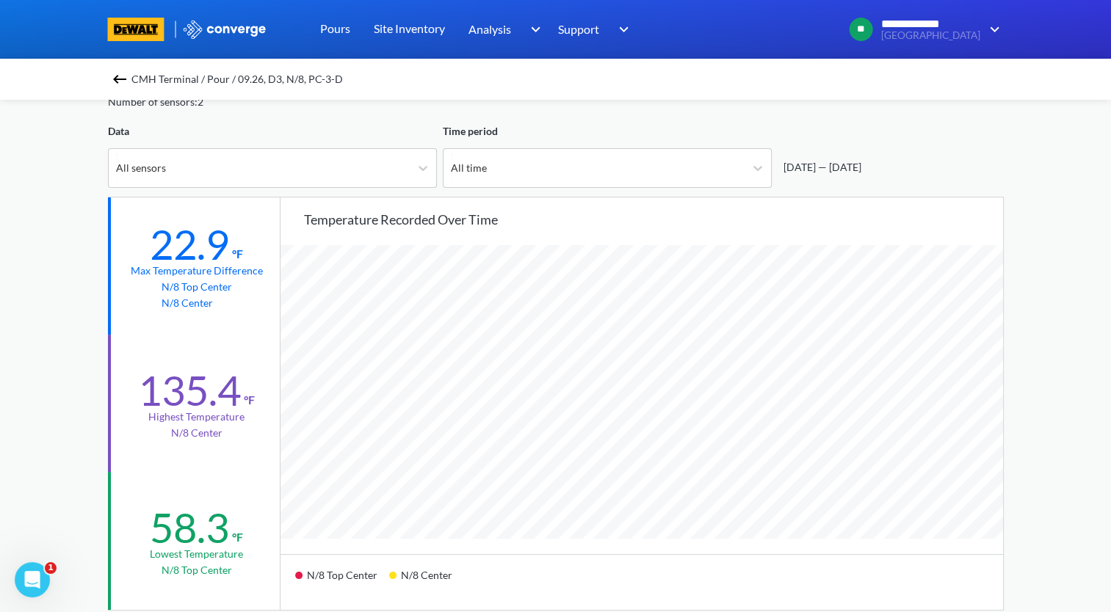
click at [126, 77] on img at bounding box center [120, 79] width 18 height 18
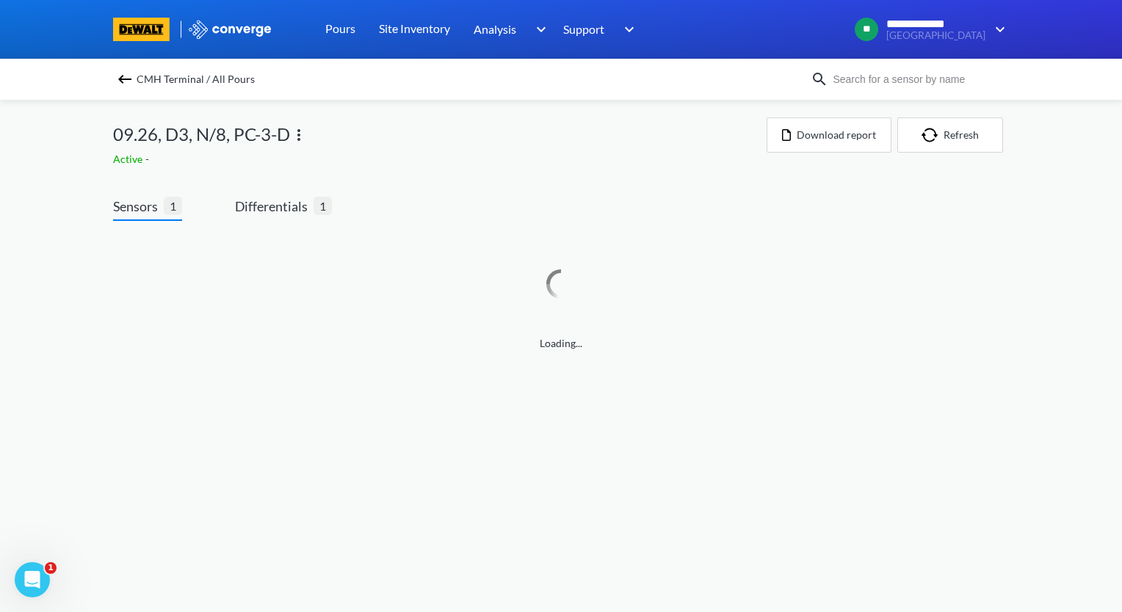
click at [296, 140] on img at bounding box center [299, 135] width 18 height 18
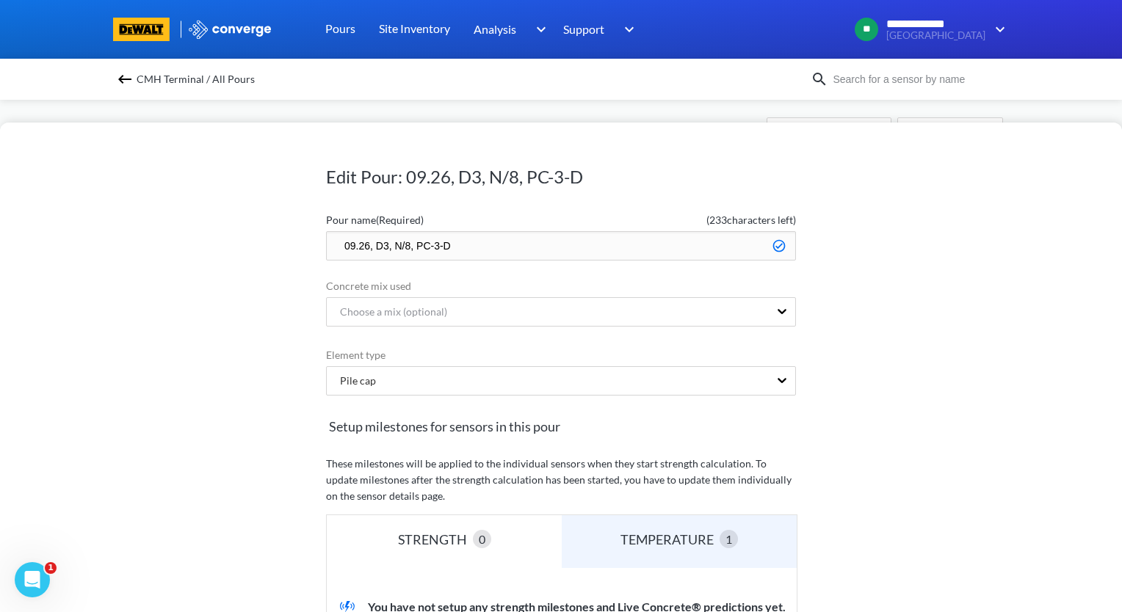
click at [333, 248] on input "09.26, D3, N/8, PC-3-D" at bounding box center [561, 245] width 470 height 29
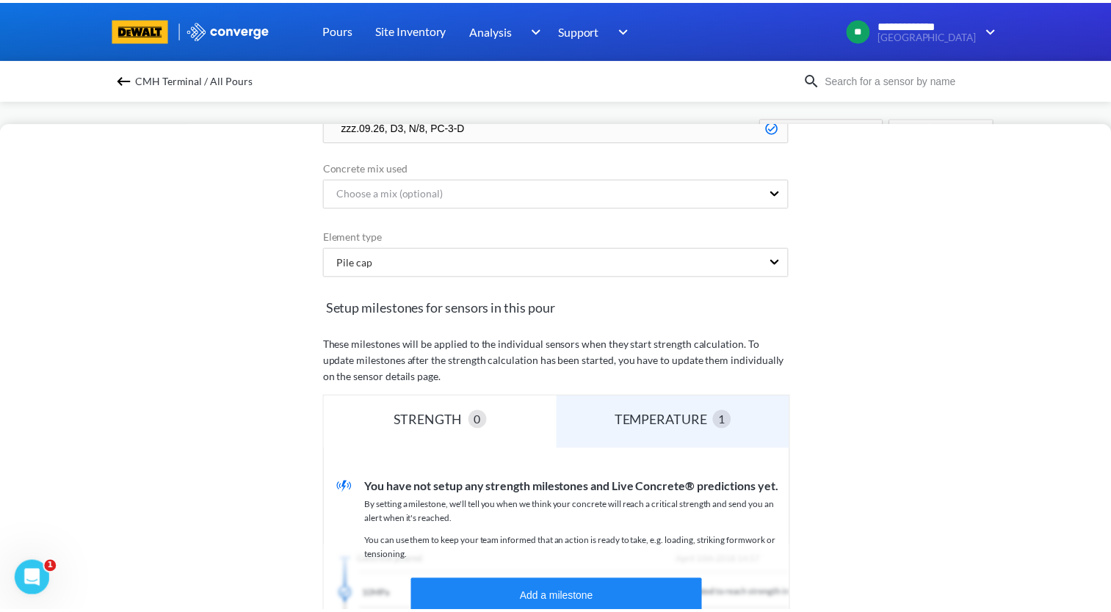
scroll to position [294, 0]
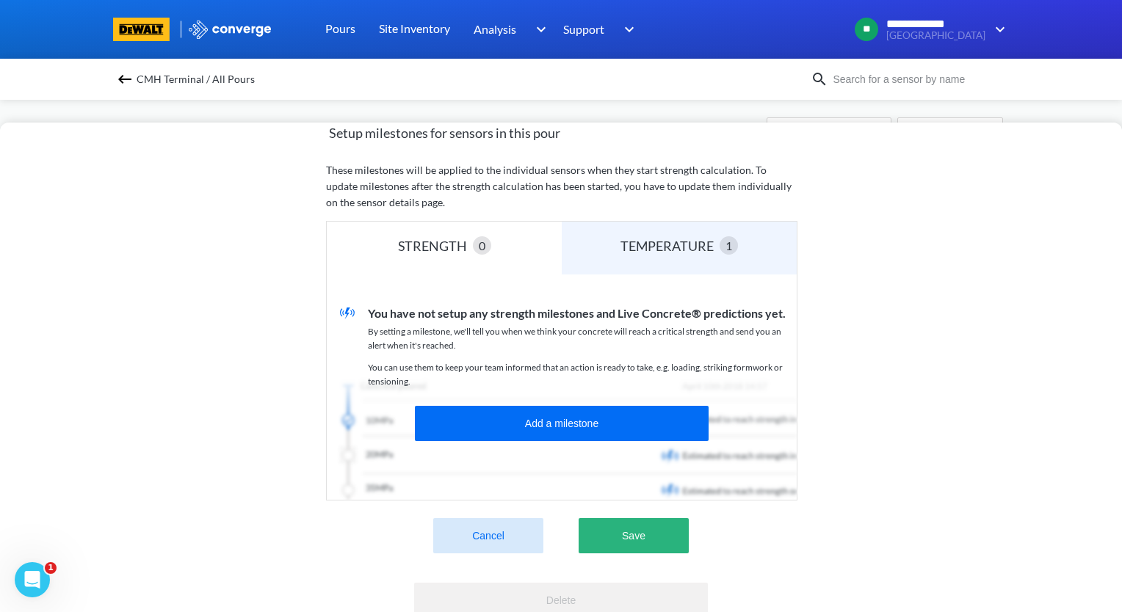
type input "zzz.09.26, D3, N/8, PC-3-D"
click at [641, 545] on button "Save" at bounding box center [634, 535] width 110 height 35
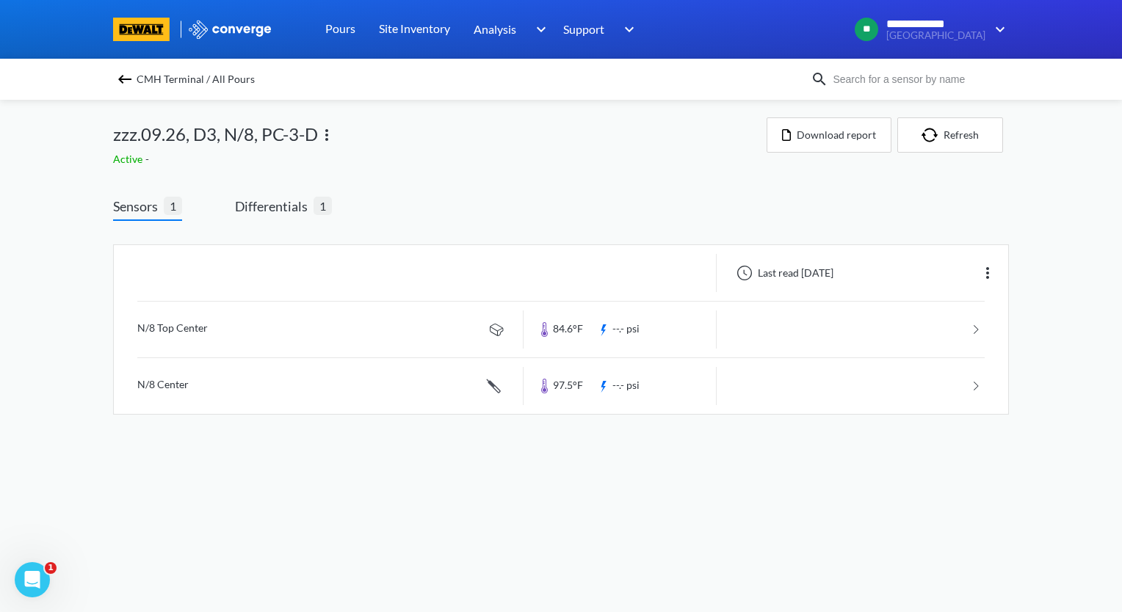
click at [126, 85] on img at bounding box center [125, 79] width 18 height 18
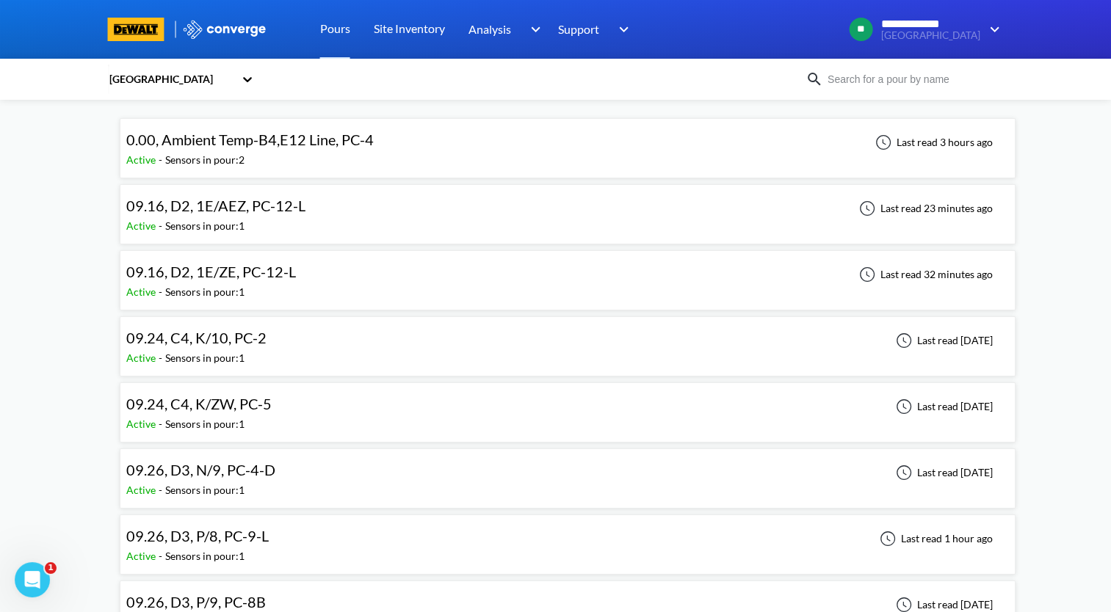
scroll to position [147, 0]
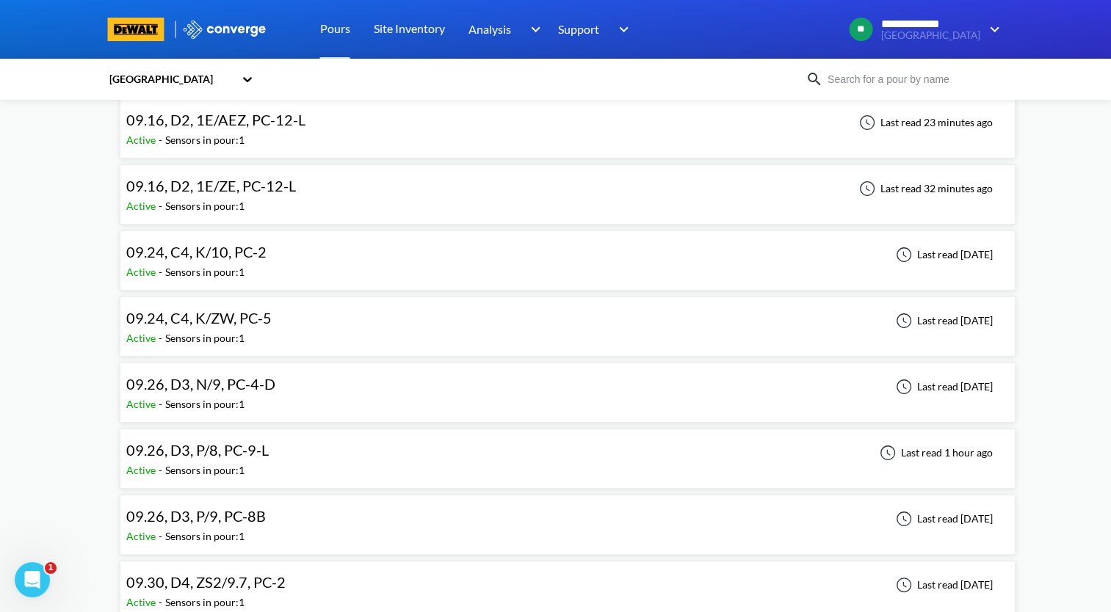
click at [529, 392] on div "09.26, D3, N/9, PC-4-D Active - Sensors in pour: 1 Last read [DATE]" at bounding box center [567, 392] width 883 height 47
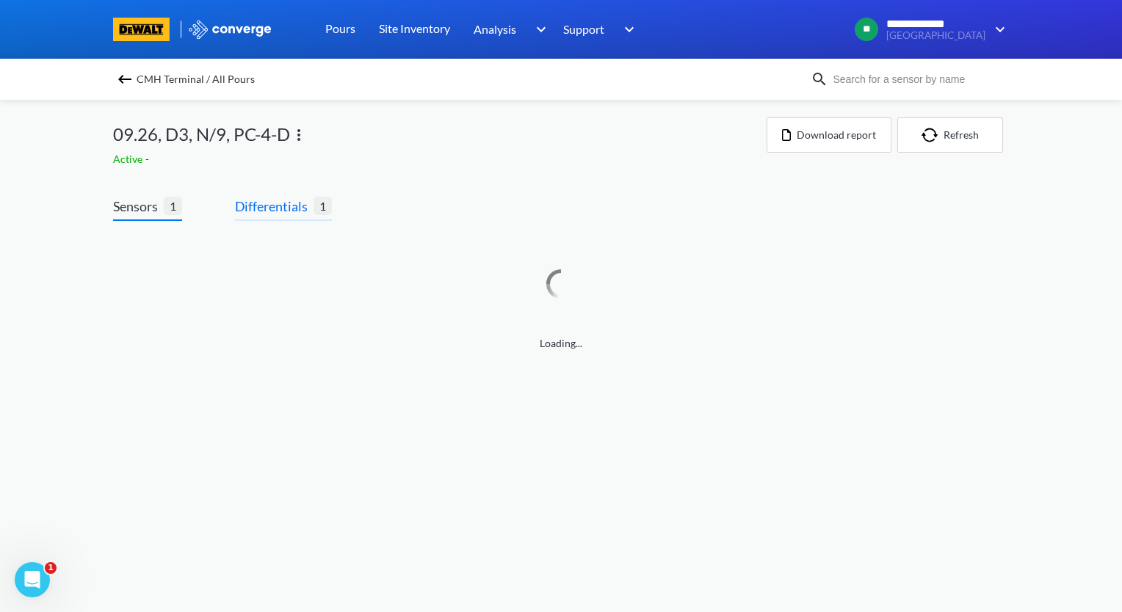
click at [283, 213] on span "Differentials" at bounding box center [274, 206] width 79 height 21
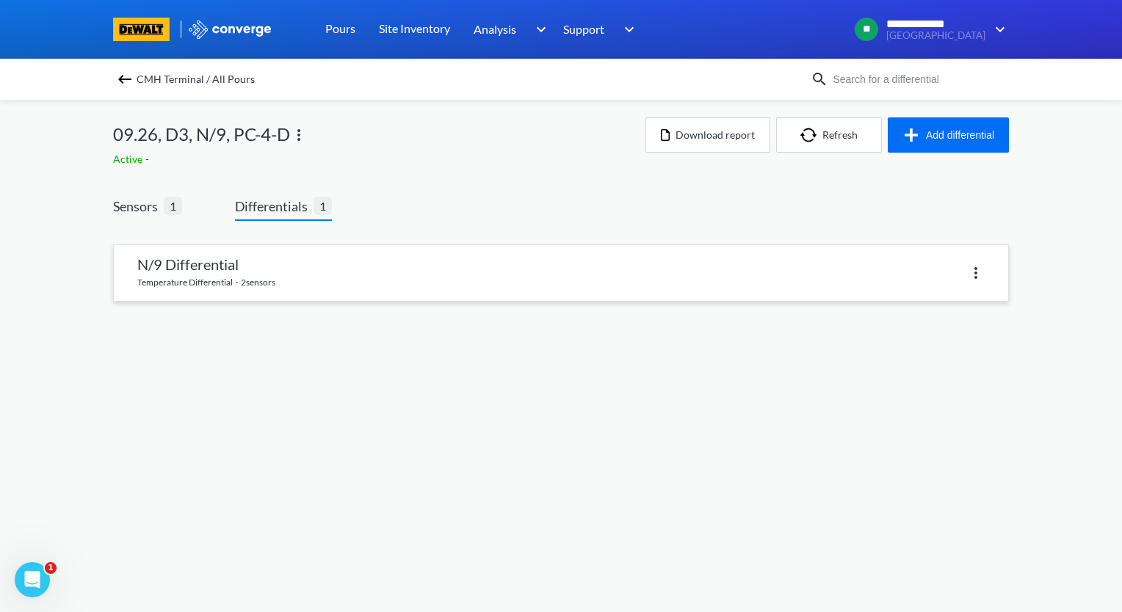
click at [291, 269] on link at bounding box center [561, 273] width 894 height 56
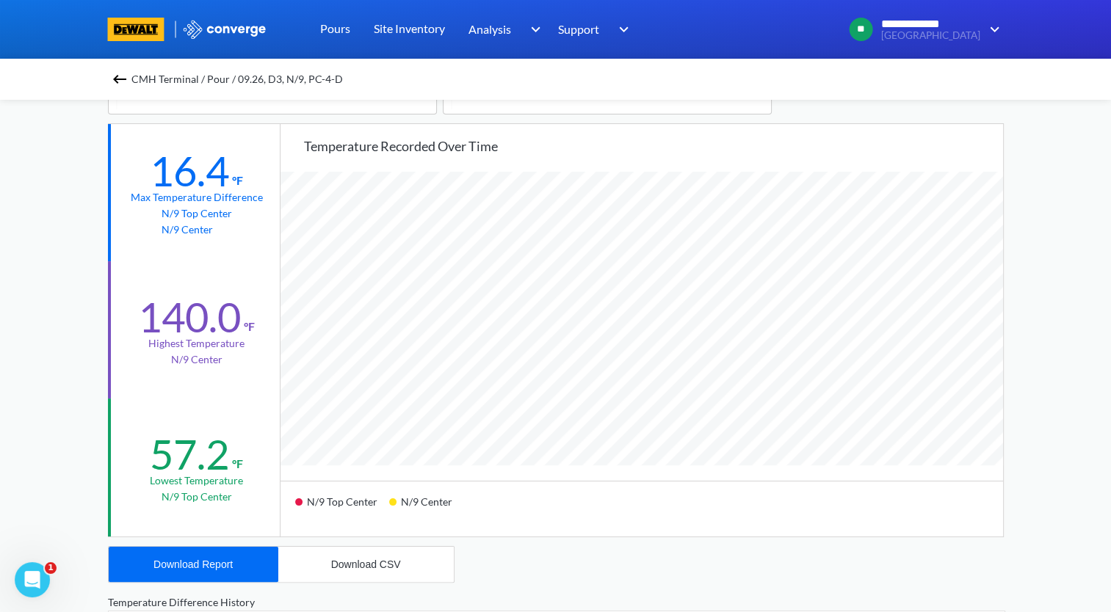
scroll to position [1229, 1110]
click at [201, 563] on div "Download Report" at bounding box center [192, 565] width 79 height 12
click at [125, 79] on img at bounding box center [120, 79] width 18 height 18
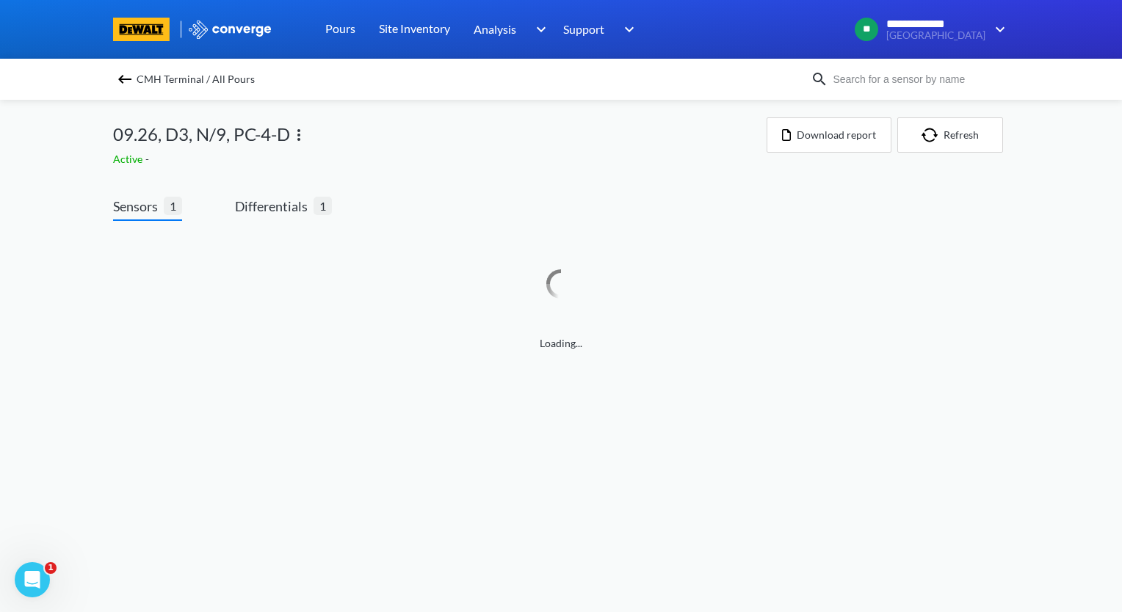
click at [297, 136] on img at bounding box center [299, 135] width 18 height 18
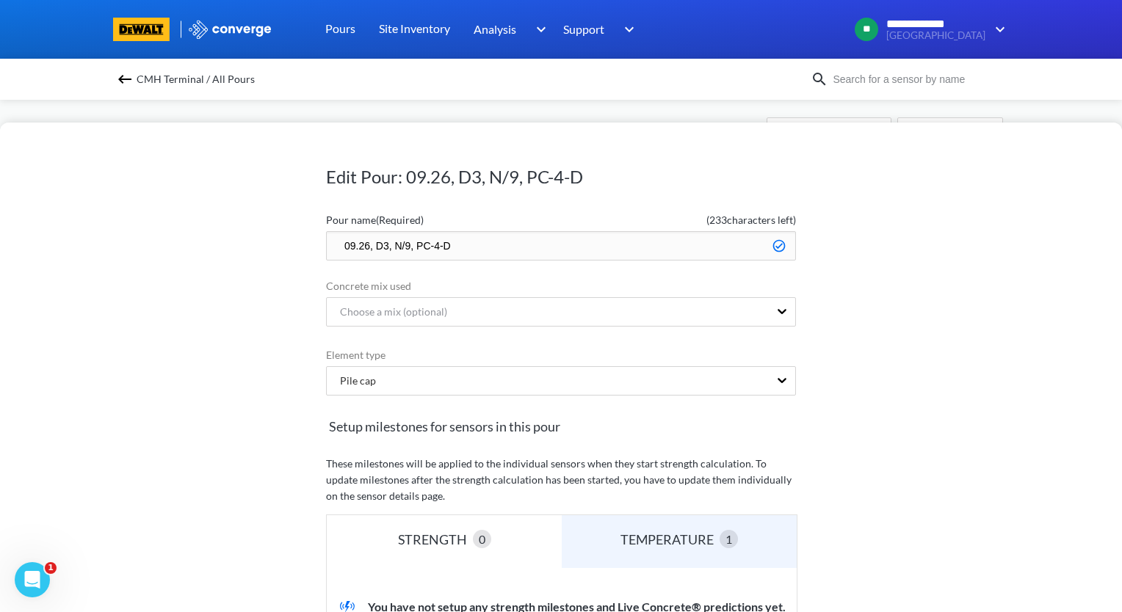
click at [332, 246] on input "09.26, D3, N/9, PC-4-D" at bounding box center [561, 245] width 470 height 29
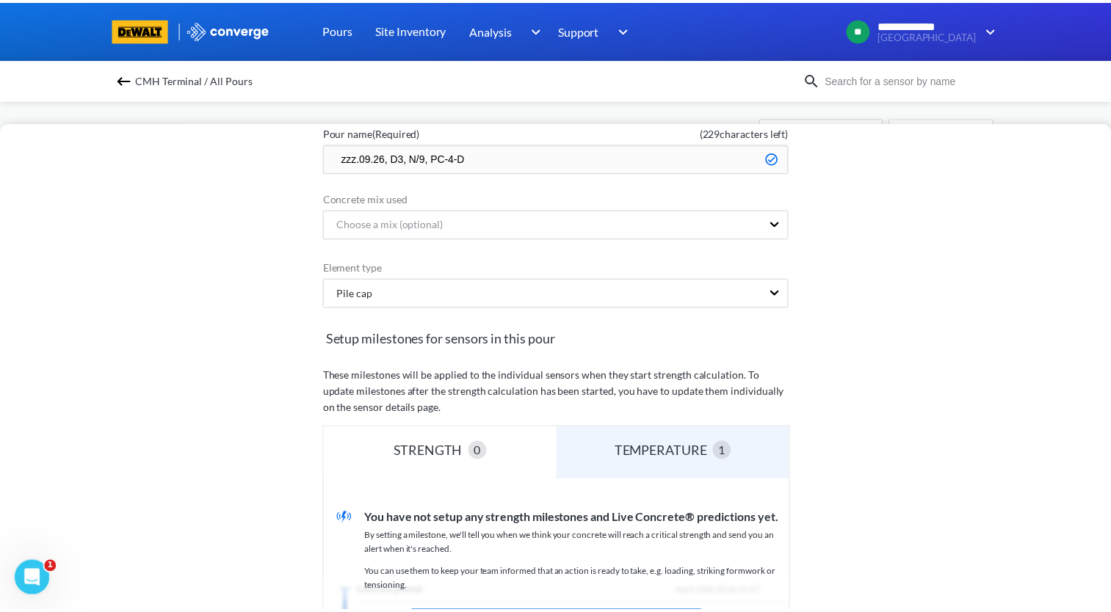
scroll to position [294, 0]
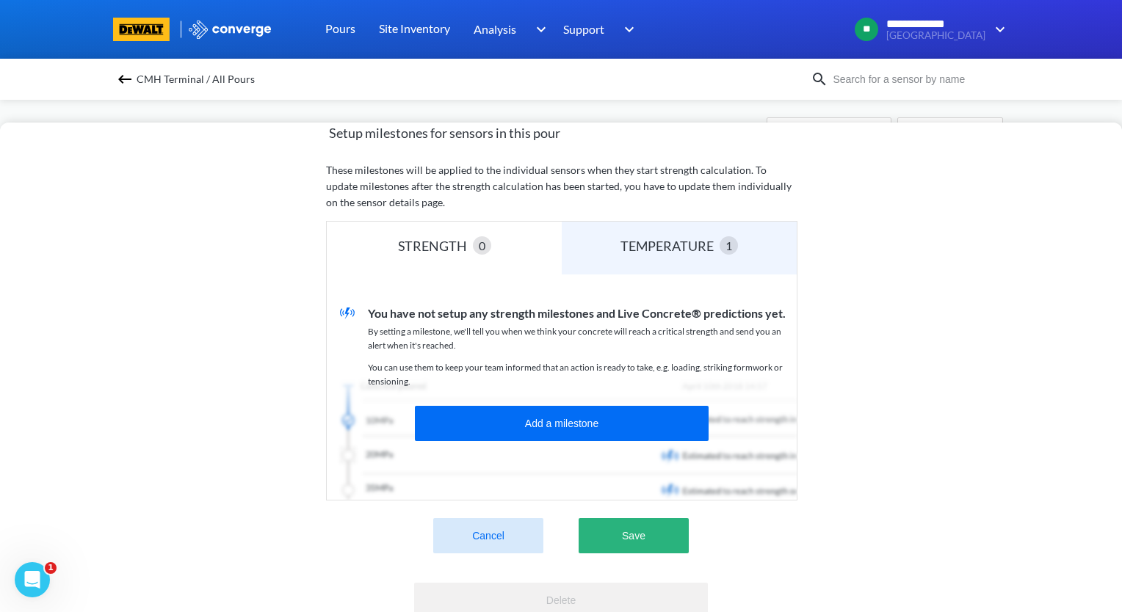
type input "zzz.09.26, D3, N/9, PC-4-D"
drag, startPoint x: 651, startPoint y: 541, endPoint x: 651, endPoint y: 533, distance: 8.1
click at [651, 535] on button "Save" at bounding box center [634, 535] width 110 height 35
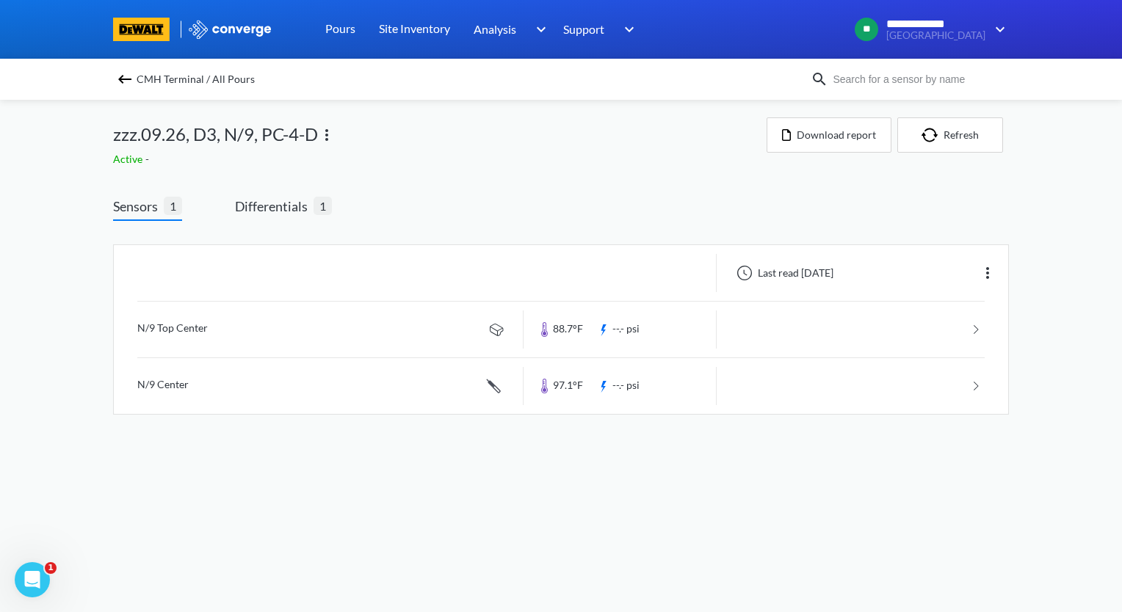
click at [125, 84] on img at bounding box center [125, 79] width 18 height 18
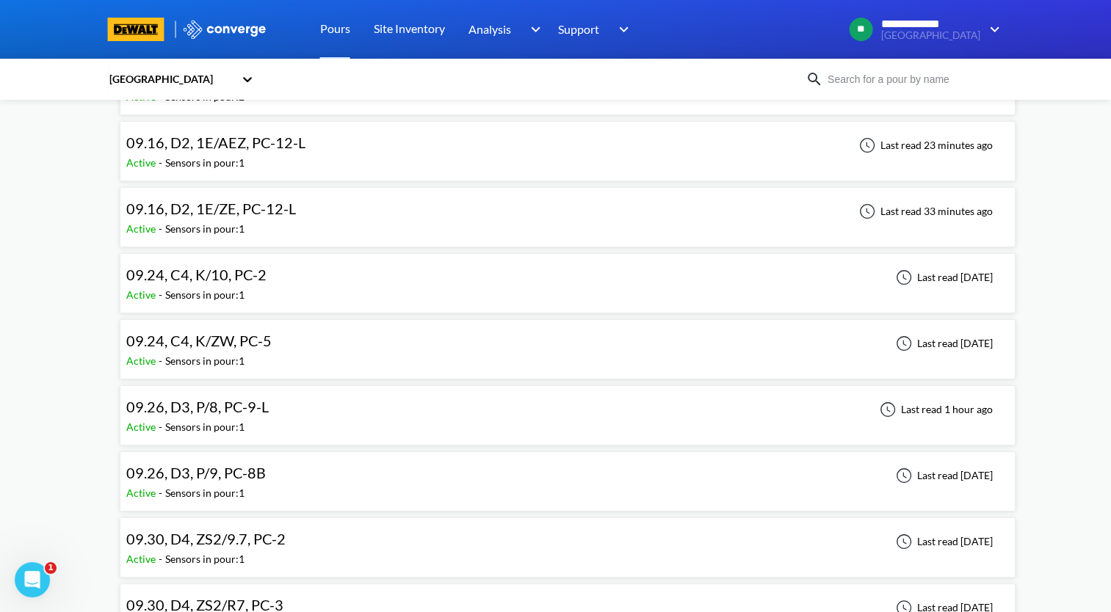
scroll to position [147, 0]
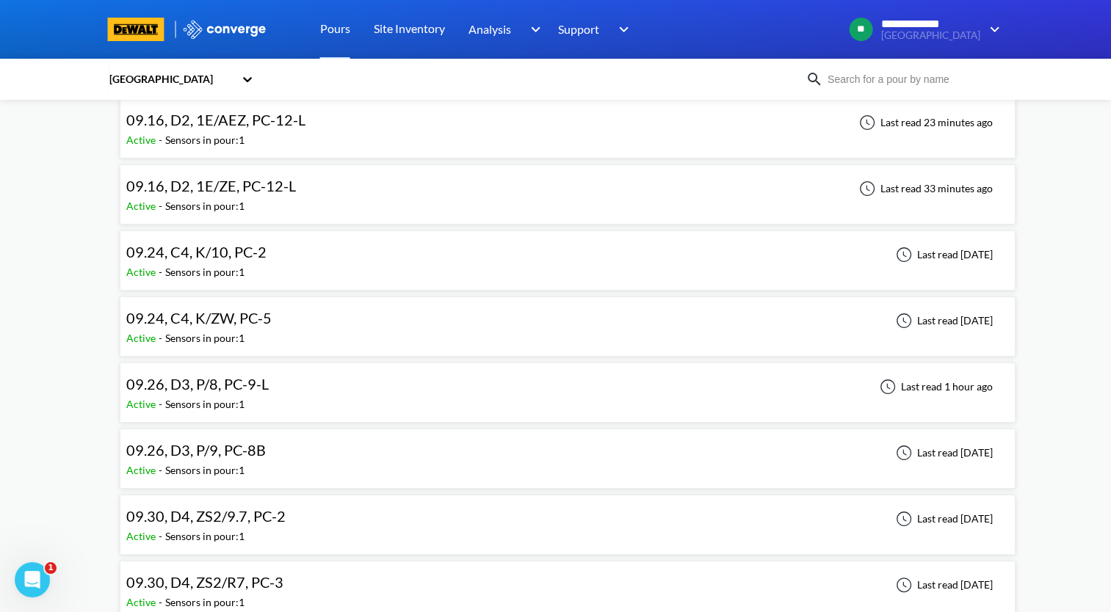
click at [410, 385] on div "09.26, D3, P/8, PC-9-L Active - Sensors in pour: 1 Last read 1 hour ago" at bounding box center [567, 392] width 883 height 47
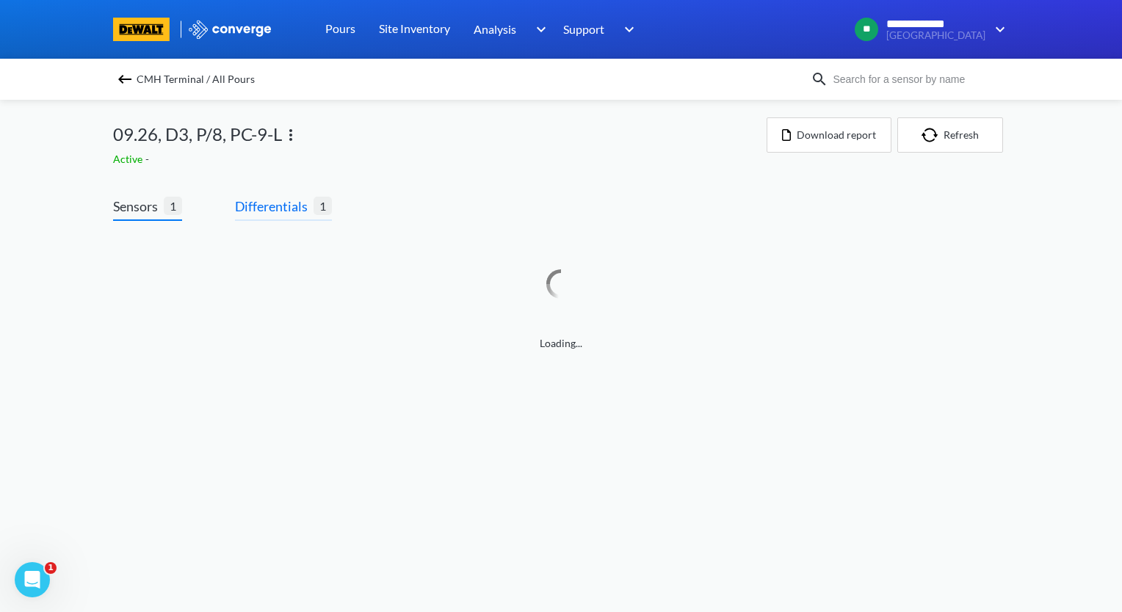
click at [278, 209] on span "Differentials" at bounding box center [274, 206] width 79 height 21
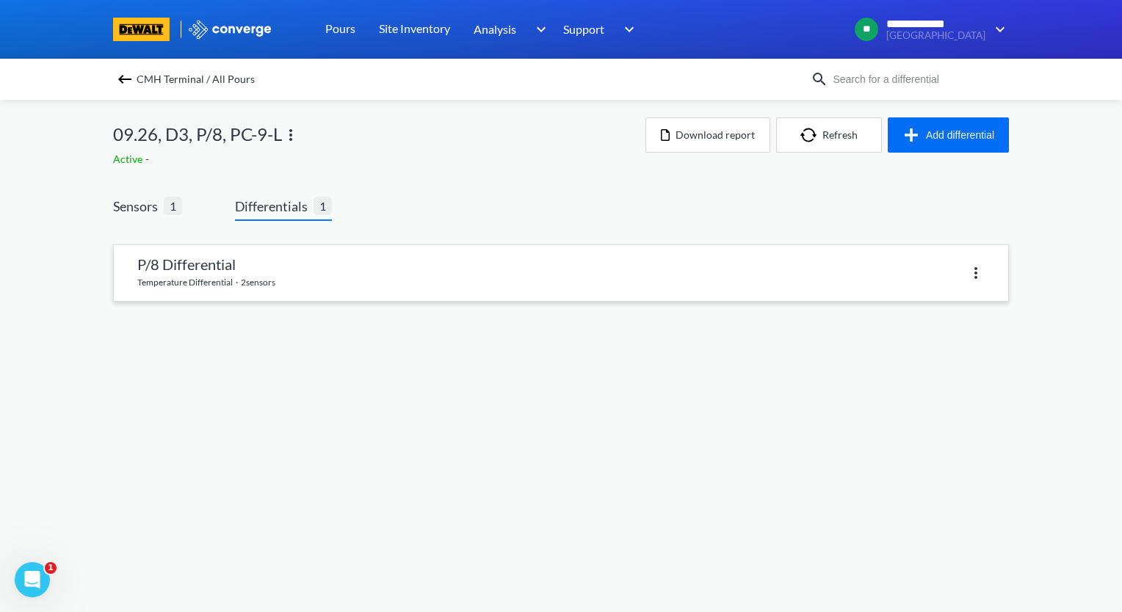
click at [286, 284] on link at bounding box center [561, 273] width 894 height 56
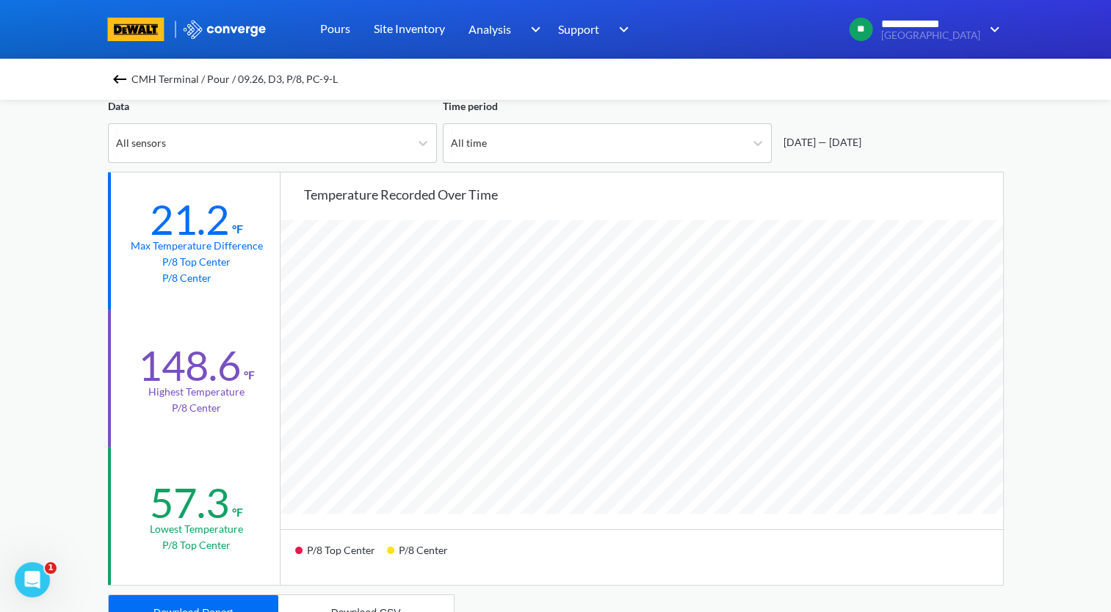
scroll to position [220, 0]
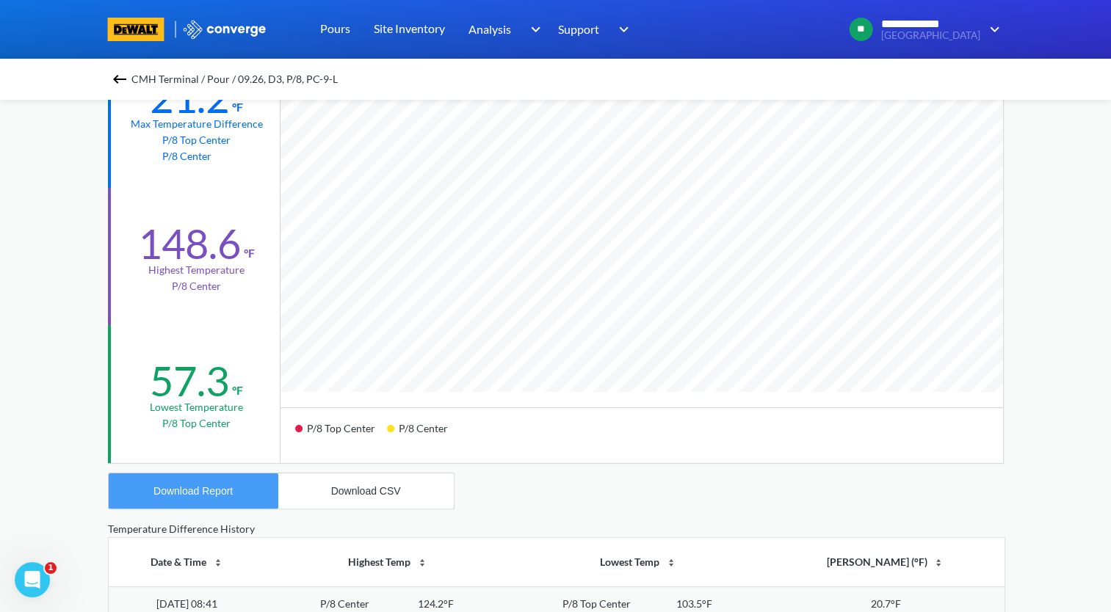
click at [221, 488] on div "Download Report" at bounding box center [192, 491] width 79 height 12
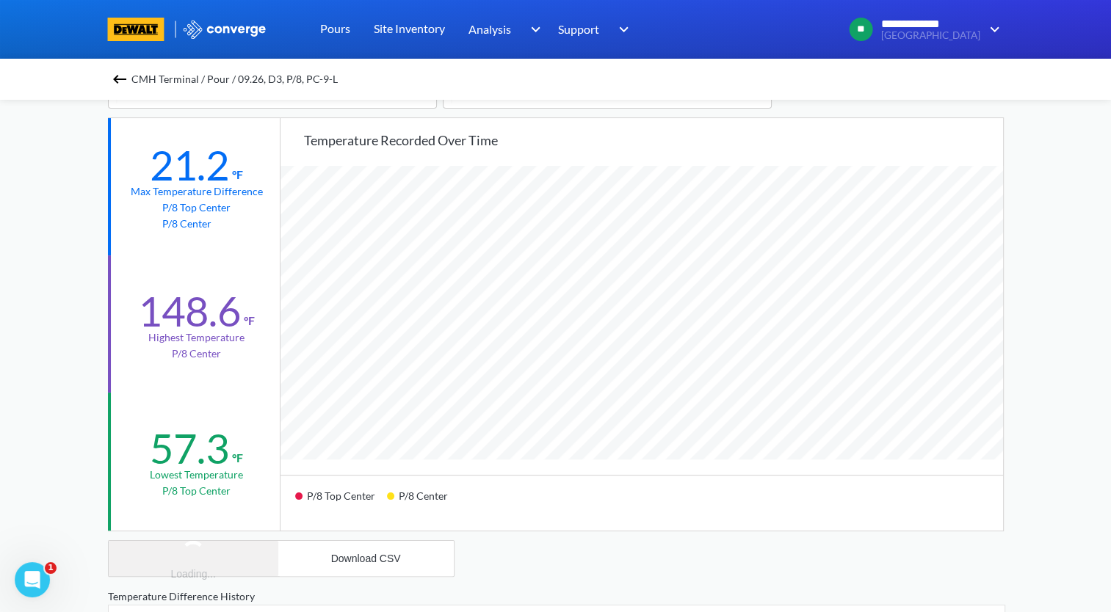
scroll to position [73, 0]
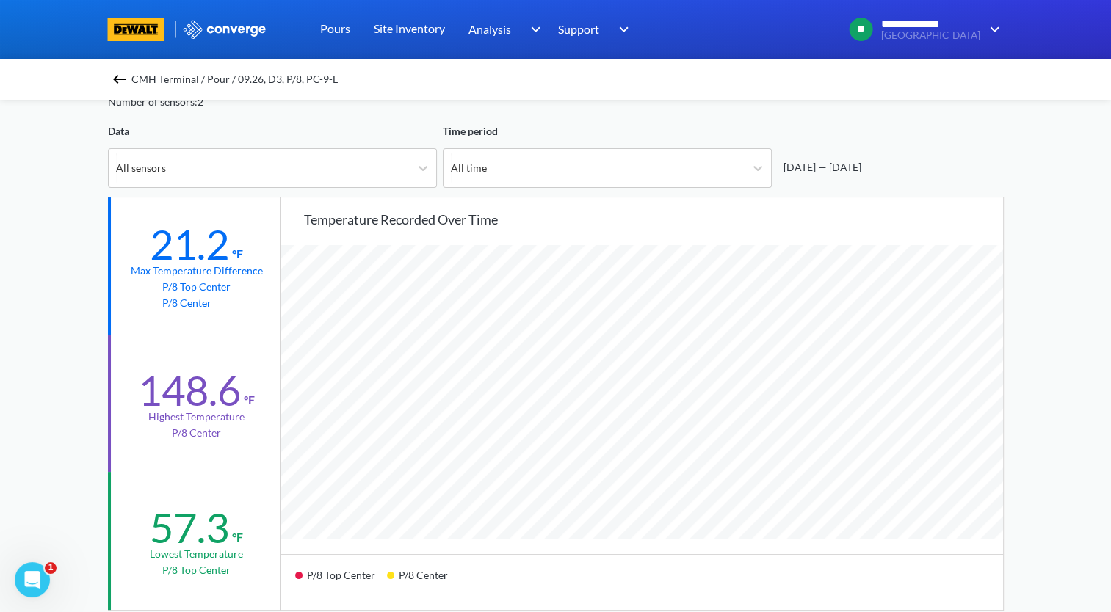
click at [120, 83] on img at bounding box center [120, 79] width 18 height 18
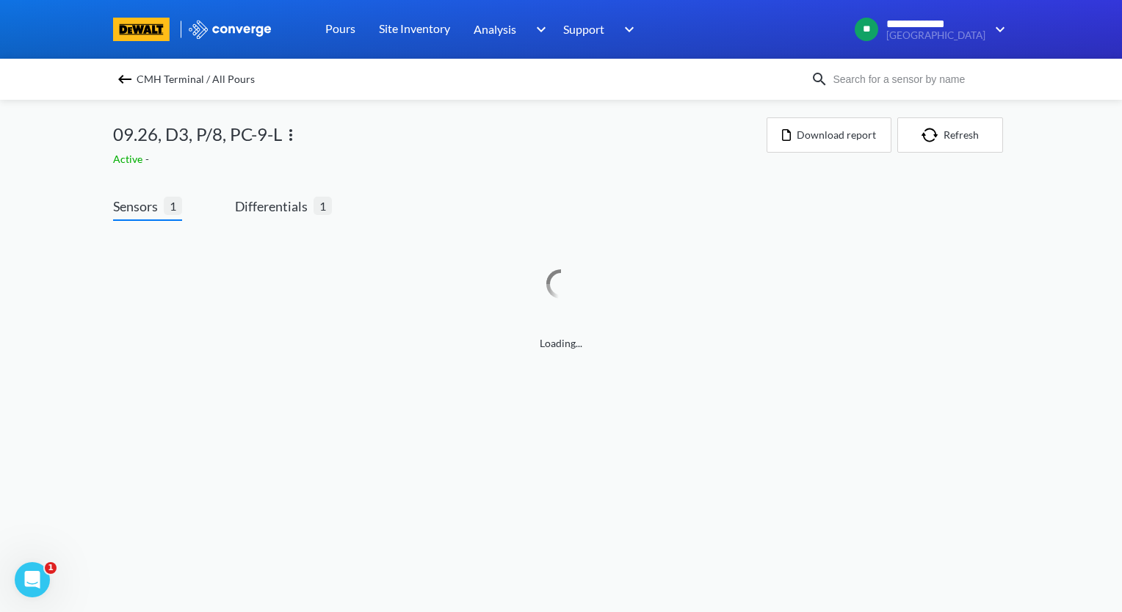
click at [289, 133] on img at bounding box center [291, 135] width 18 height 18
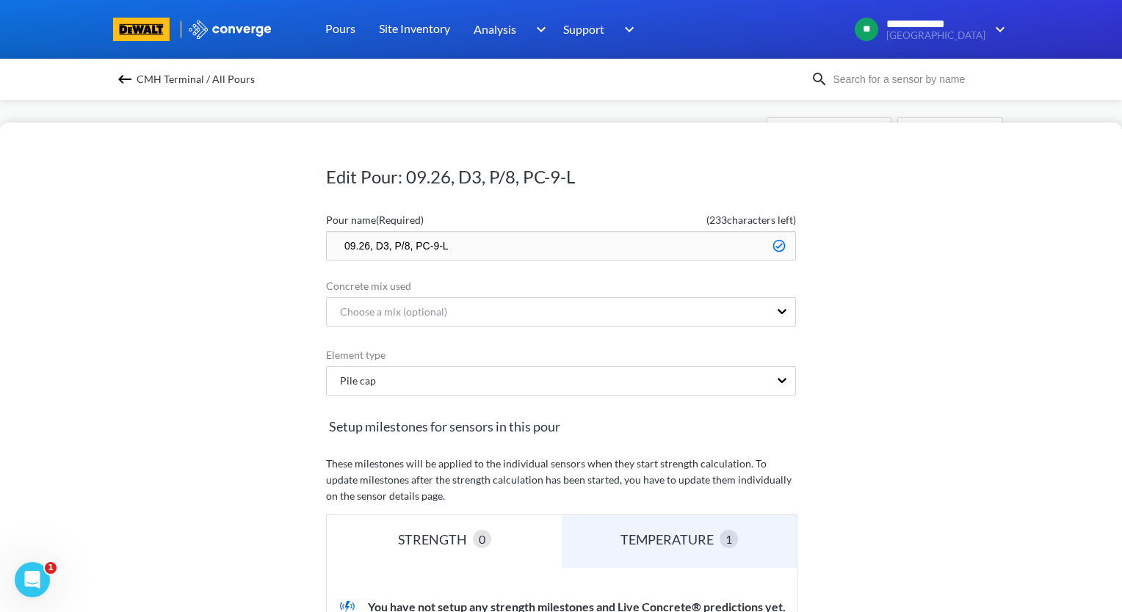
click at [335, 244] on input "09.26, D3, P/8, PC-9-L" at bounding box center [561, 245] width 470 height 29
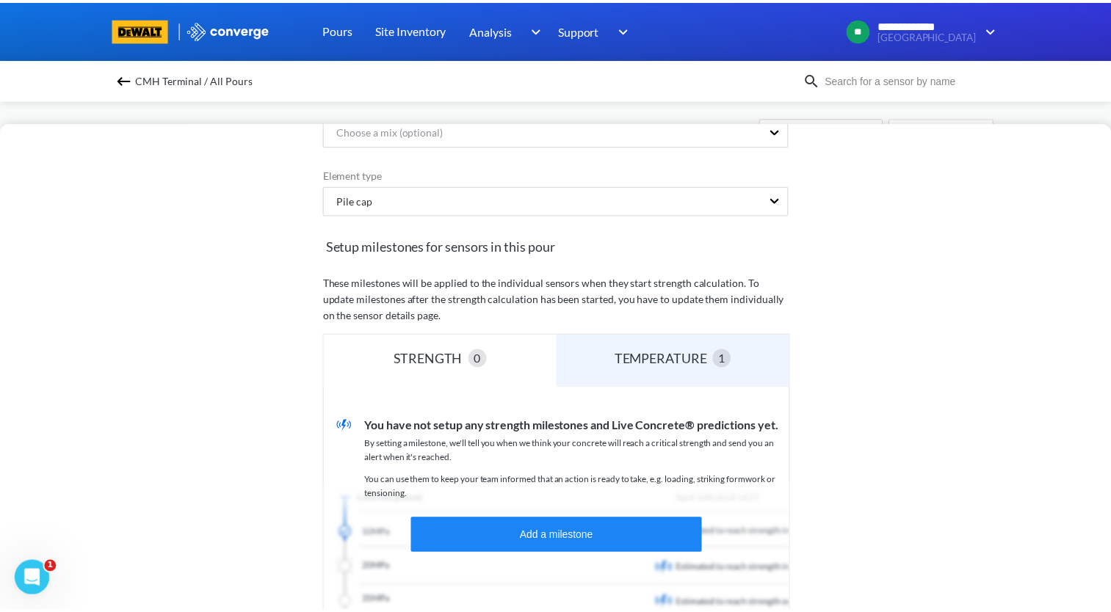
scroll to position [294, 0]
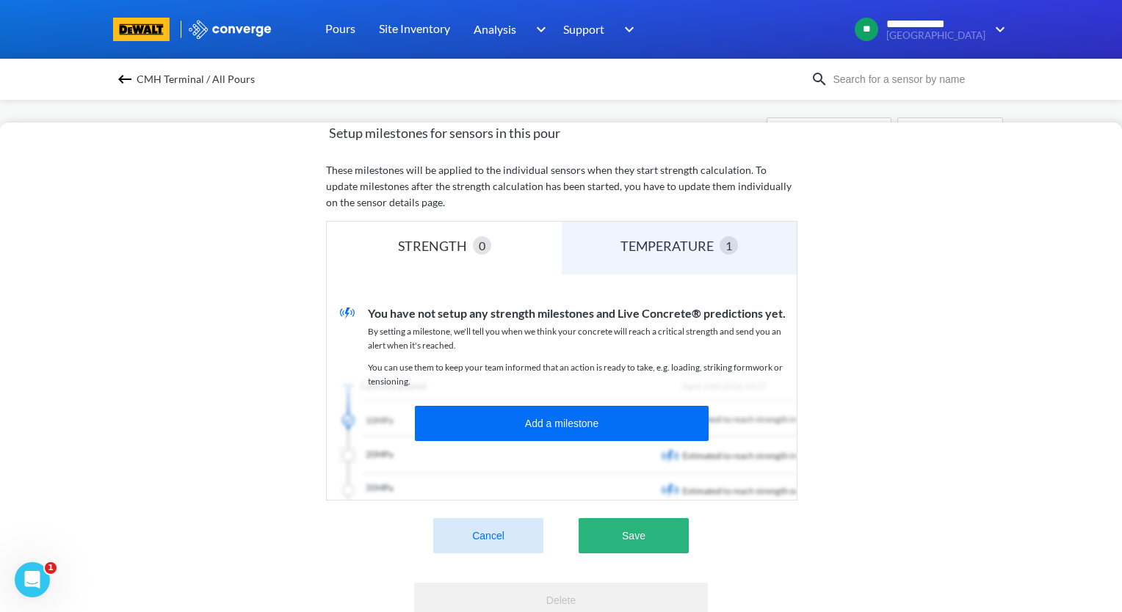
type input "zzz.09.26, D3, P/8, PC-9-L"
click at [663, 540] on button "Save" at bounding box center [634, 535] width 110 height 35
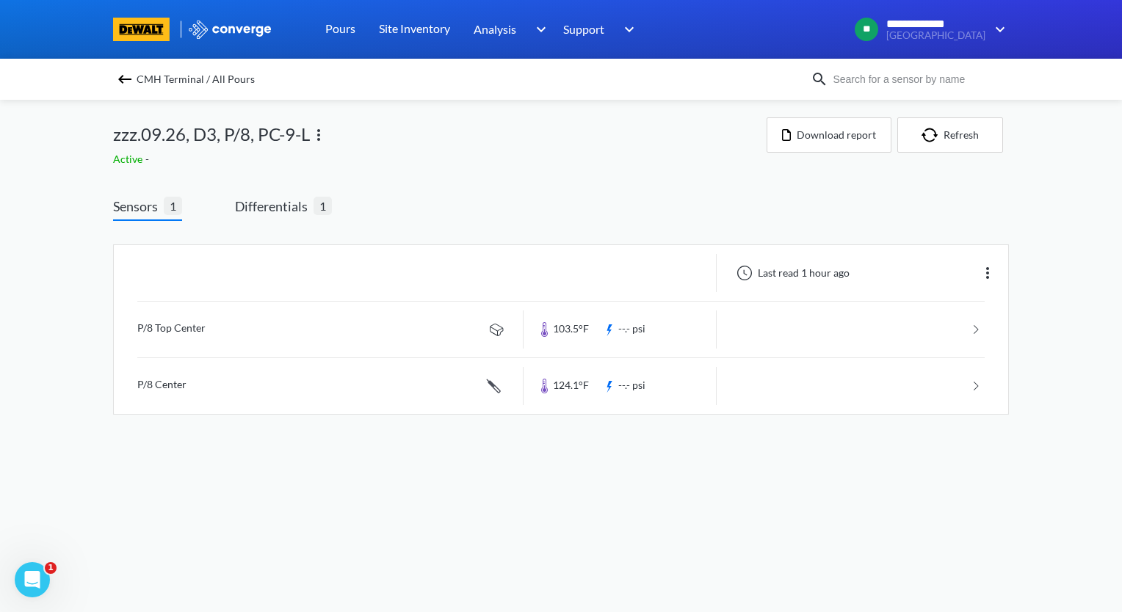
click at [121, 84] on img at bounding box center [125, 79] width 18 height 18
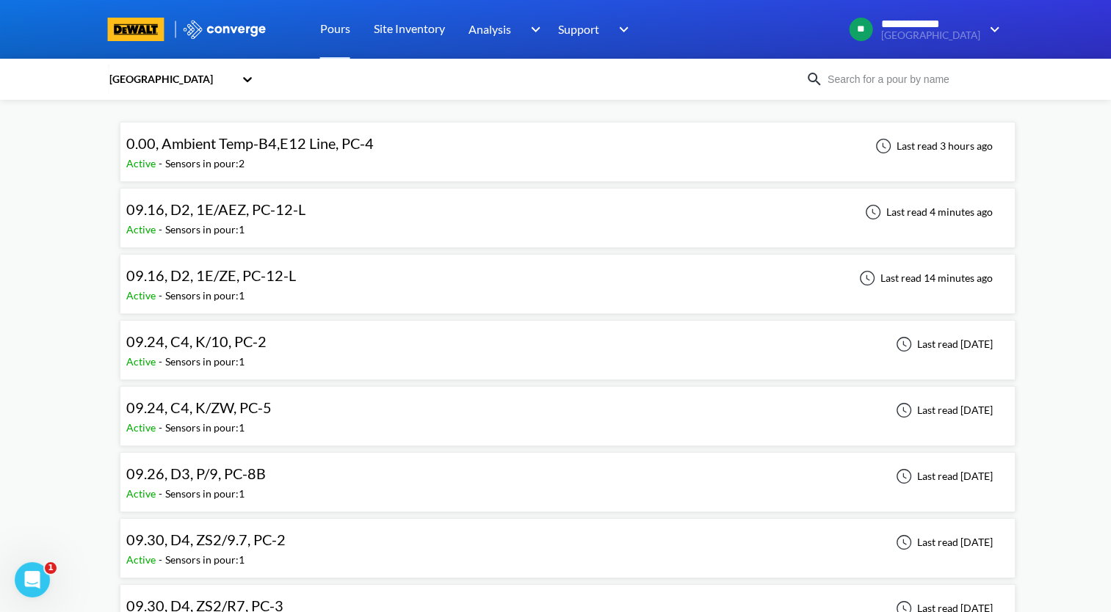
scroll to position [147, 0]
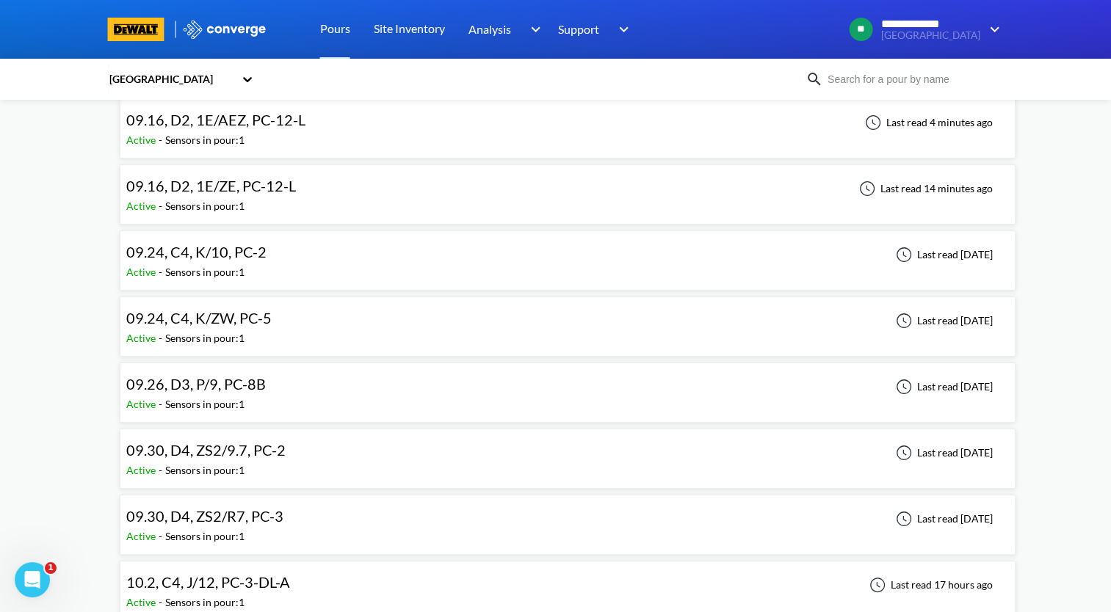
click at [323, 394] on div "09.26, D3, P/9, PC-8B Active - Sensors in pour: 1 Last read [DATE]" at bounding box center [567, 392] width 883 height 47
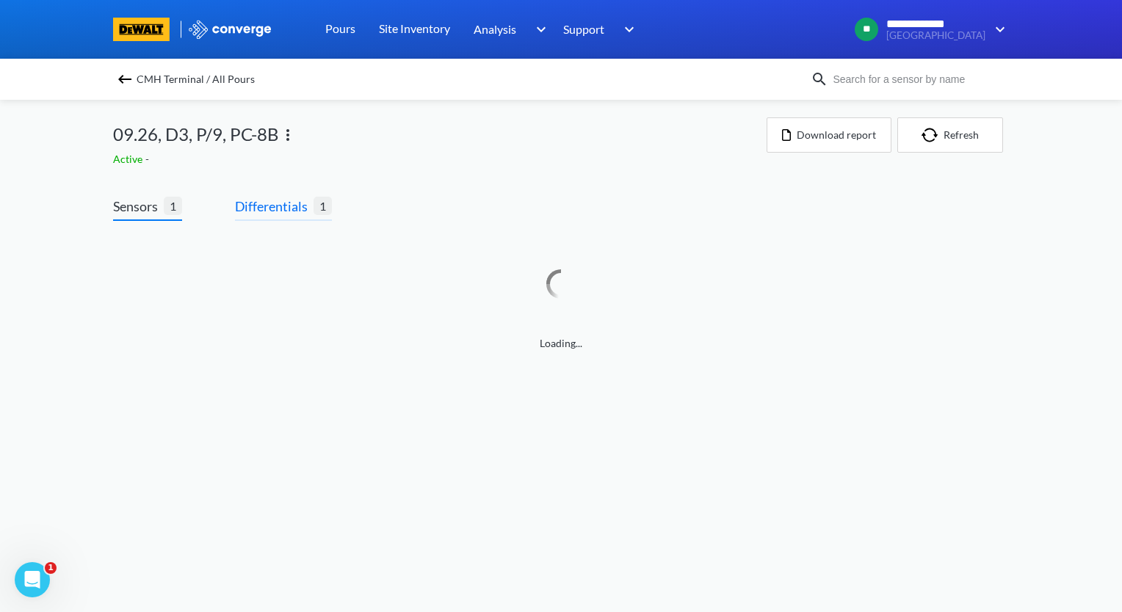
click at [283, 219] on span "Differentials 1" at bounding box center [283, 208] width 97 height 25
click at [282, 211] on span "Differentials" at bounding box center [274, 206] width 79 height 21
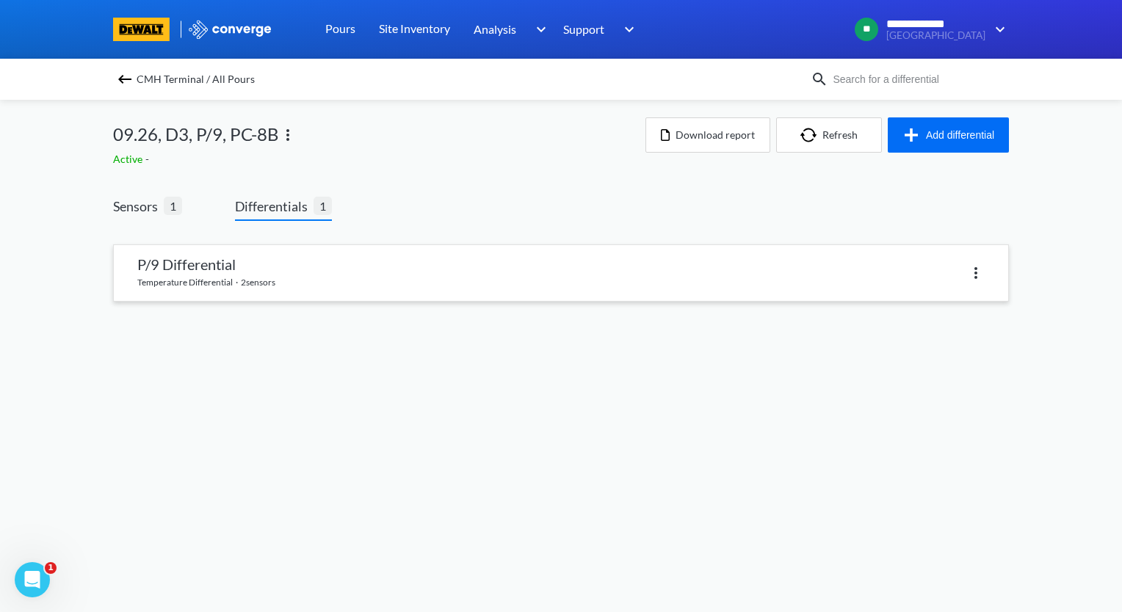
click at [300, 272] on link at bounding box center [561, 273] width 894 height 56
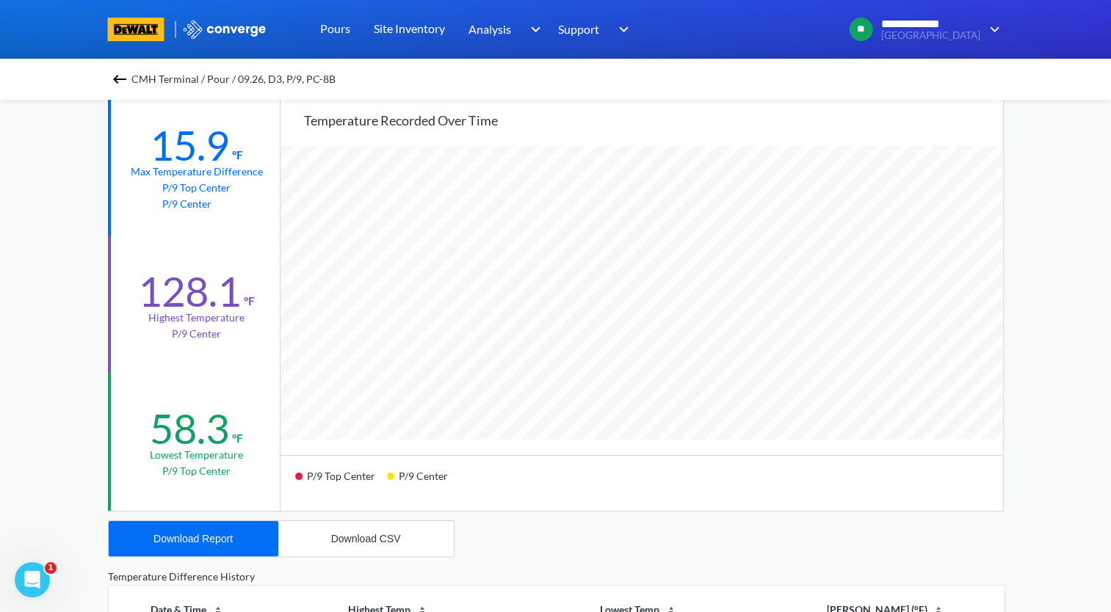
scroll to position [147, 0]
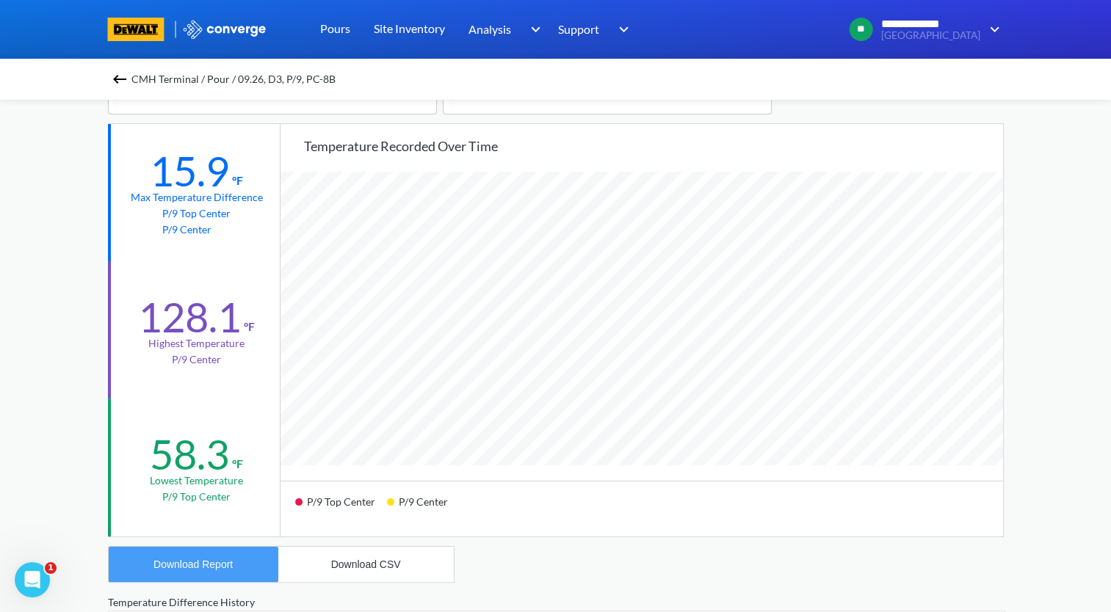
click at [223, 567] on div "Download Report" at bounding box center [192, 565] width 79 height 12
click at [117, 82] on img at bounding box center [120, 79] width 18 height 18
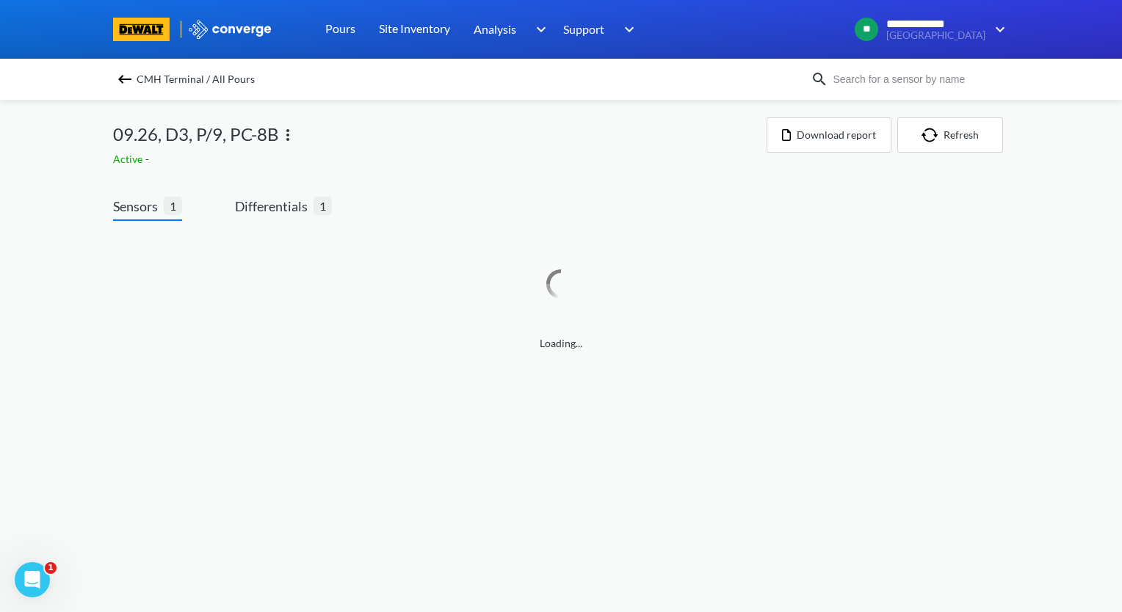
click at [291, 142] on img at bounding box center [288, 135] width 18 height 18
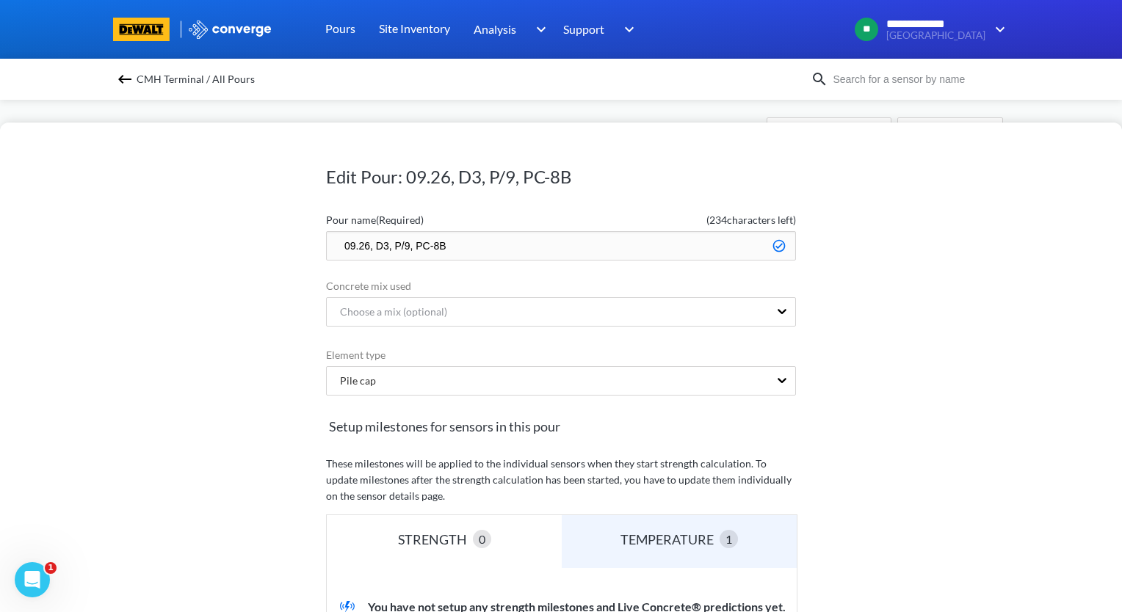
click at [331, 246] on input "09.26, D3, P/9, PC-8B" at bounding box center [561, 245] width 470 height 29
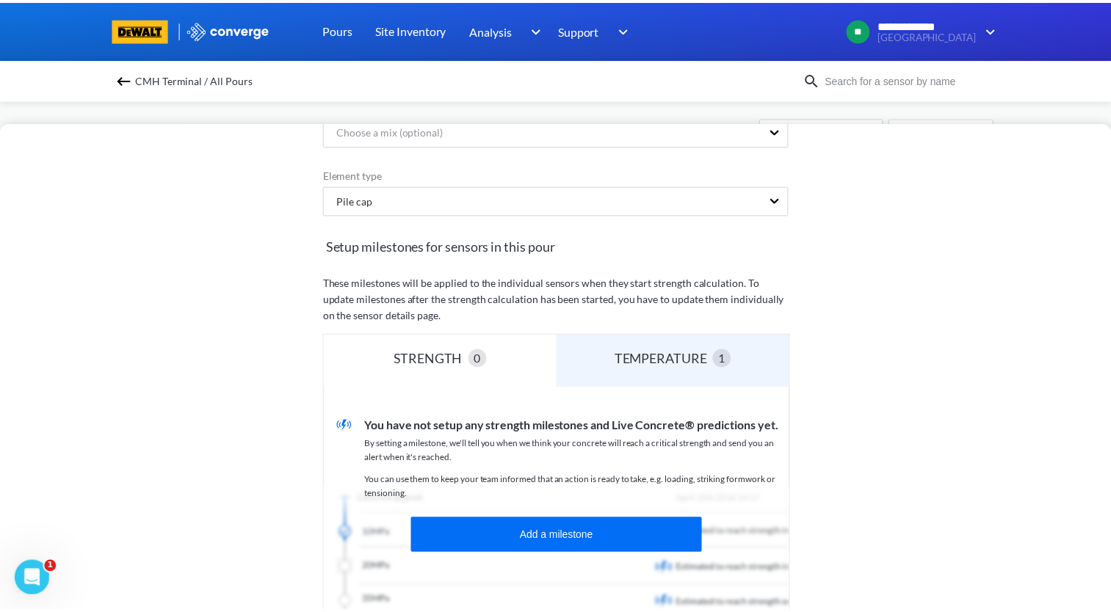
scroll to position [294, 0]
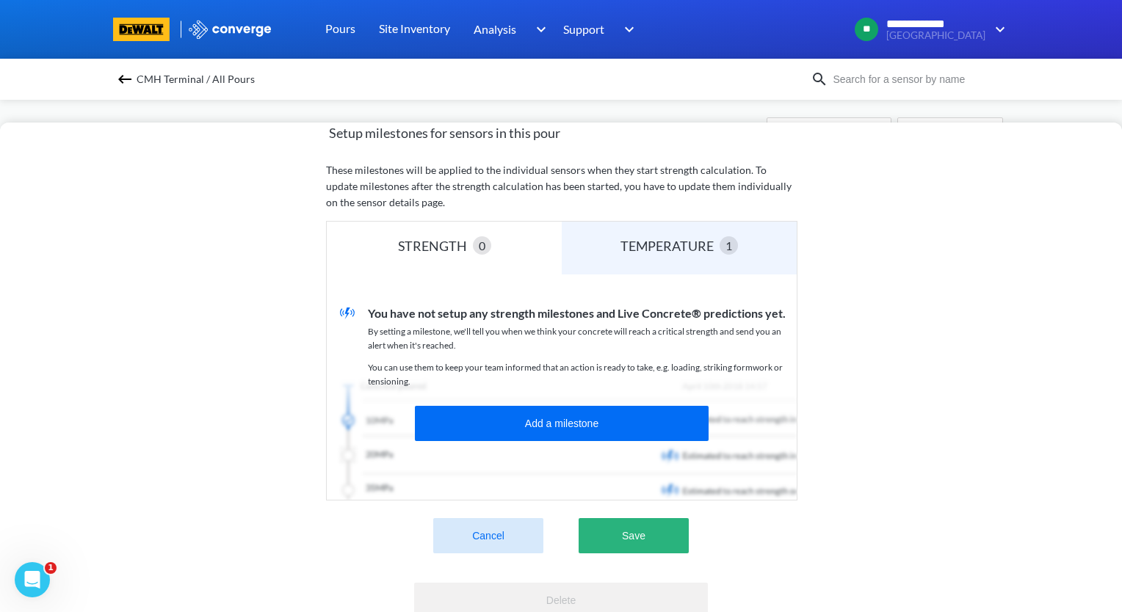
type input "zzz.09.26, D3, P/9, PC-8B"
click at [651, 531] on button "Save" at bounding box center [634, 535] width 110 height 35
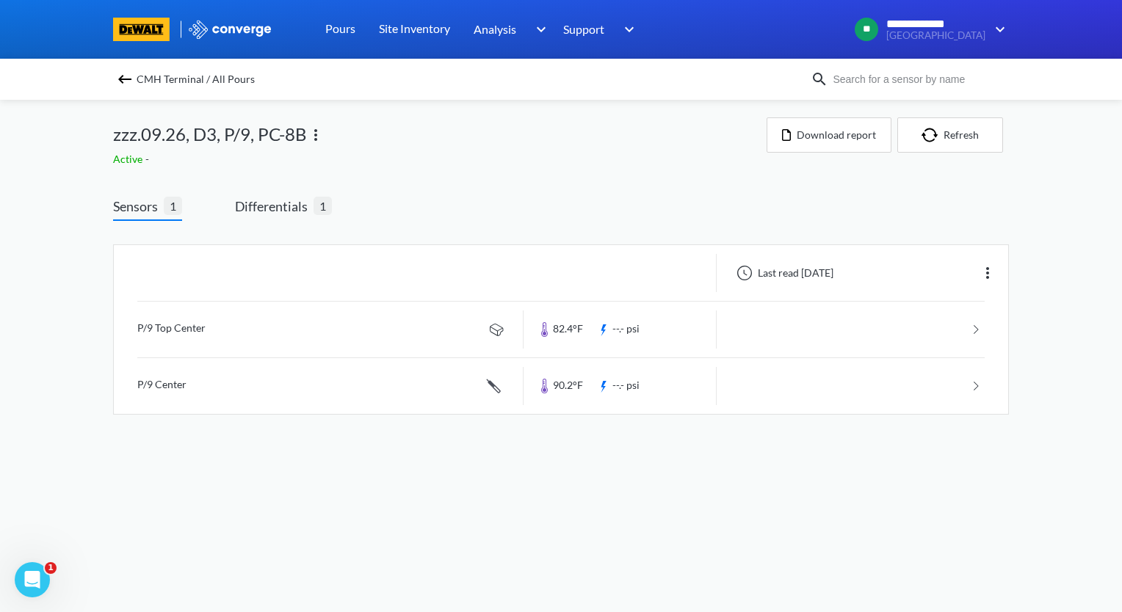
click at [126, 84] on img at bounding box center [125, 79] width 18 height 18
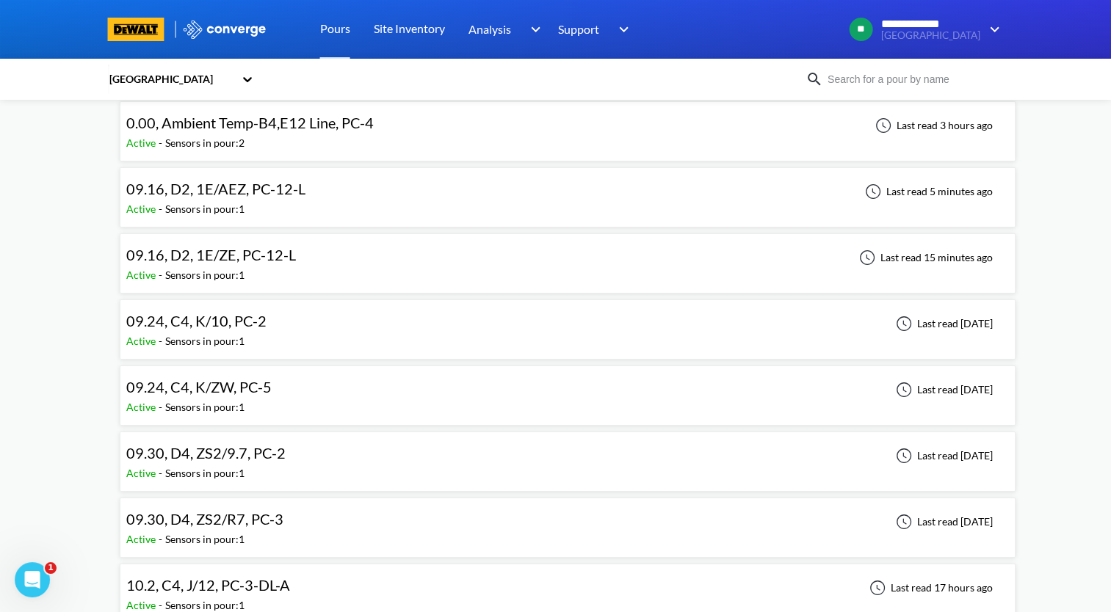
scroll to position [147, 0]
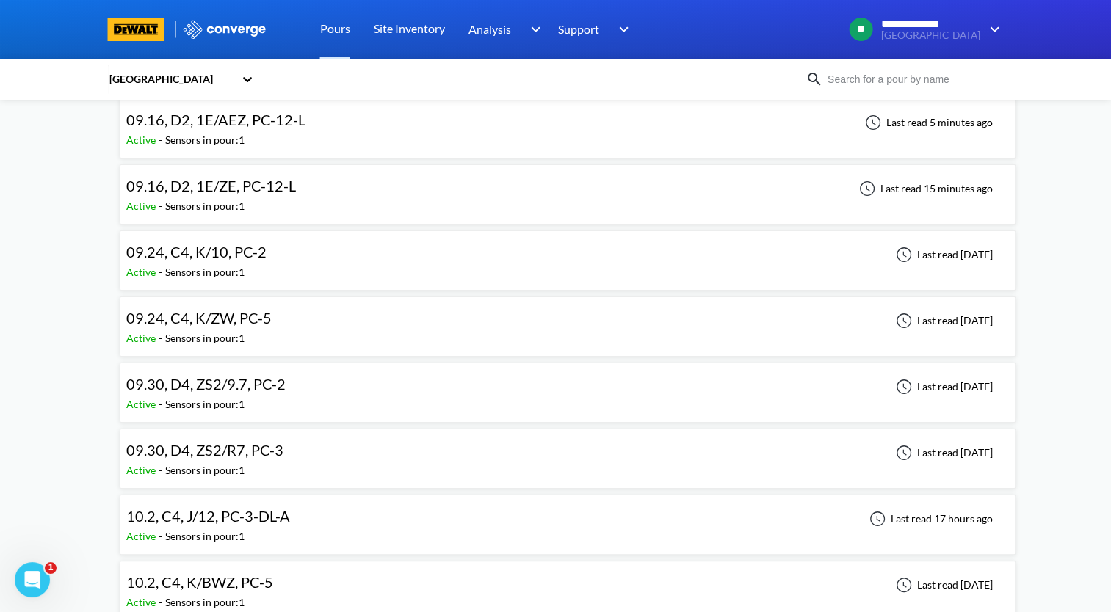
click at [437, 393] on div "09.30, D4, ZS2/9.7, PC-2 Active - Sensors in pour: 1 Last read [DATE]" at bounding box center [567, 392] width 883 height 47
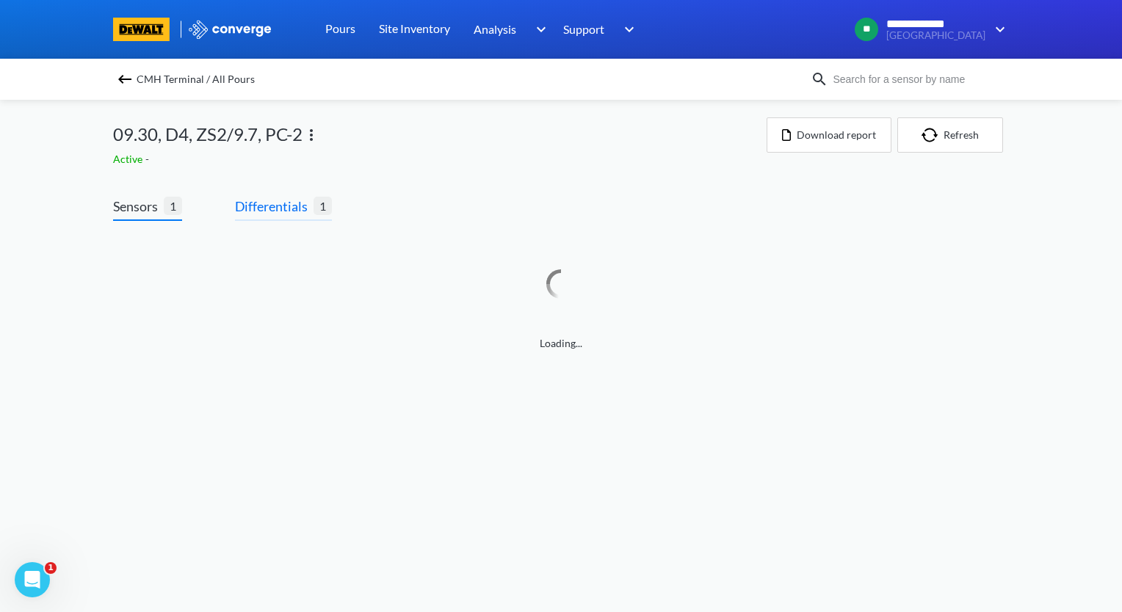
click at [288, 209] on span "Differentials" at bounding box center [274, 206] width 79 height 21
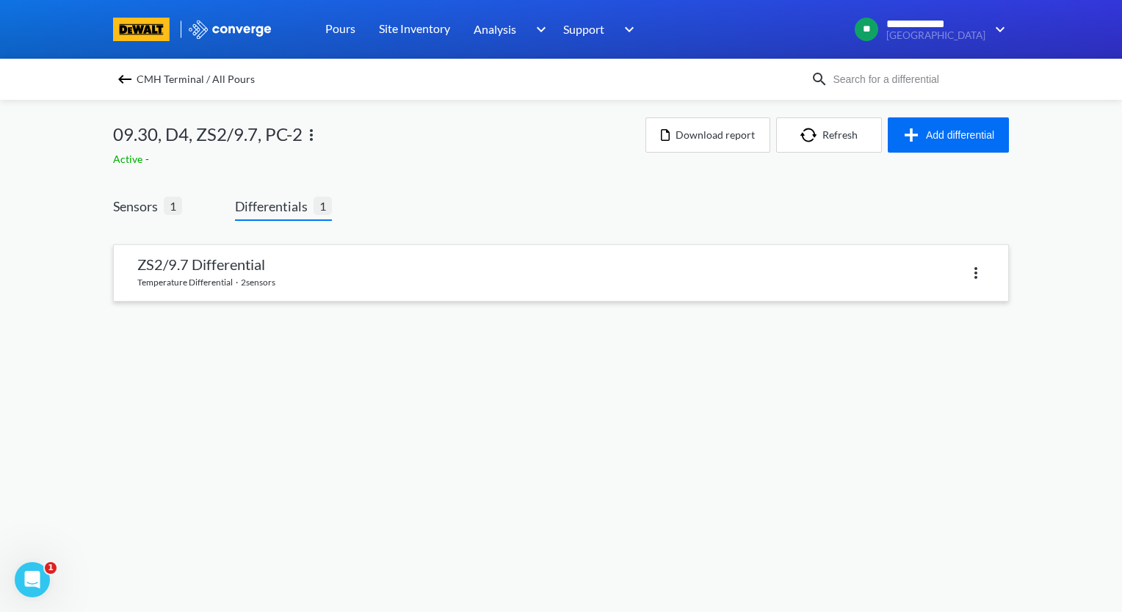
click at [336, 276] on link at bounding box center [561, 273] width 894 height 56
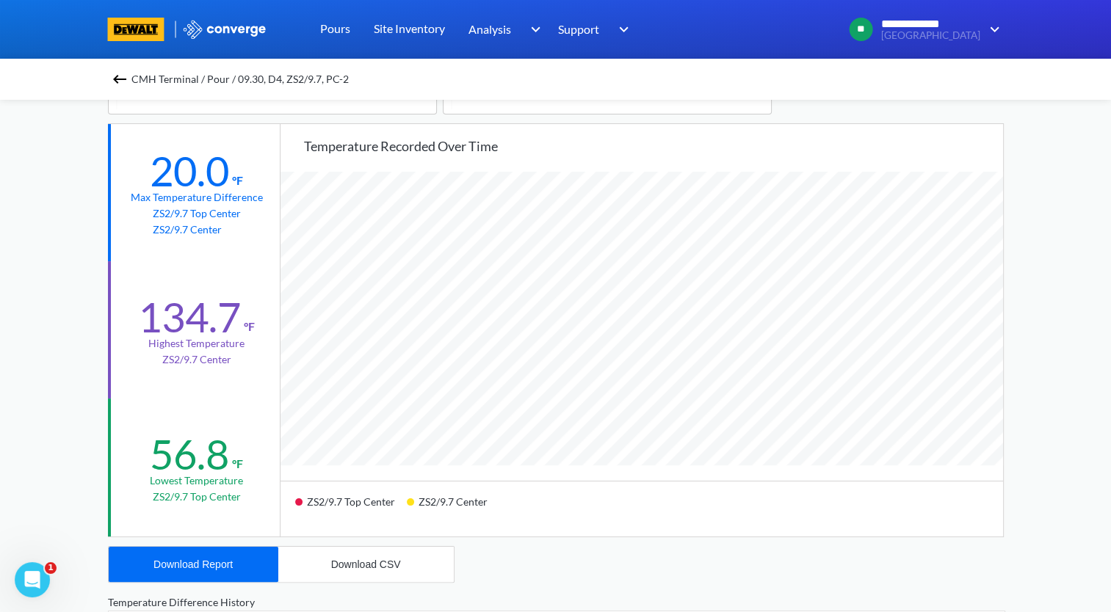
scroll to position [1229, 1110]
click at [212, 565] on div "Download Report" at bounding box center [192, 565] width 79 height 12
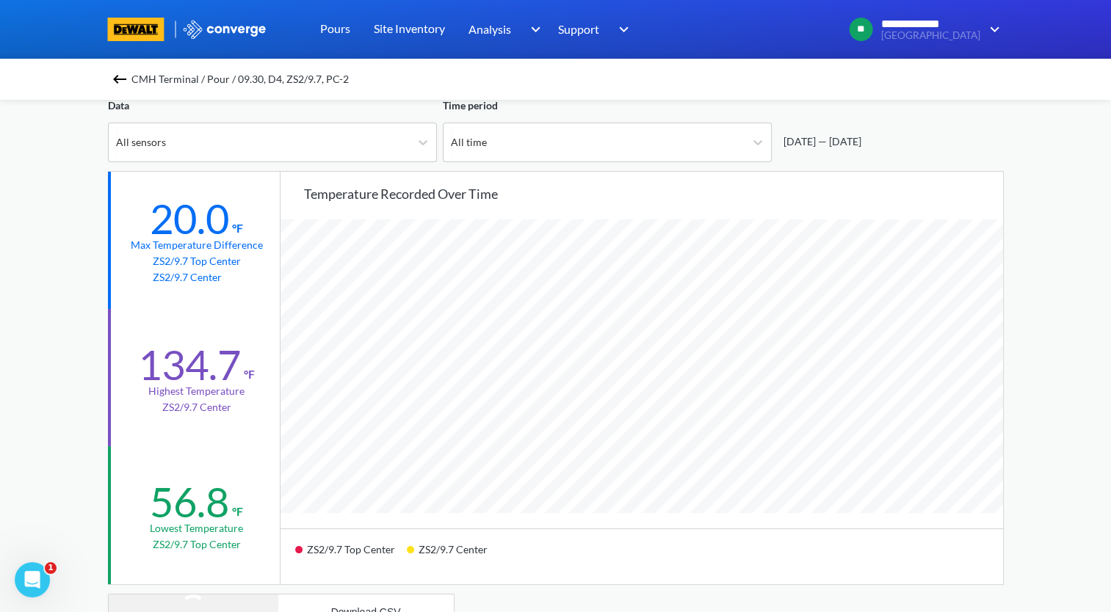
scroll to position [73, 0]
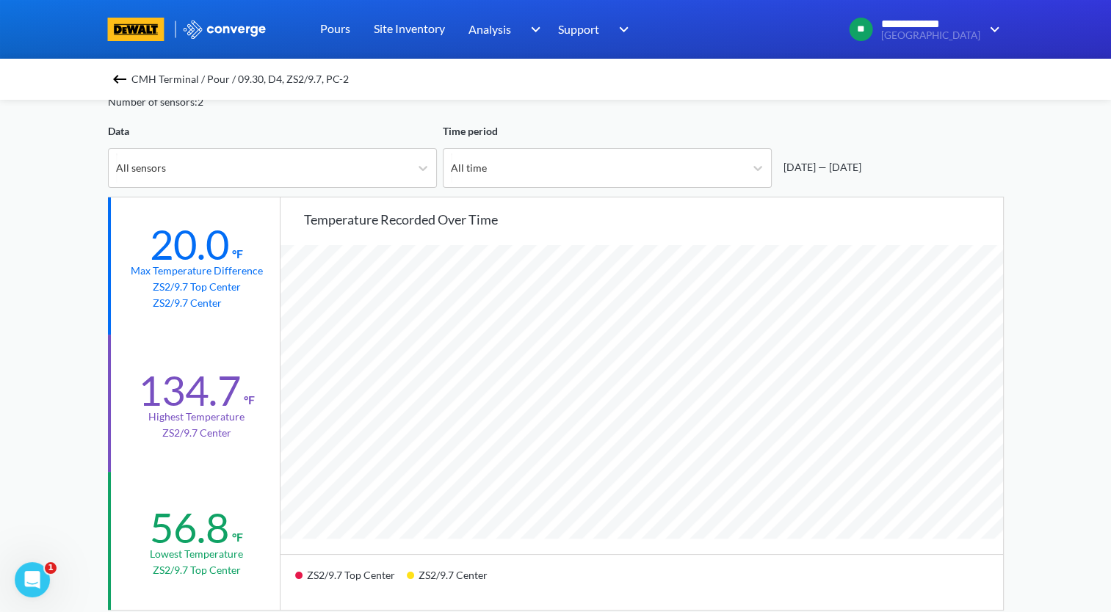
click at [121, 80] on img at bounding box center [120, 79] width 18 height 18
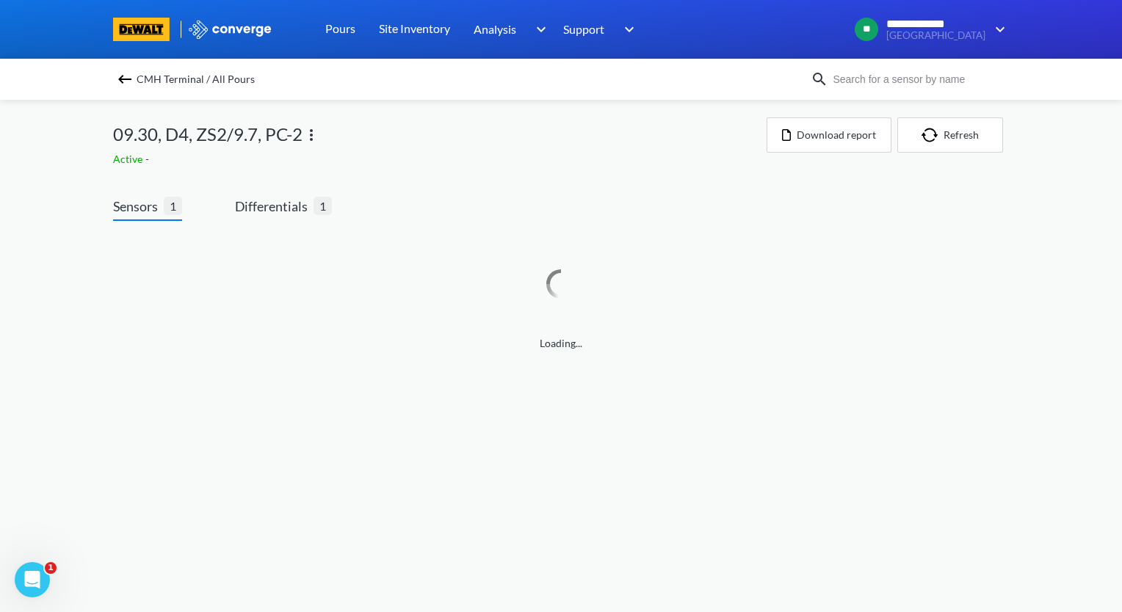
click at [308, 131] on img at bounding box center [312, 135] width 18 height 18
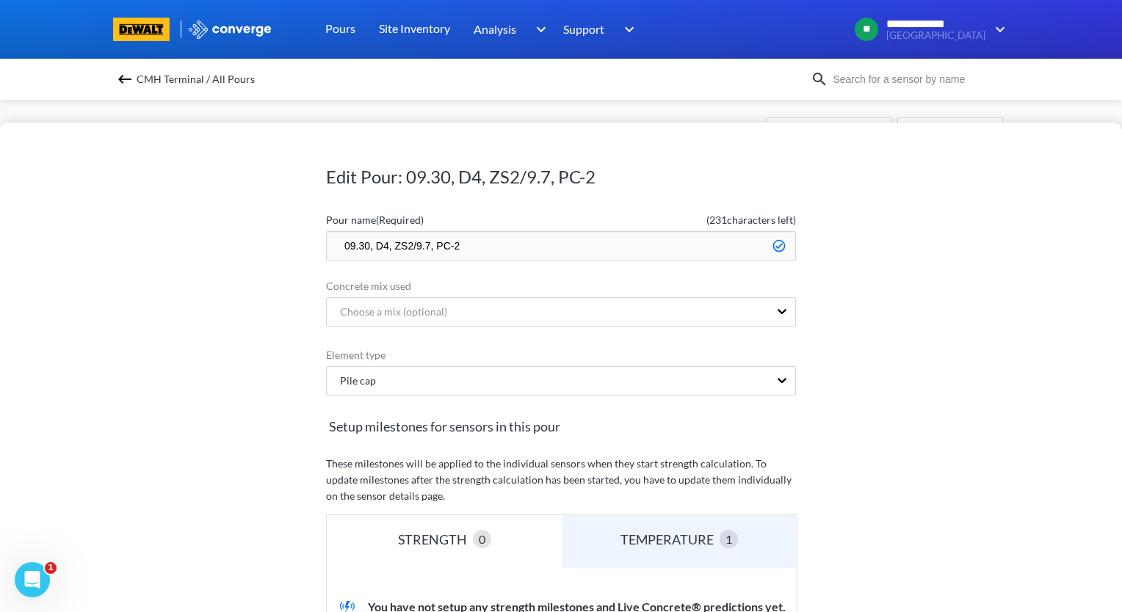
click at [335, 247] on input "09.30, D4, ZS2/9.7, PC-2" at bounding box center [561, 245] width 470 height 29
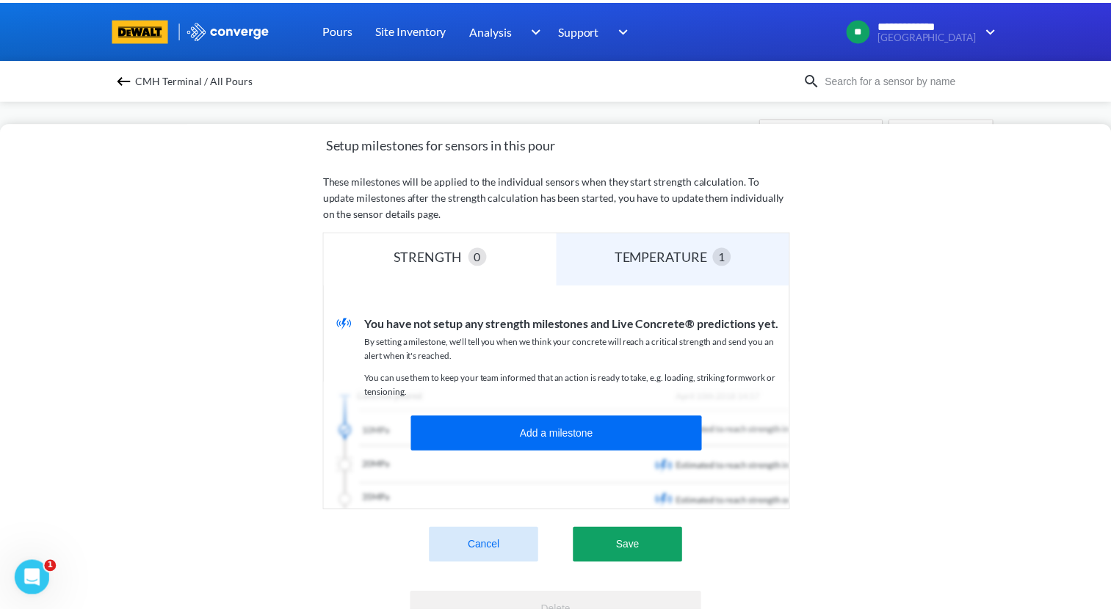
scroll to position [363, 0]
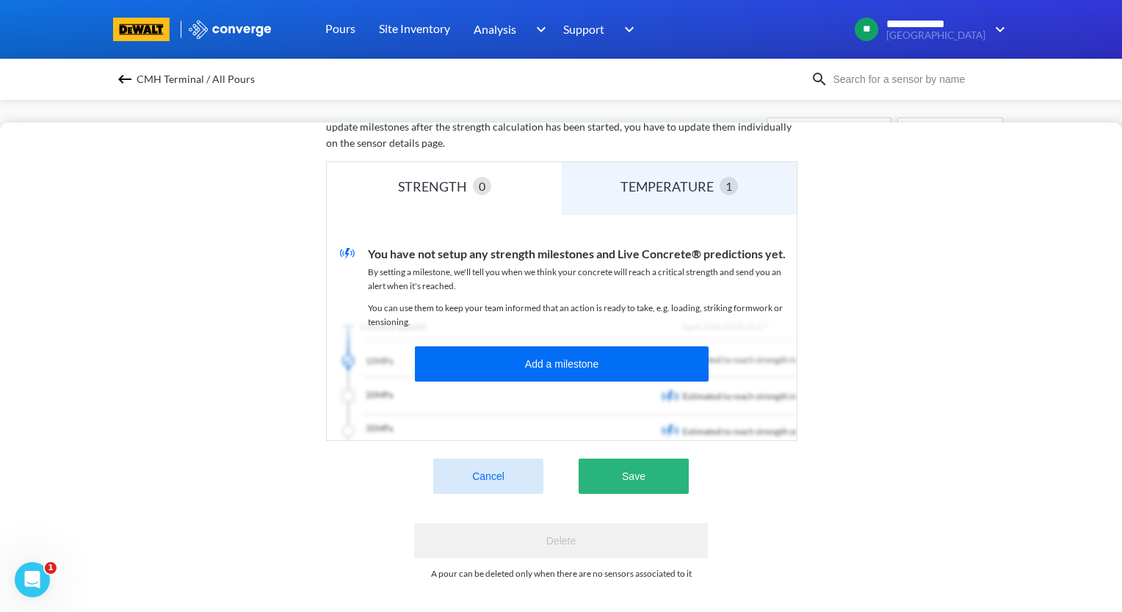
type input "zzz.09.30, D4, ZS2/9.7, PC-2"
click at [640, 473] on button "Save" at bounding box center [634, 476] width 110 height 35
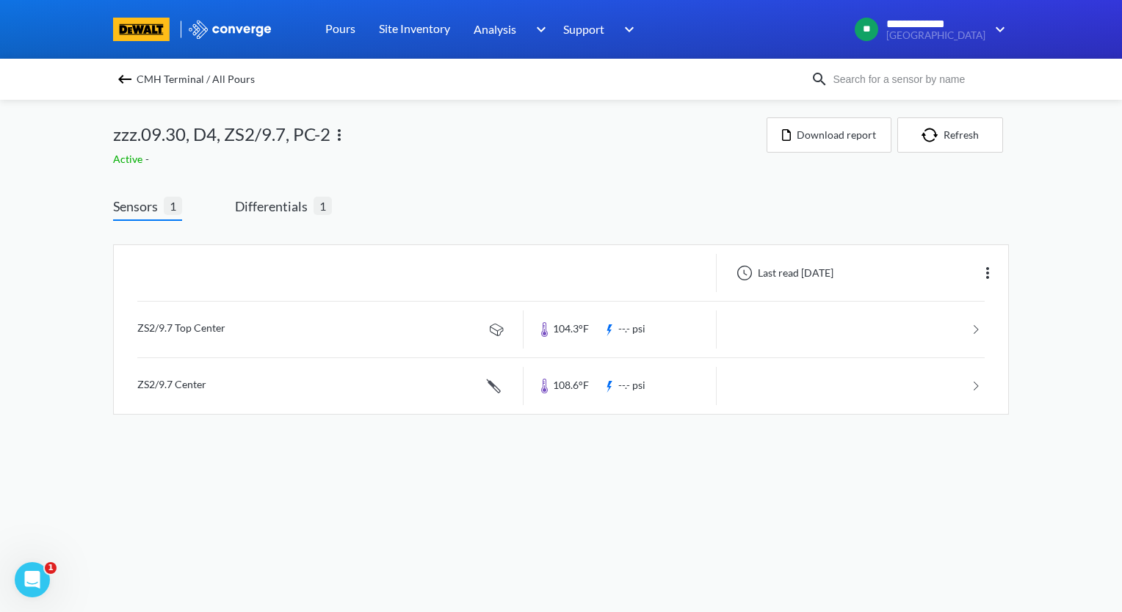
click at [128, 79] on img at bounding box center [125, 79] width 18 height 18
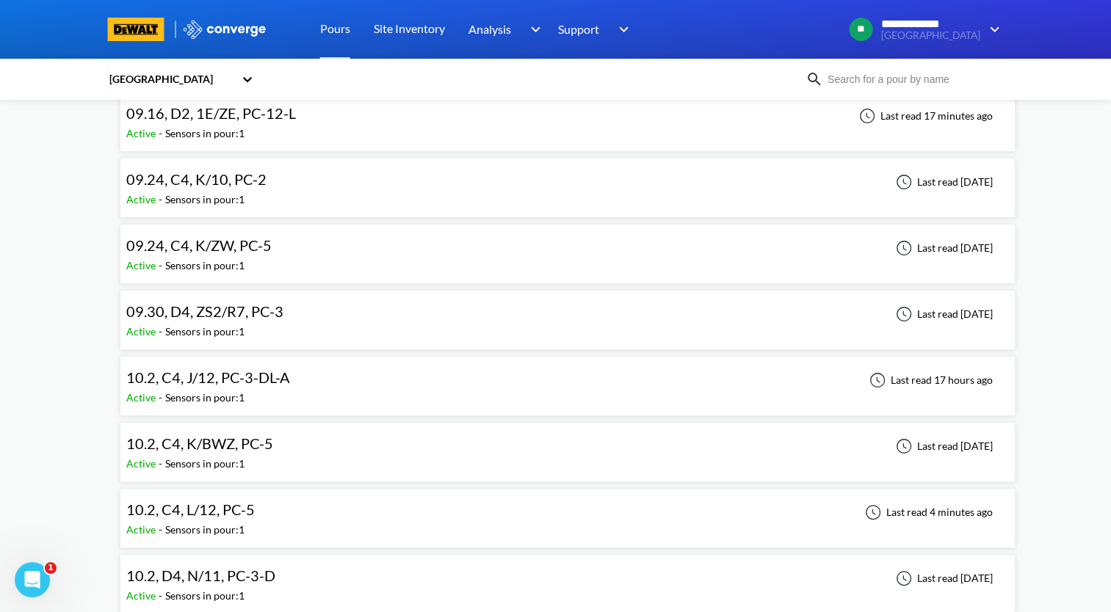
scroll to position [220, 0]
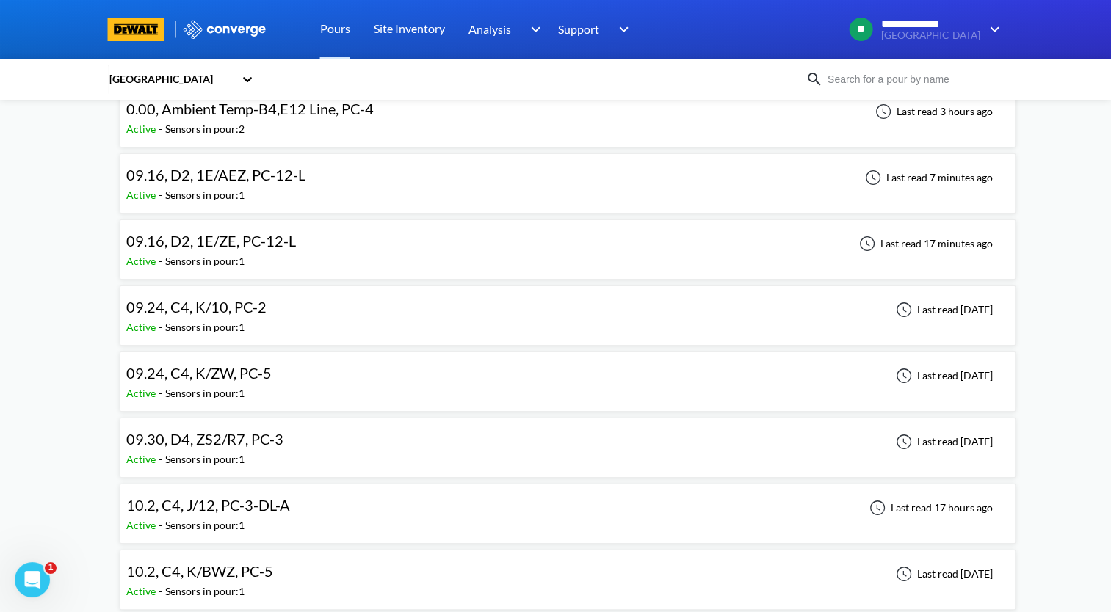
scroll to position [73, 0]
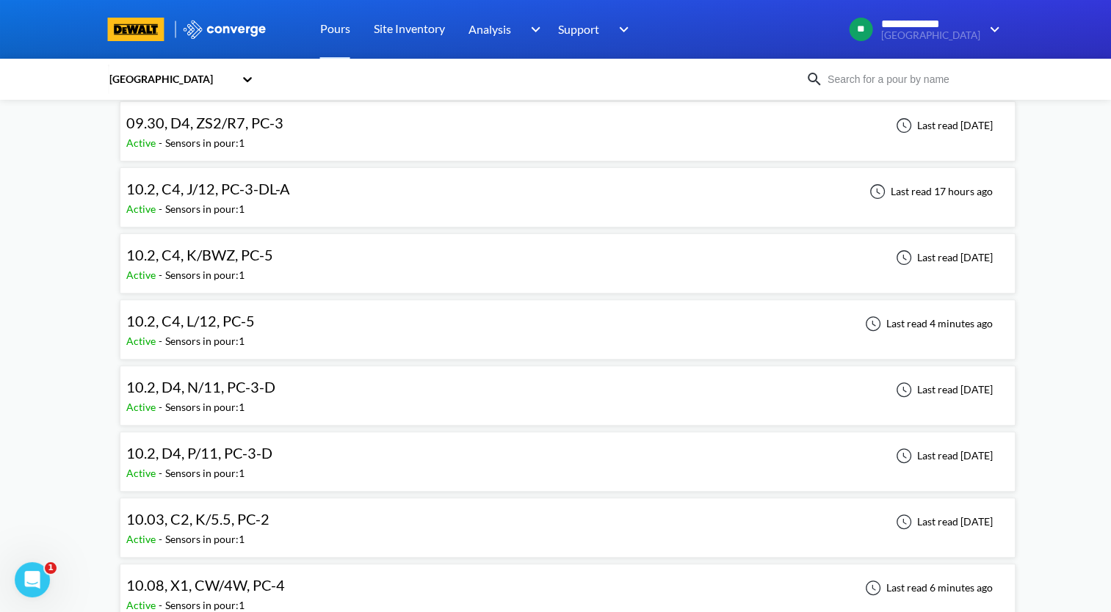
scroll to position [441, 0]
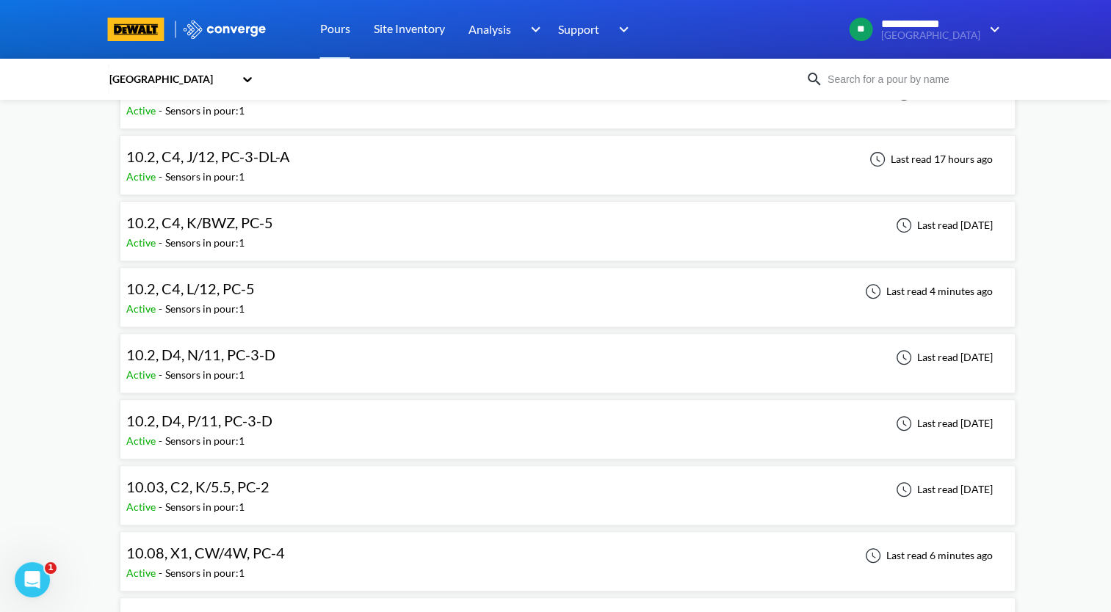
click at [540, 294] on div "10.2, C4, L/12, PC-5 Active - Sensors in pour: 1 Last read 4 minutes ago" at bounding box center [567, 297] width 883 height 47
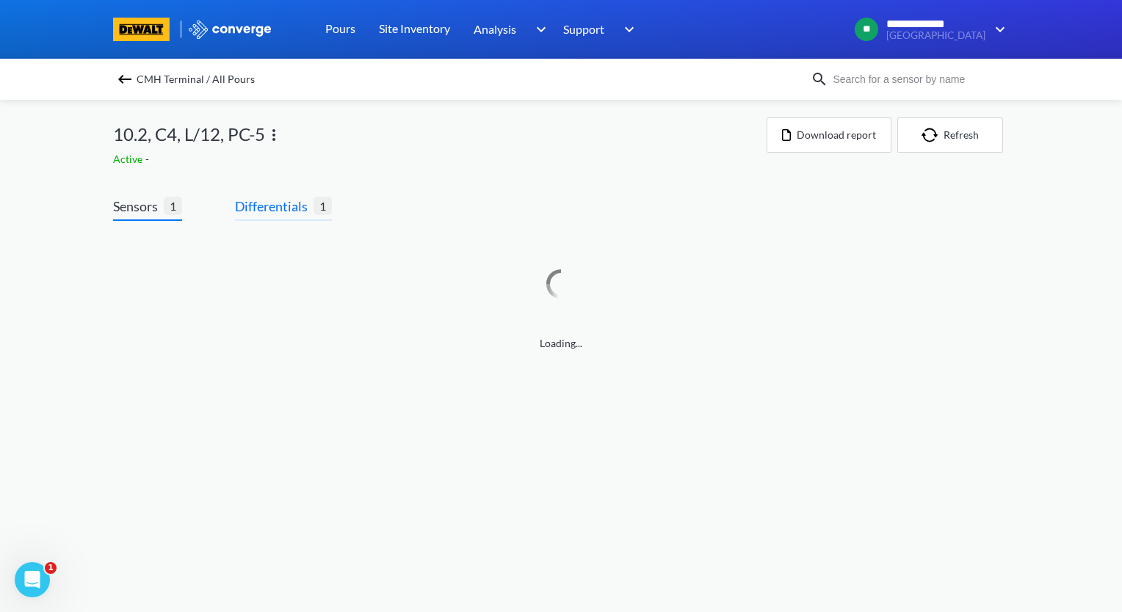
click at [290, 200] on span "Differentials" at bounding box center [274, 206] width 79 height 21
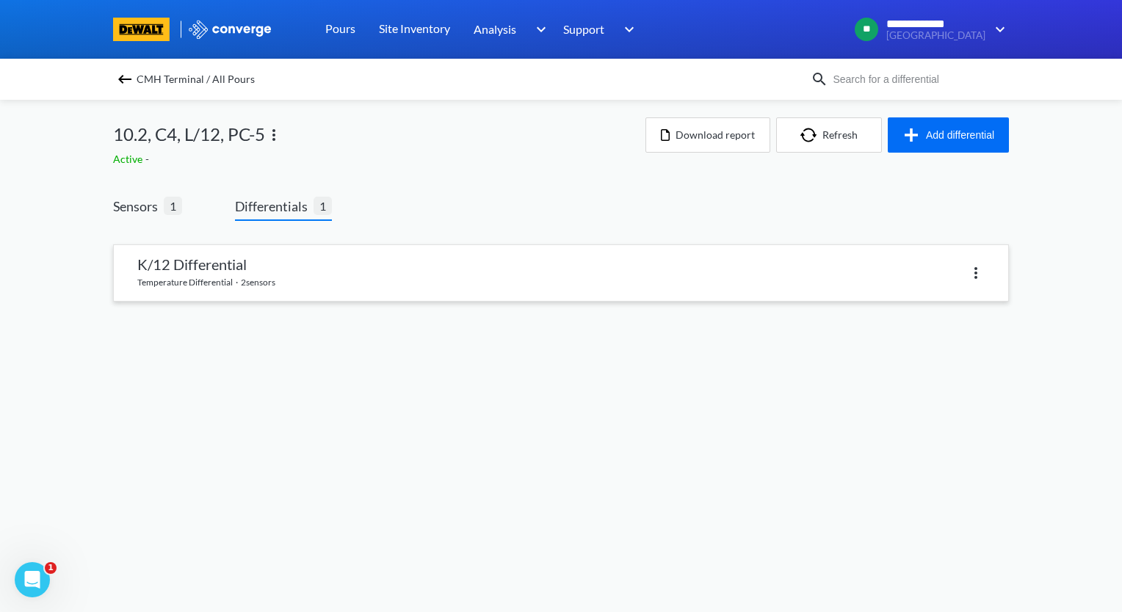
click at [305, 271] on link at bounding box center [561, 273] width 894 height 56
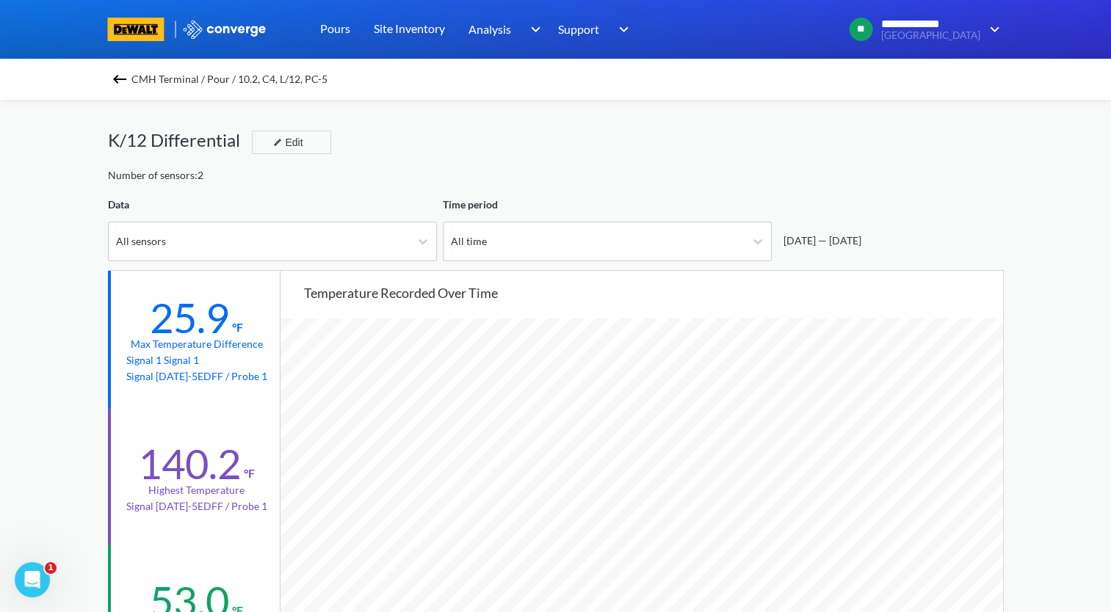
click at [120, 76] on img at bounding box center [120, 79] width 18 height 18
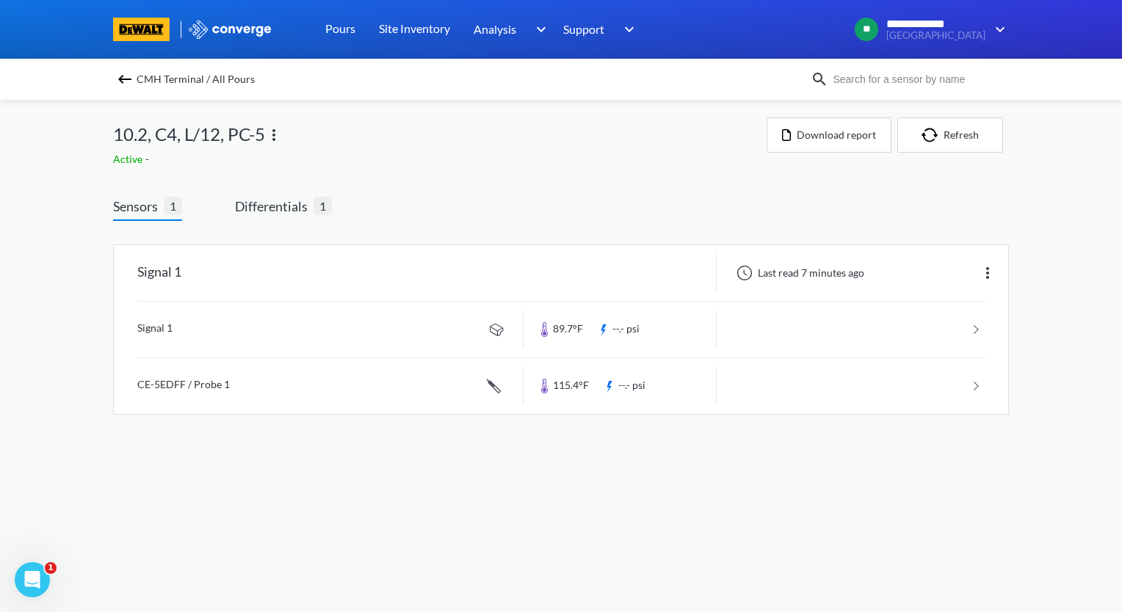
click at [275, 132] on img at bounding box center [274, 135] width 18 height 18
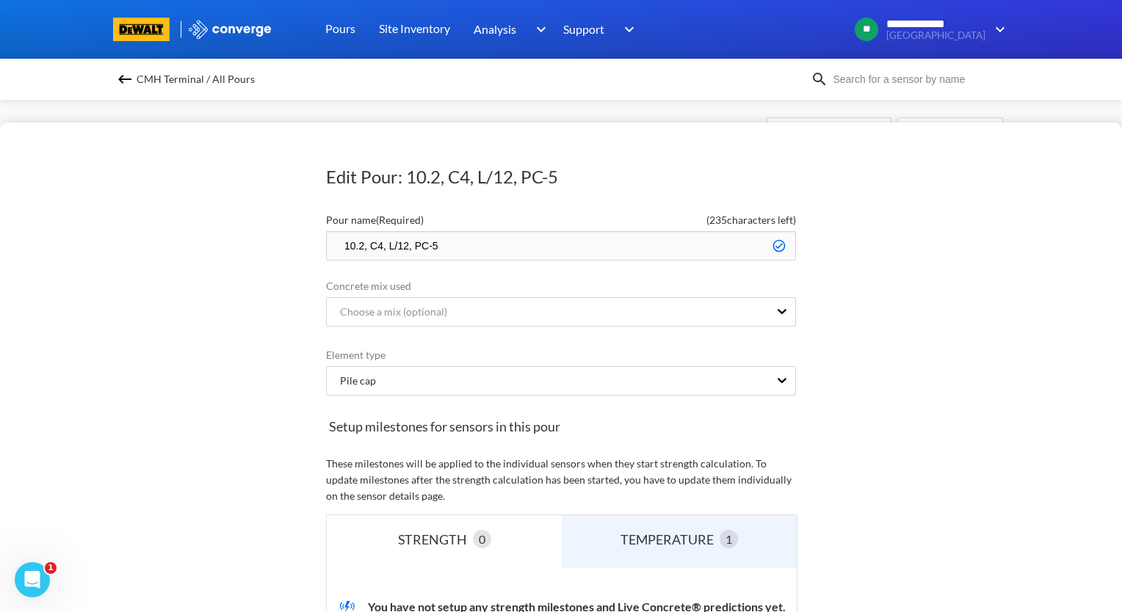
drag, startPoint x: 402, startPoint y: 244, endPoint x: 386, endPoint y: 250, distance: 18.1
click at [386, 250] on input "10.2, C4, L/12, PC-5" at bounding box center [561, 245] width 470 height 29
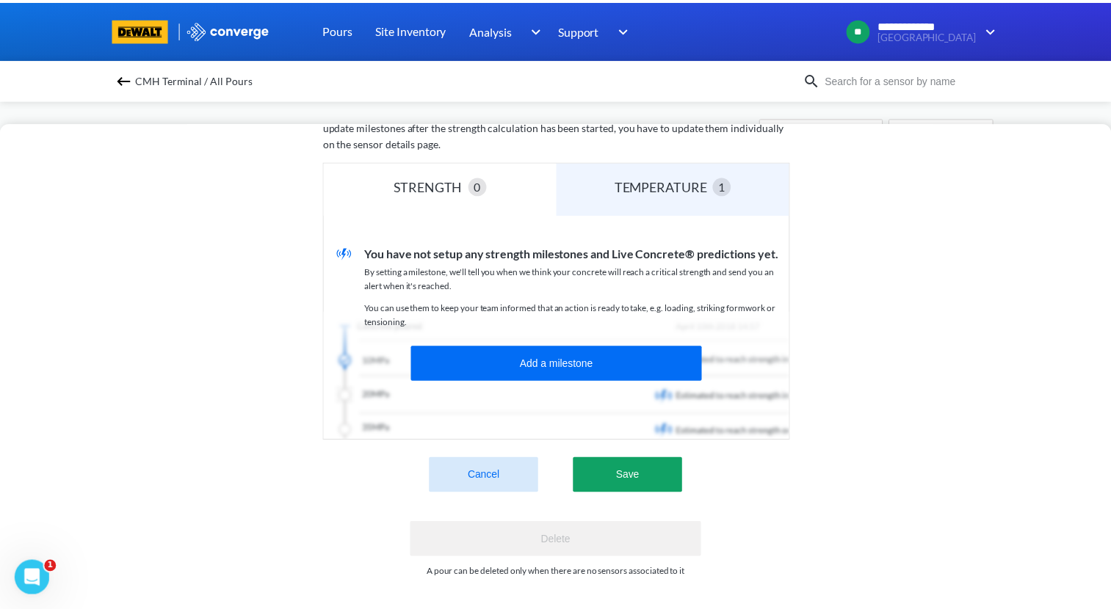
scroll to position [70, 0]
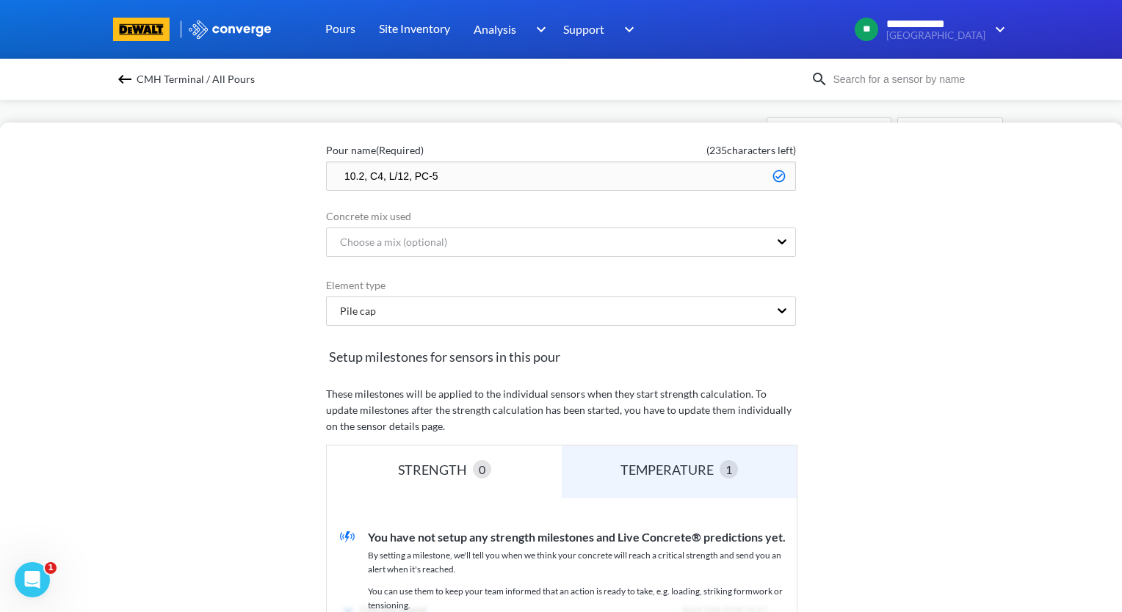
click at [129, 84] on img at bounding box center [125, 79] width 18 height 18
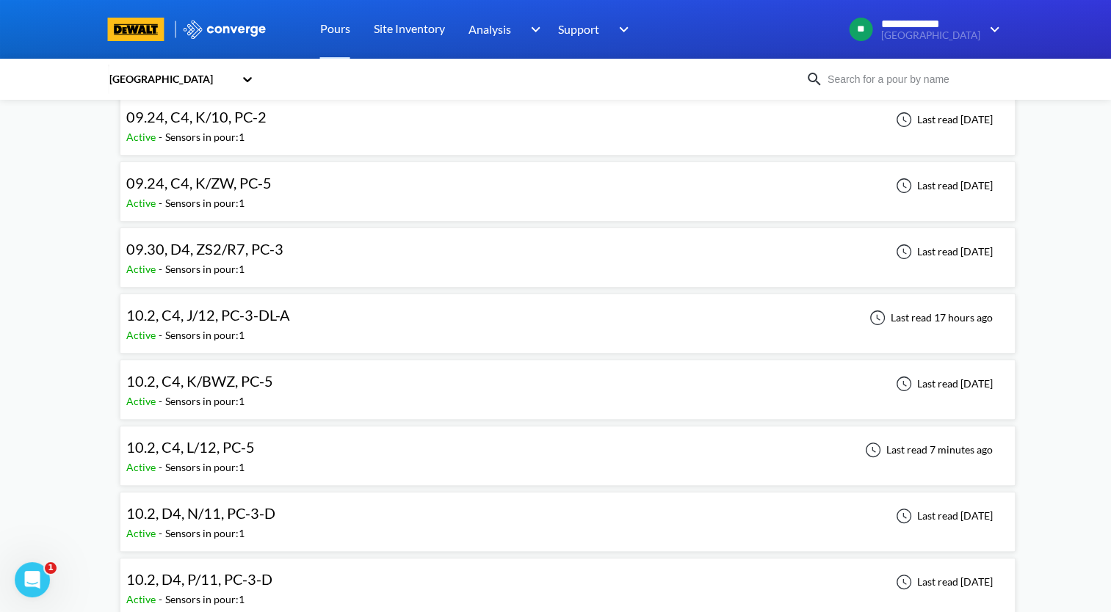
scroll to position [367, 0]
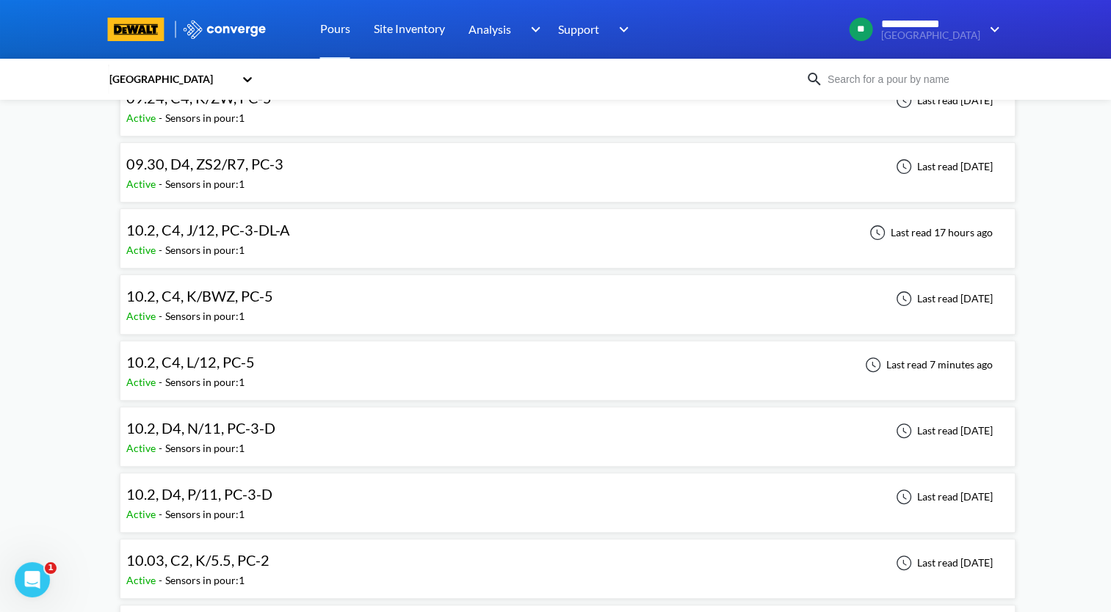
click at [330, 370] on div "10.2, C4, L/12, PC-5 Active - Sensors in pour: 1 Last read 7 minutes ago" at bounding box center [567, 370] width 883 height 47
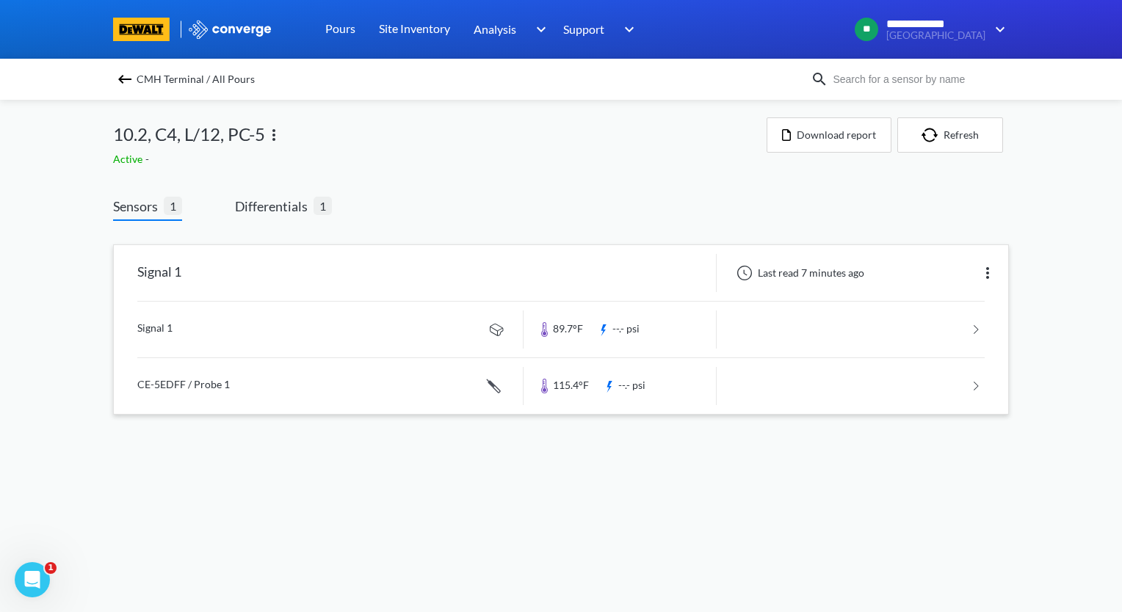
click at [989, 270] on img at bounding box center [988, 273] width 18 height 18
click at [935, 272] on div "Edit" at bounding box center [950, 273] width 94 height 28
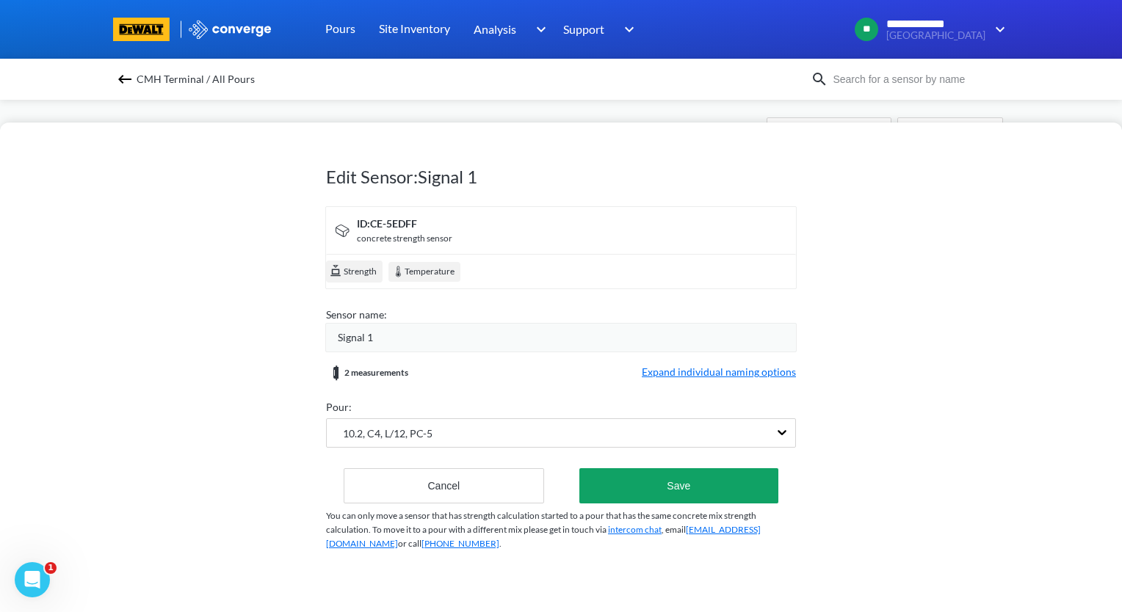
click at [700, 370] on span "Expand individual naming options" at bounding box center [719, 373] width 154 height 18
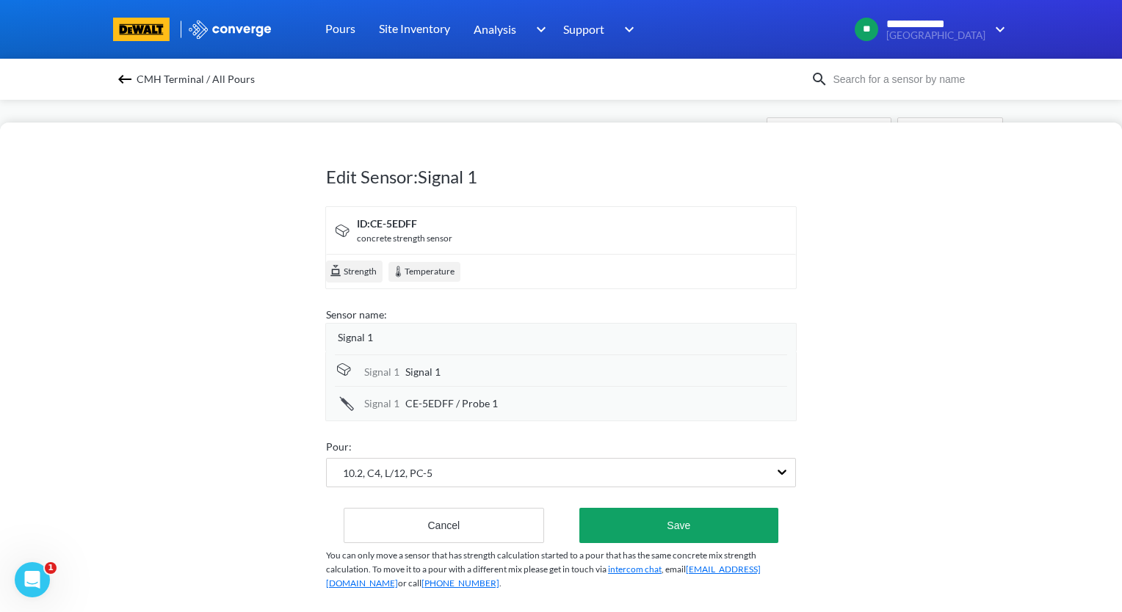
click at [446, 367] on div "Signal 1" at bounding box center [596, 372] width 382 height 16
drag, startPoint x: 465, startPoint y: 371, endPoint x: 363, endPoint y: 380, distance: 102.5
click at [363, 380] on div "Signal 1 Signal 1" at bounding box center [561, 371] width 452 height 33
type input "L/12 Top Center"
click at [524, 399] on div "CE-5EDFF / Probe 1" at bounding box center [596, 404] width 382 height 16
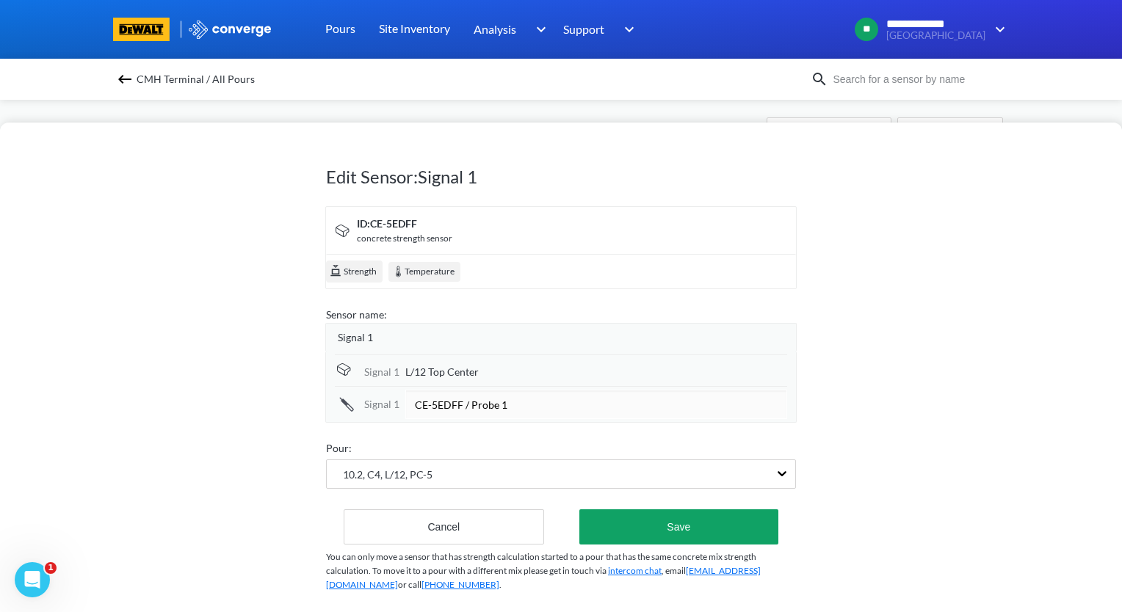
drag, startPoint x: 538, startPoint y: 404, endPoint x: 353, endPoint y: 415, distance: 184.6
click at [353, 415] on div "Signal [DATE]-5EDFF / Probe 1" at bounding box center [561, 402] width 452 height 33
type input "L/12 Center"
drag, startPoint x: 398, startPoint y: 339, endPoint x: 380, endPoint y: 339, distance: 18.4
click at [380, 339] on div "Signal 1" at bounding box center [567, 338] width 458 height 16
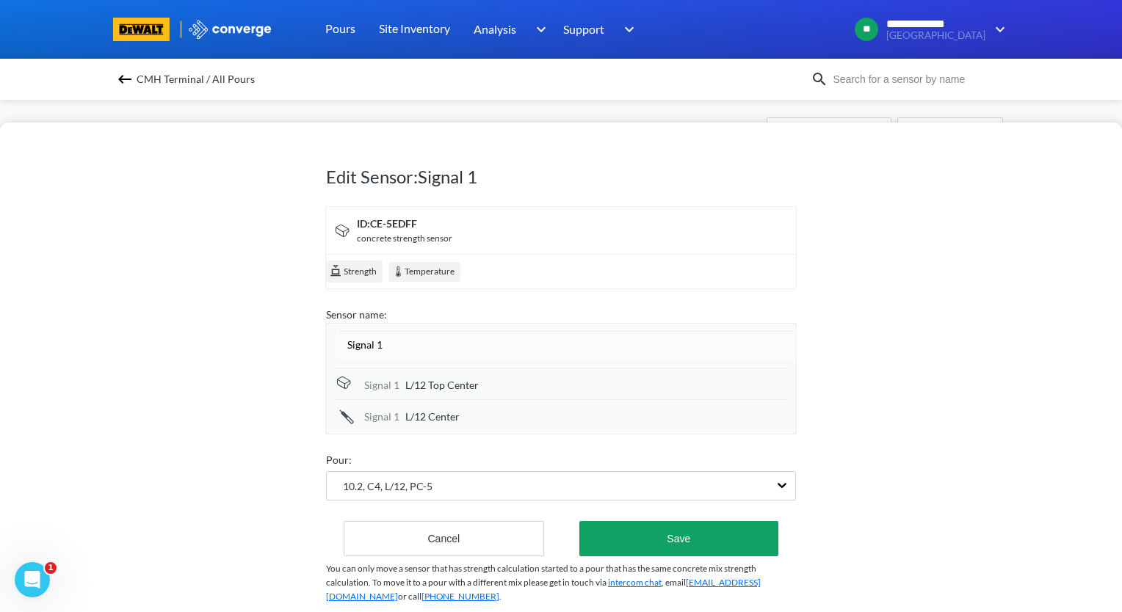
drag, startPoint x: 393, startPoint y: 336, endPoint x: 290, endPoint y: 339, distance: 102.9
click at [290, 339] on div "Edit Sensor: Signal 1 ID: CE-5EDFF concrete strength sensor Strength Temperatur…" at bounding box center [561, 368] width 1122 height 490
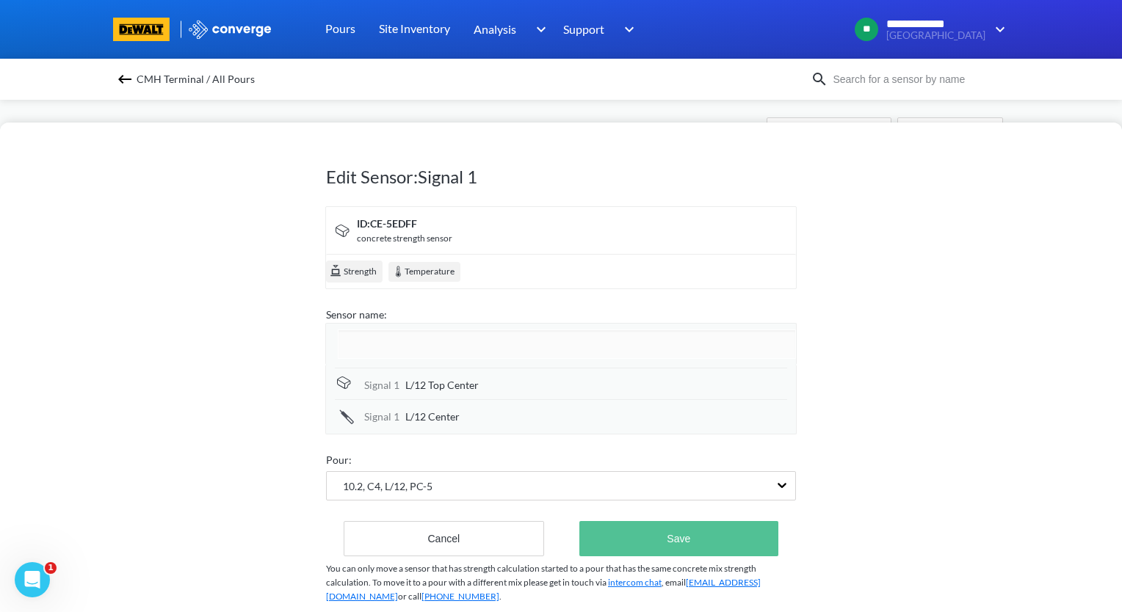
click at [693, 546] on div "Edit Sensor: Signal 1 ID: CE-5EDFF concrete strength sensor Strength Temperatur…" at bounding box center [561, 380] width 470 height 509
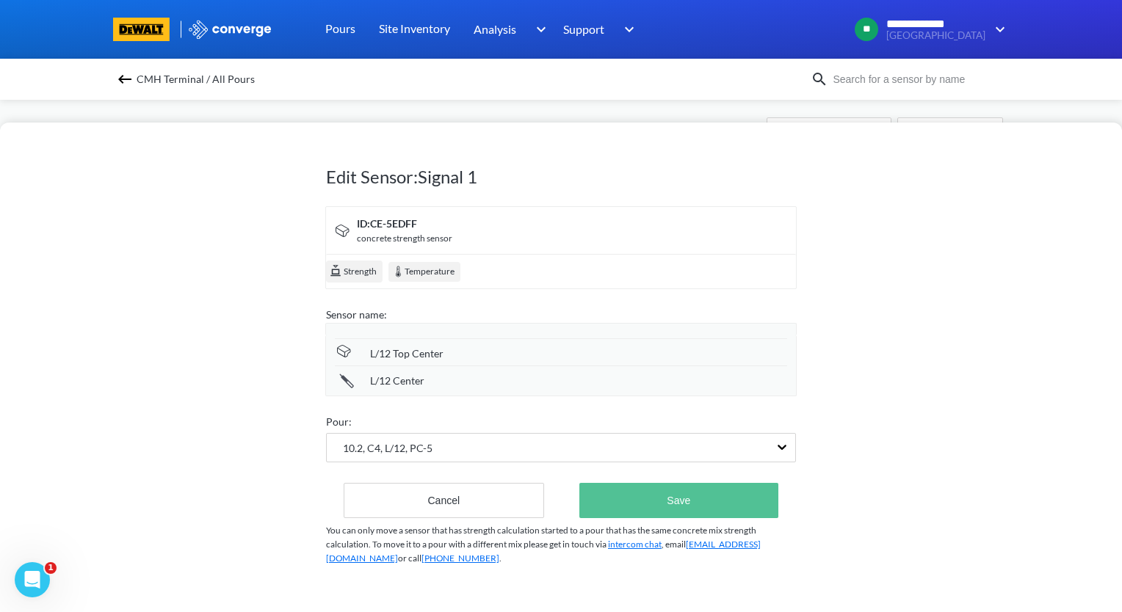
click at [677, 507] on button "Save" at bounding box center [678, 500] width 199 height 35
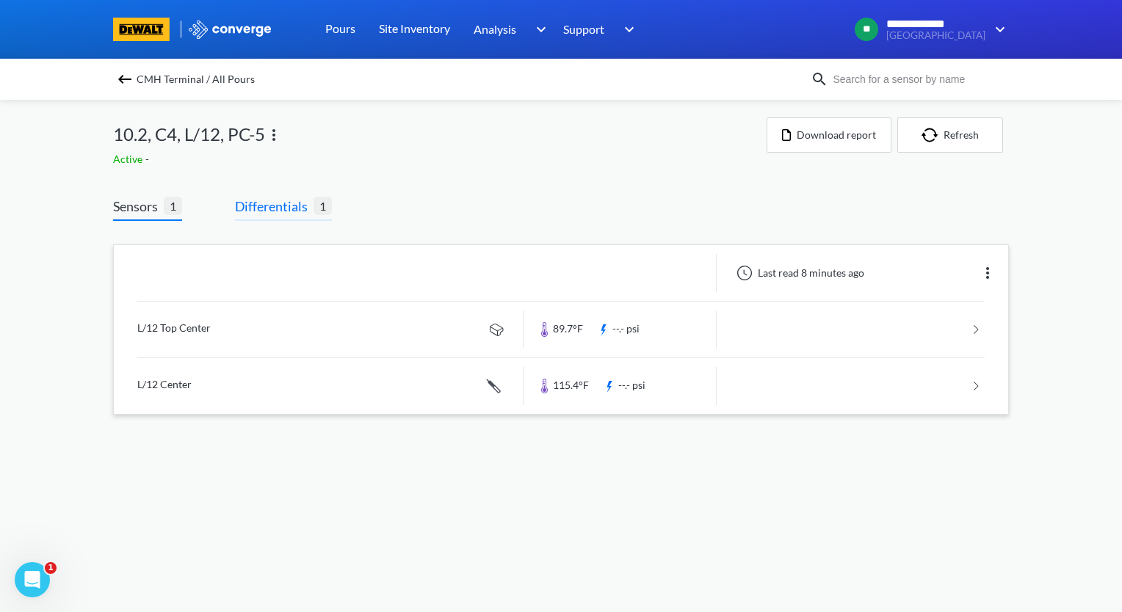
click at [286, 215] on span "Differentials" at bounding box center [274, 206] width 79 height 21
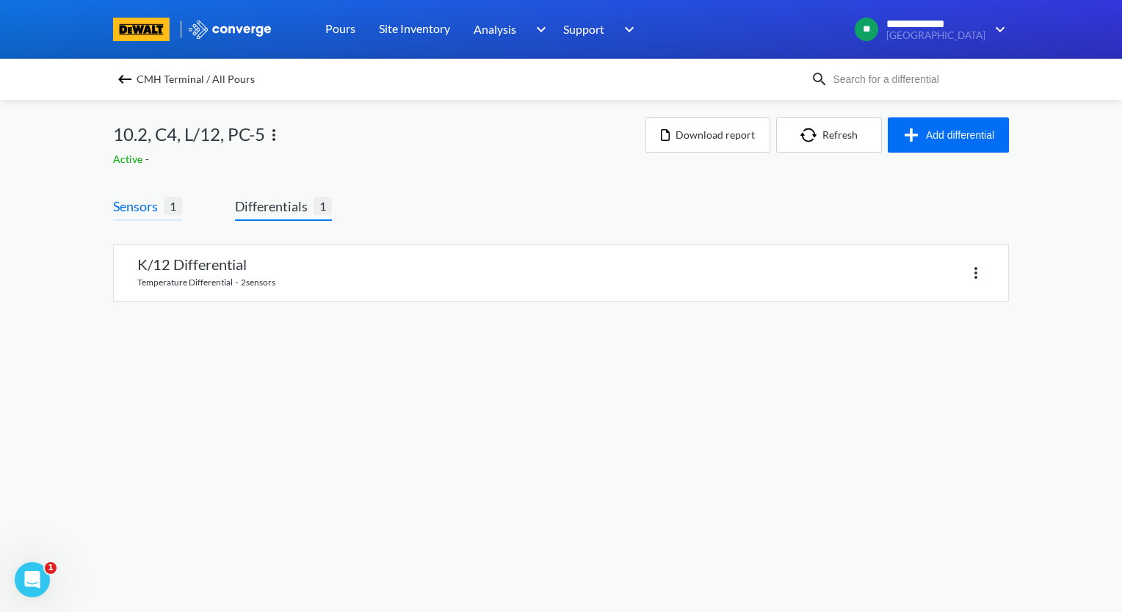
click at [170, 199] on span "1" at bounding box center [173, 206] width 18 height 18
click at [147, 208] on span "Sensors" at bounding box center [138, 206] width 51 height 21
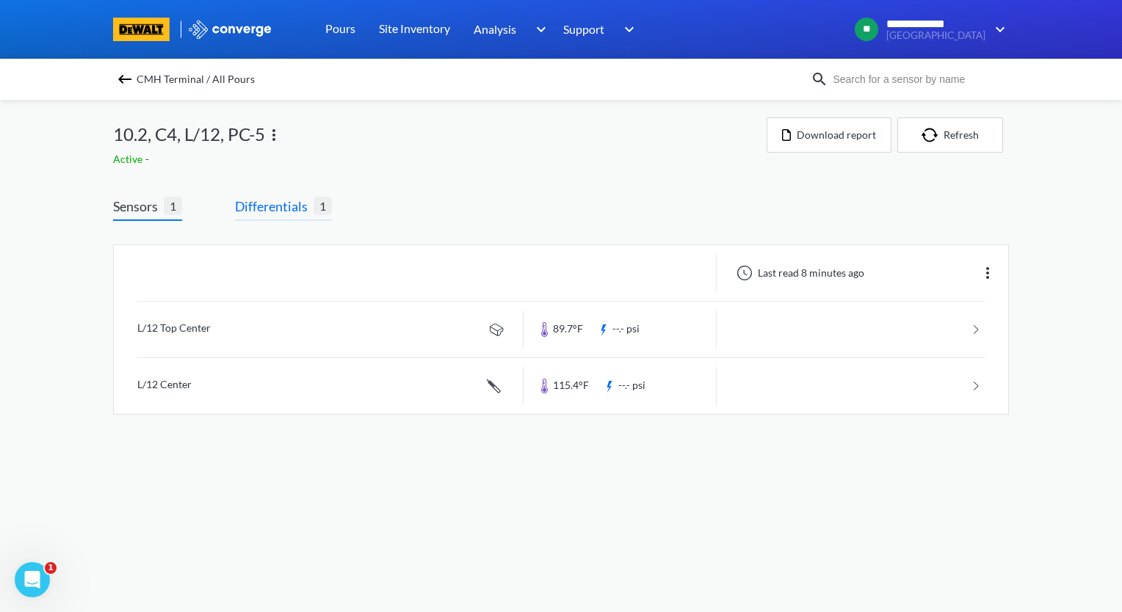
click at [275, 211] on span "Differentials" at bounding box center [274, 206] width 79 height 21
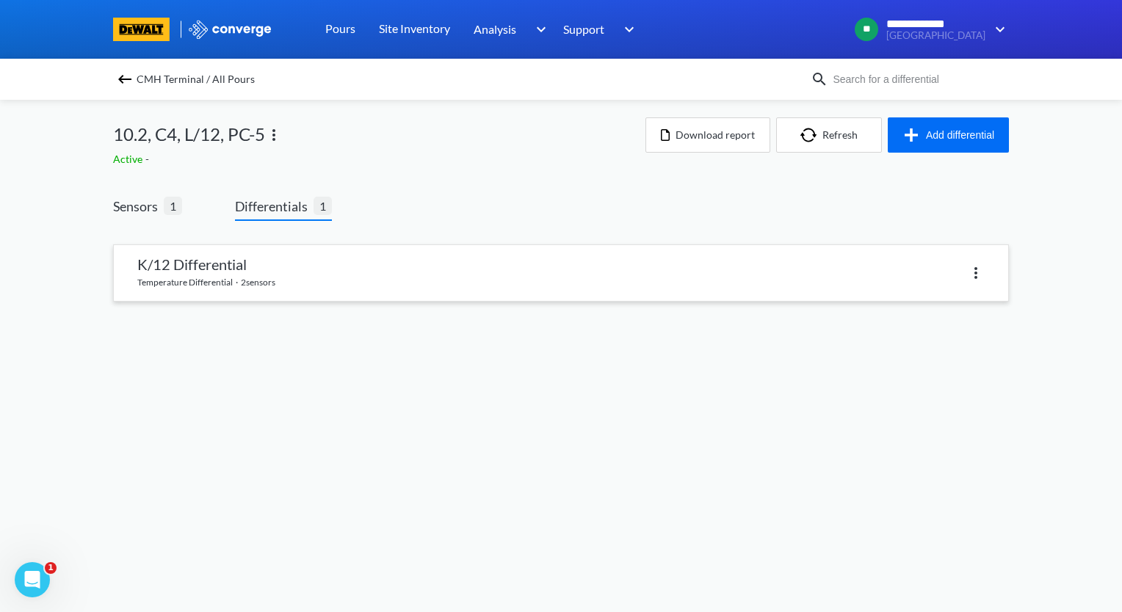
click at [263, 267] on link at bounding box center [561, 273] width 894 height 56
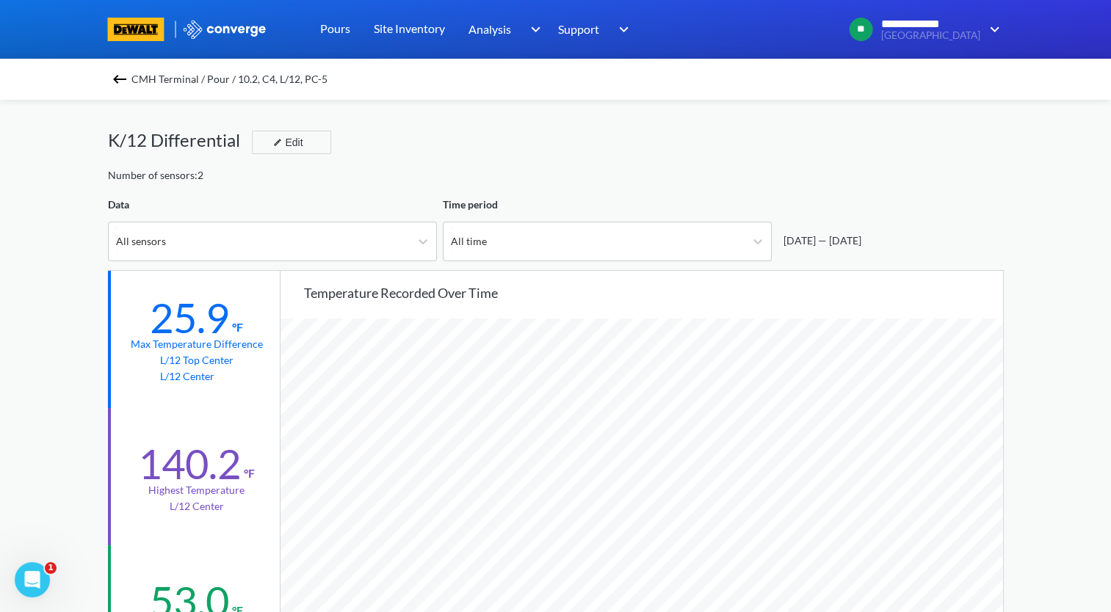
click at [123, 75] on img at bounding box center [120, 79] width 18 height 18
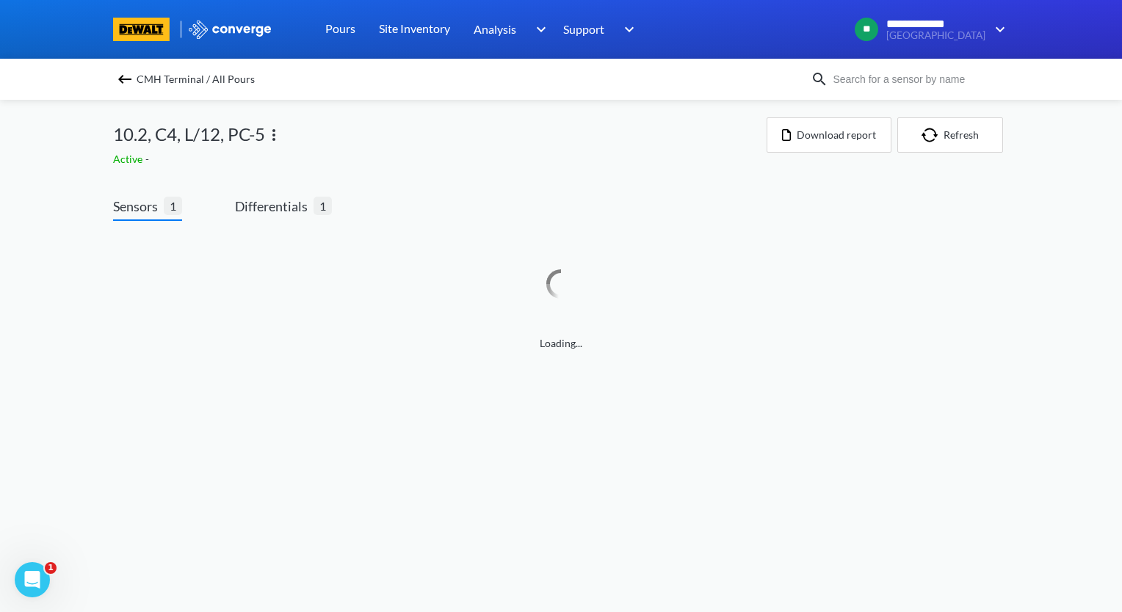
click at [123, 75] on img at bounding box center [125, 79] width 18 height 18
